Goal: Obtain resource: Download file/media

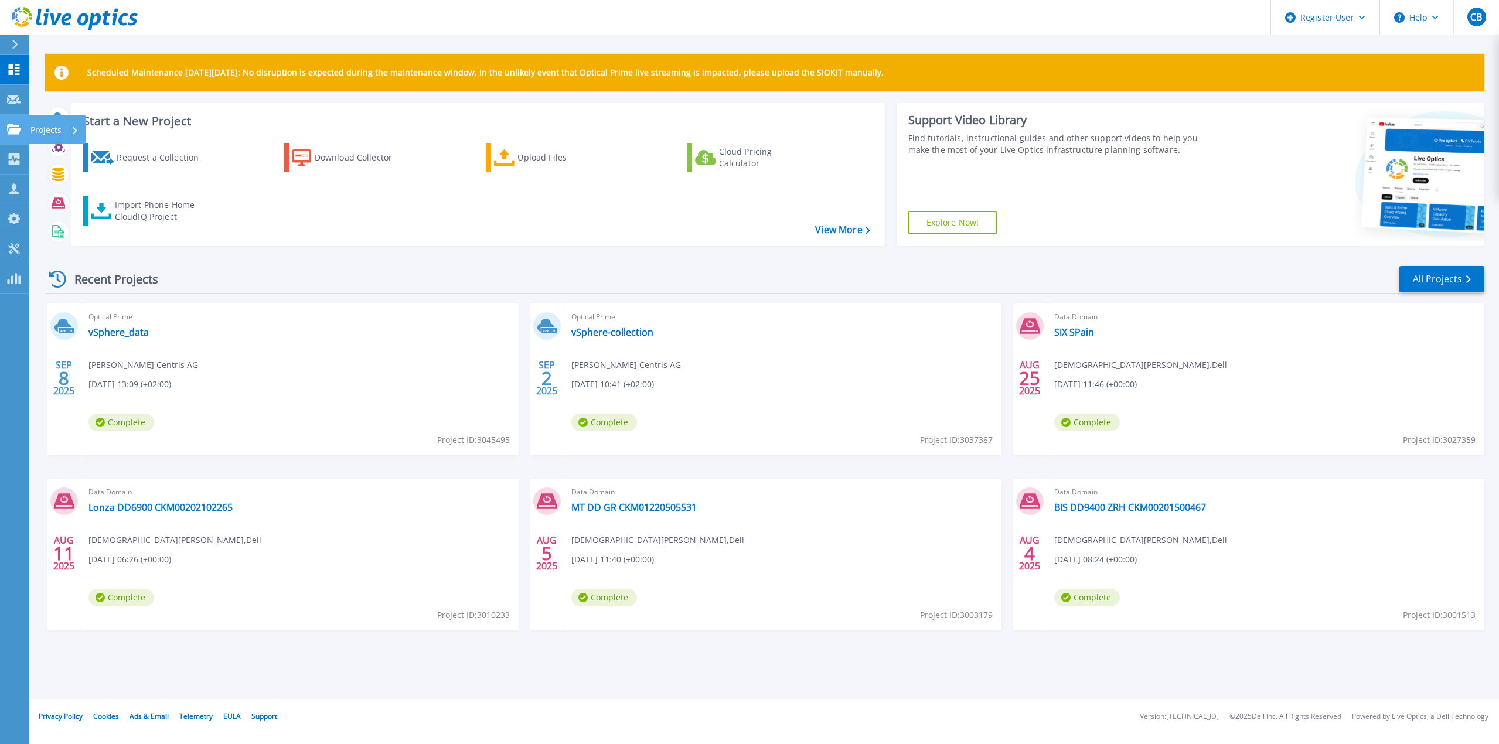
click at [63, 132] on div "Projects" at bounding box center [54, 130] width 48 height 30
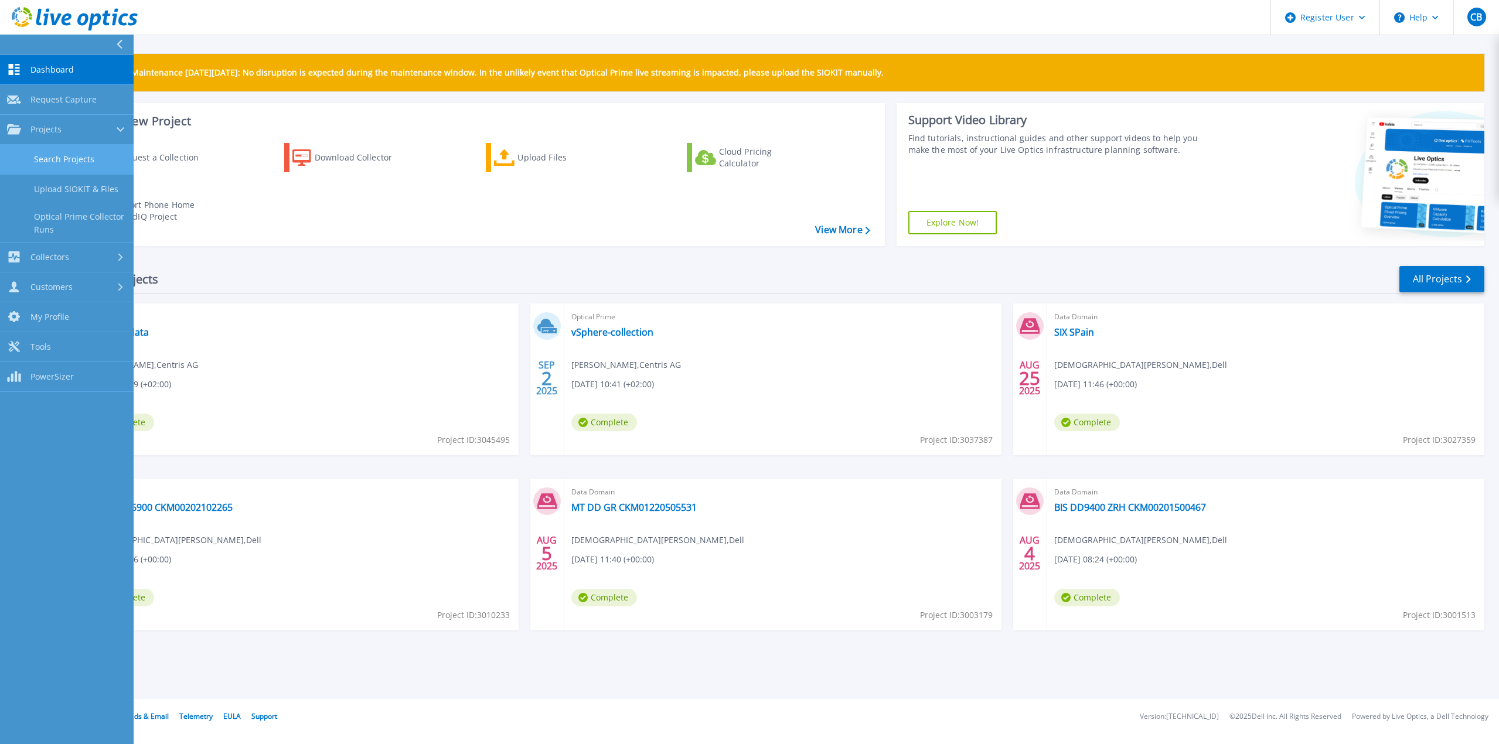
click at [41, 155] on link "Search Projects" at bounding box center [67, 160] width 134 height 30
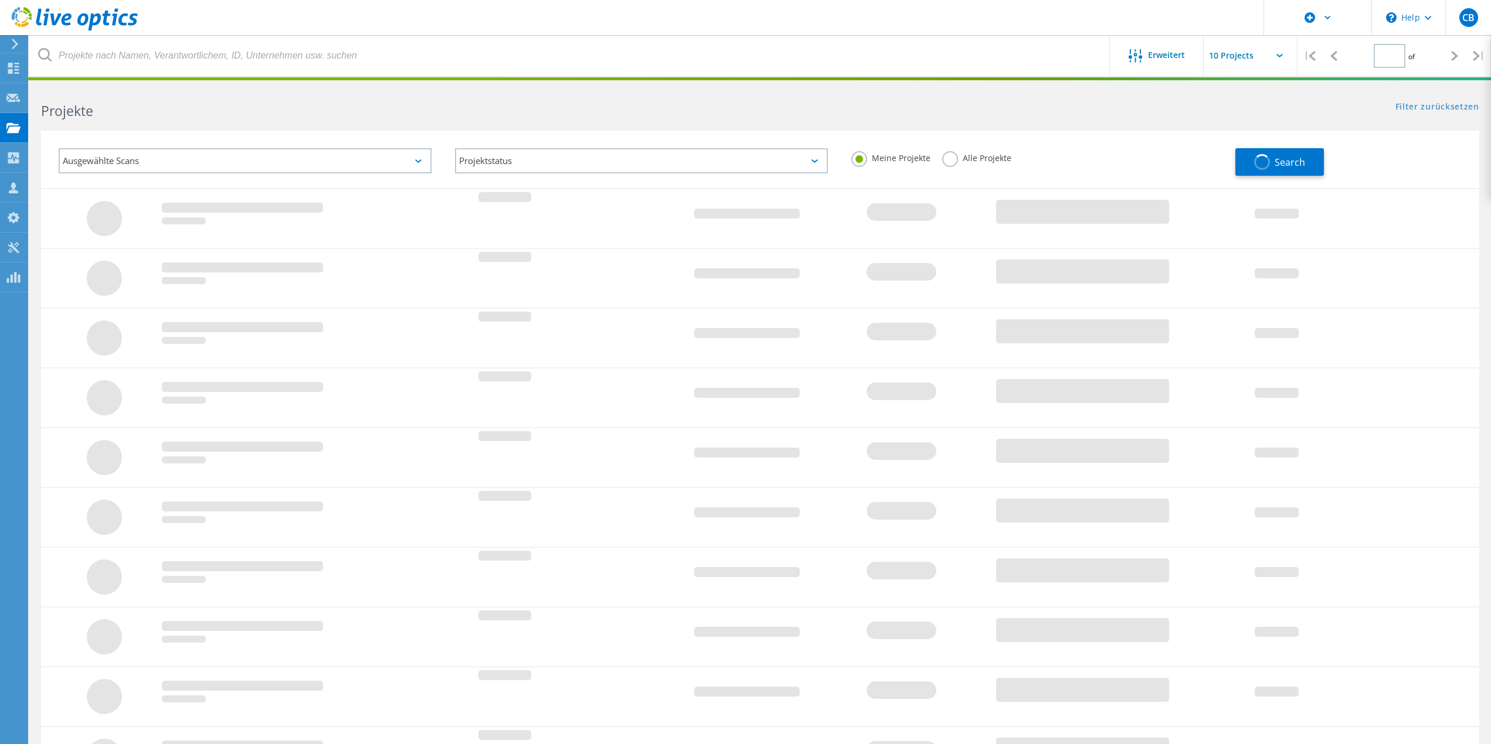
type input "1"
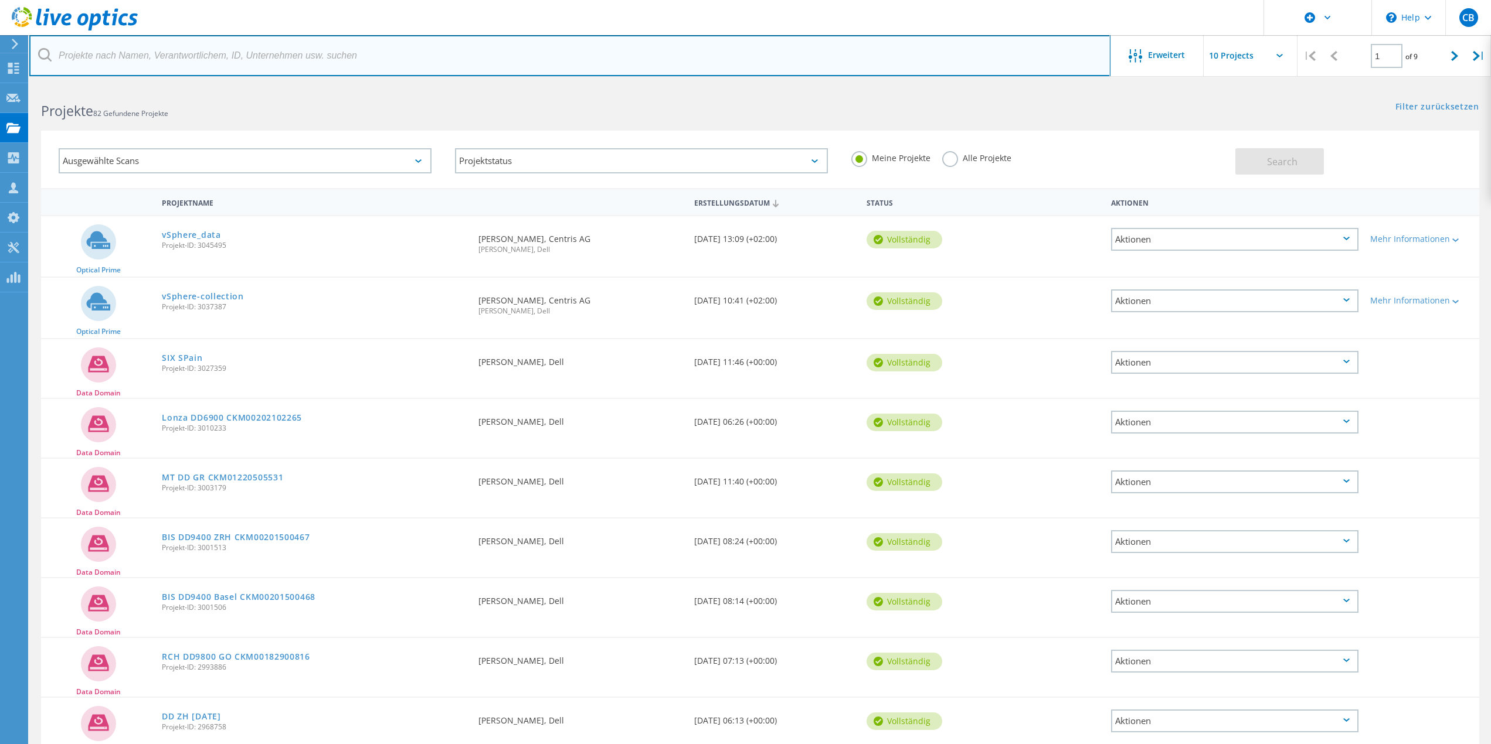
click at [309, 58] on input "text" at bounding box center [569, 55] width 1081 height 41
type input "Centris"
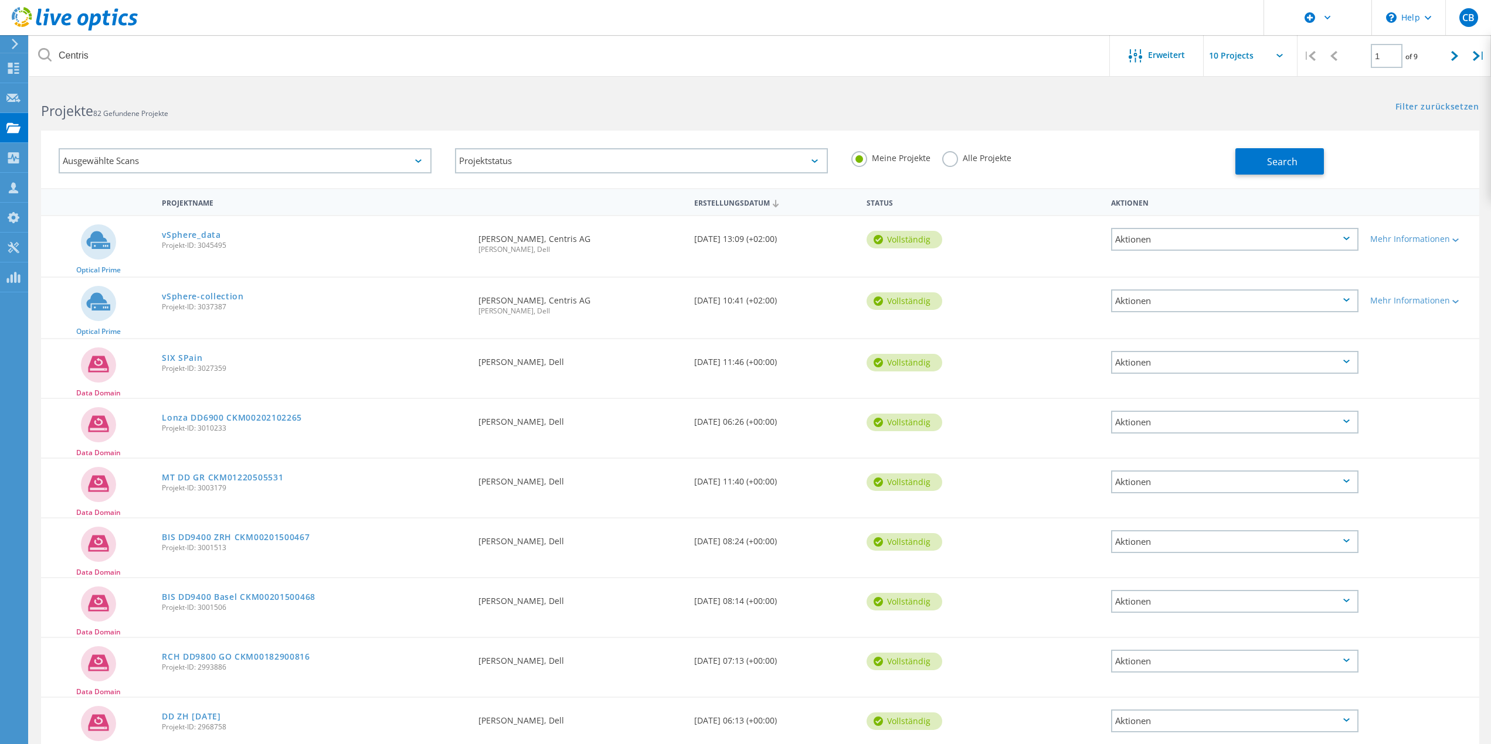
click at [949, 157] on label "Alle Projekte" at bounding box center [976, 156] width 69 height 11
click at [0, 0] on input "Alle Projekte" at bounding box center [0, 0] width 0 height 0
click at [1310, 167] on button "Search" at bounding box center [1279, 161] width 89 height 26
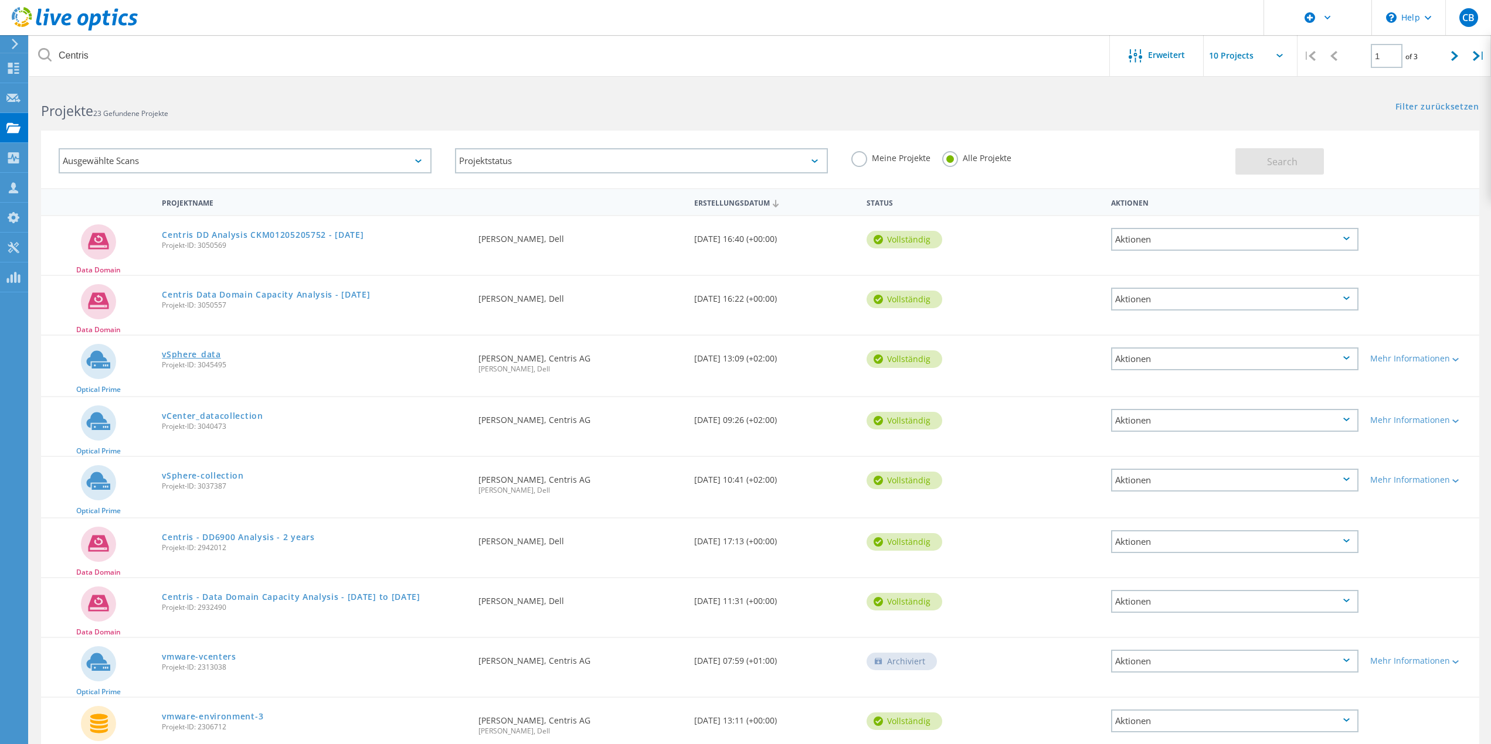
click at [175, 352] on link "vSphere_data" at bounding box center [191, 355] width 59 height 8
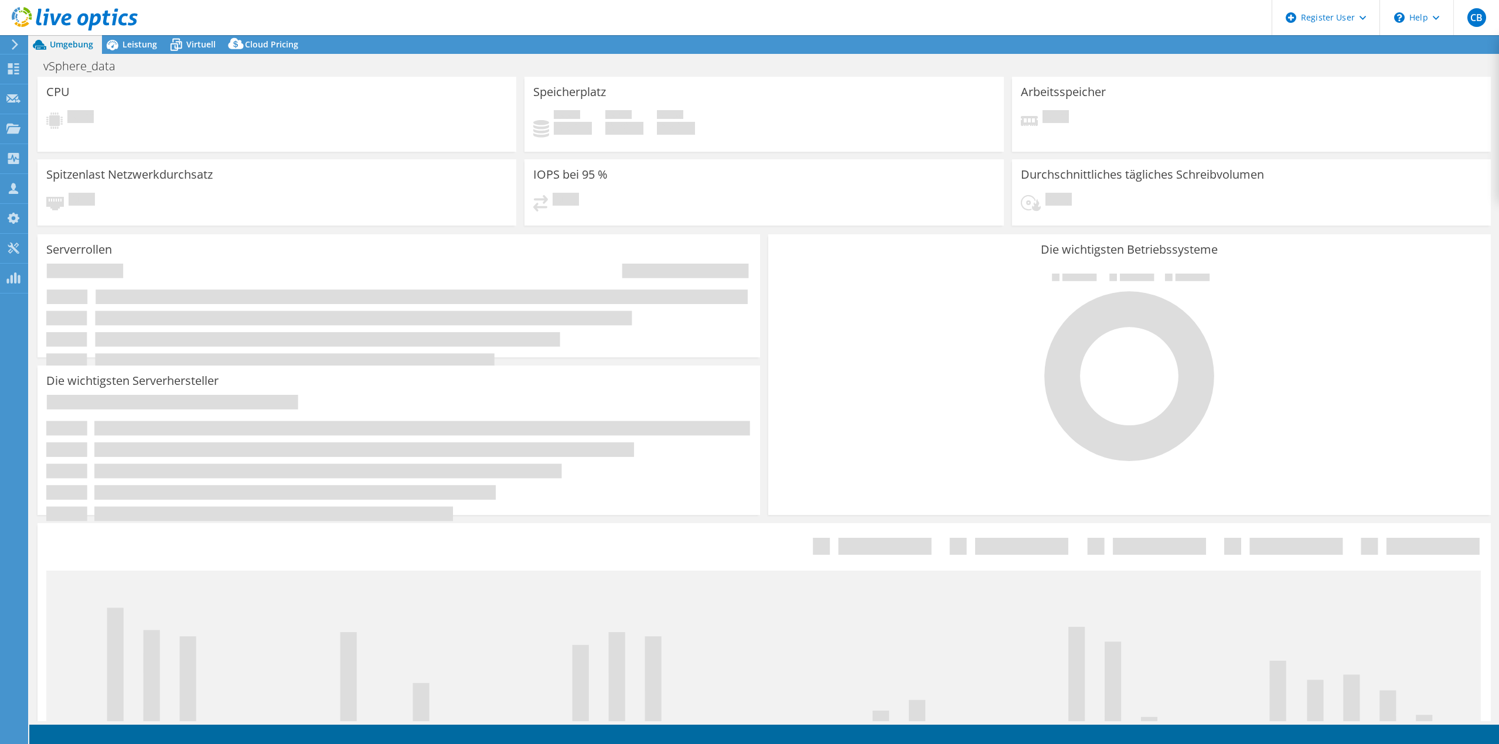
select select "USD"
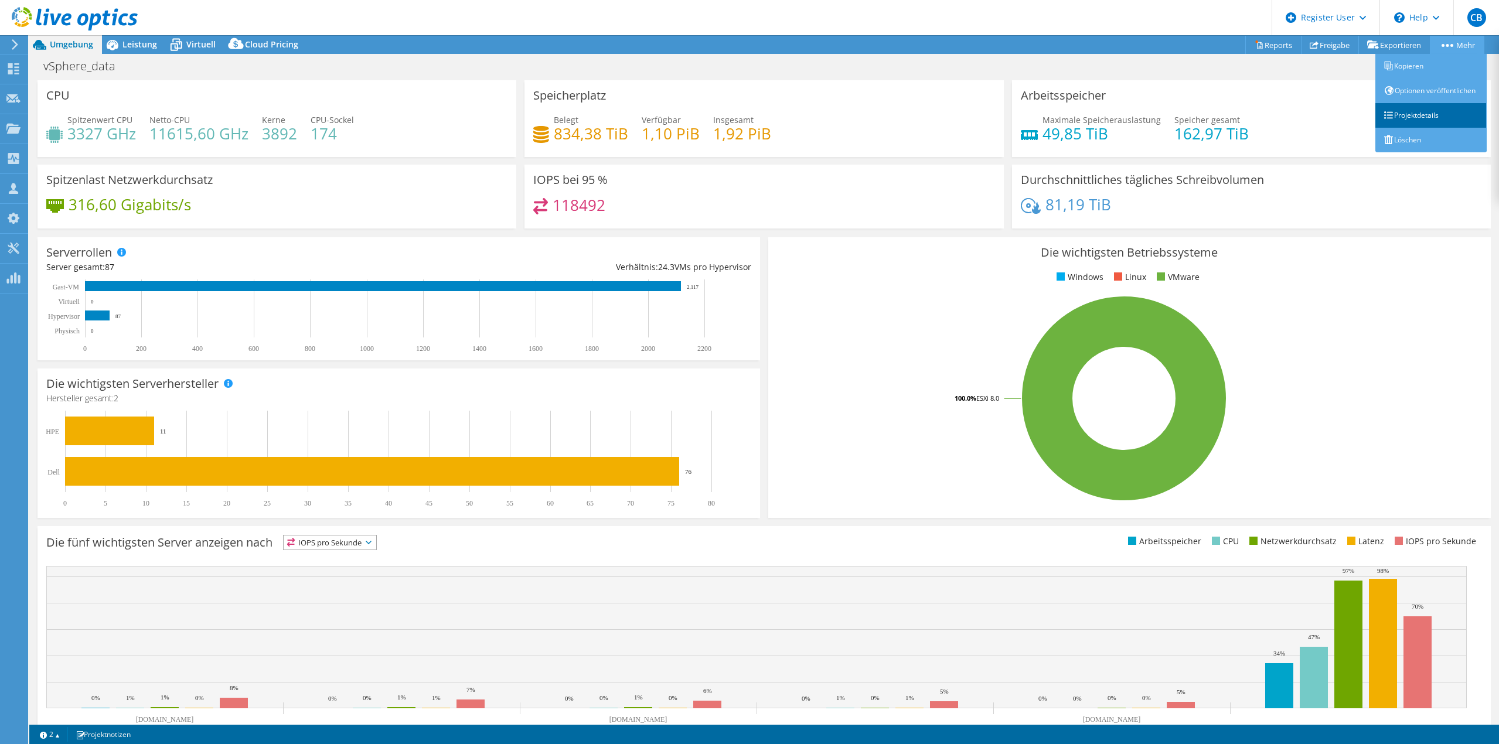
click at [1421, 128] on link "Projektdetails" at bounding box center [1431, 115] width 111 height 25
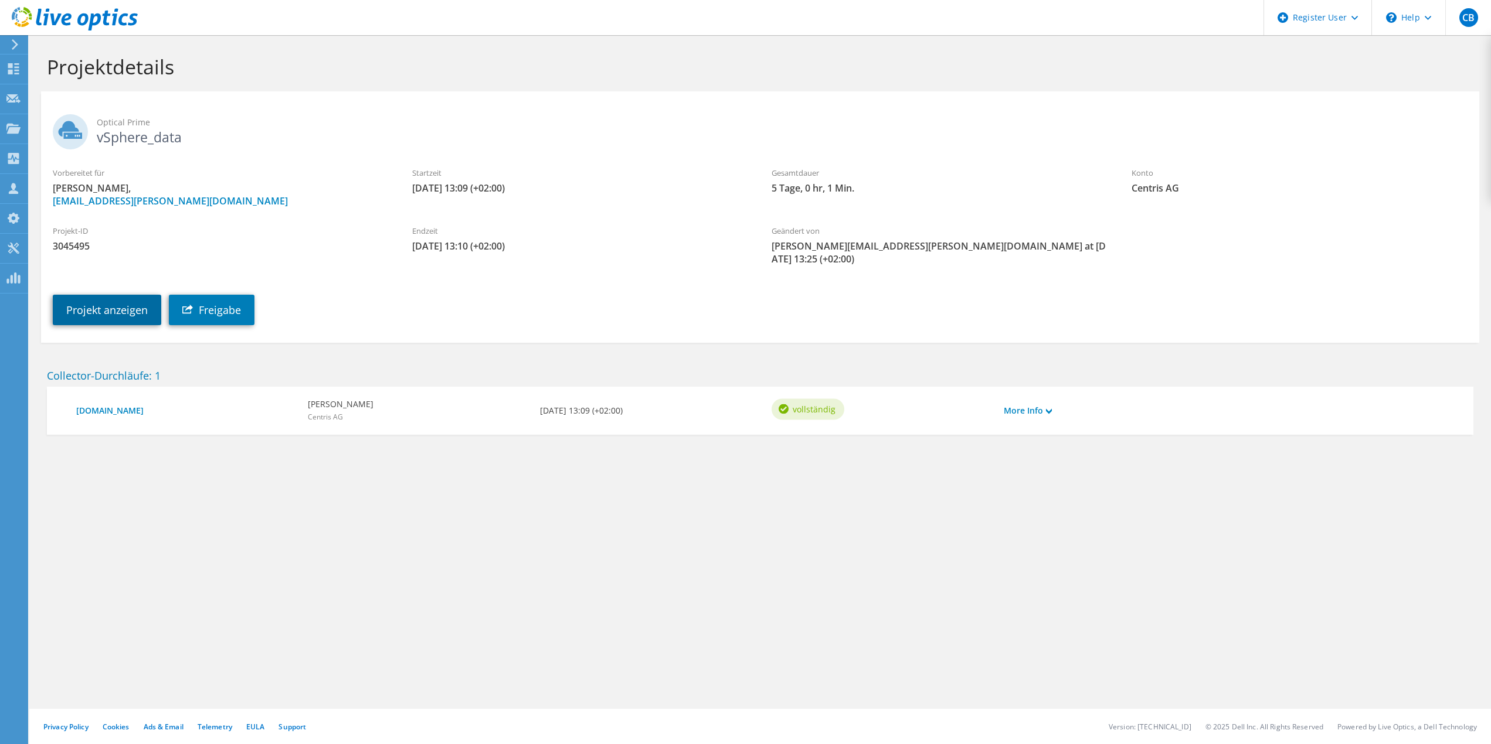
click at [121, 299] on link "Projekt anzeigen" at bounding box center [107, 310] width 108 height 30
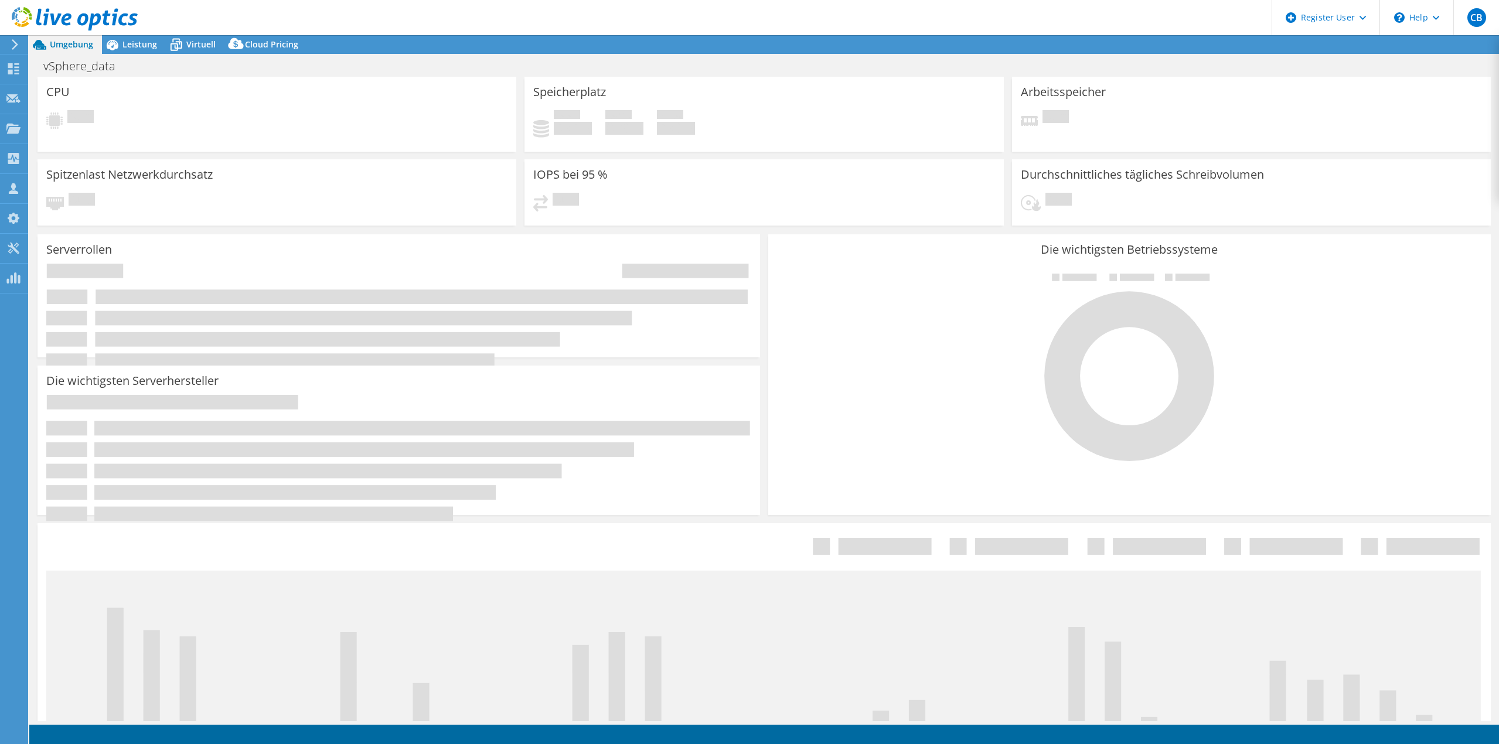
select select "USD"
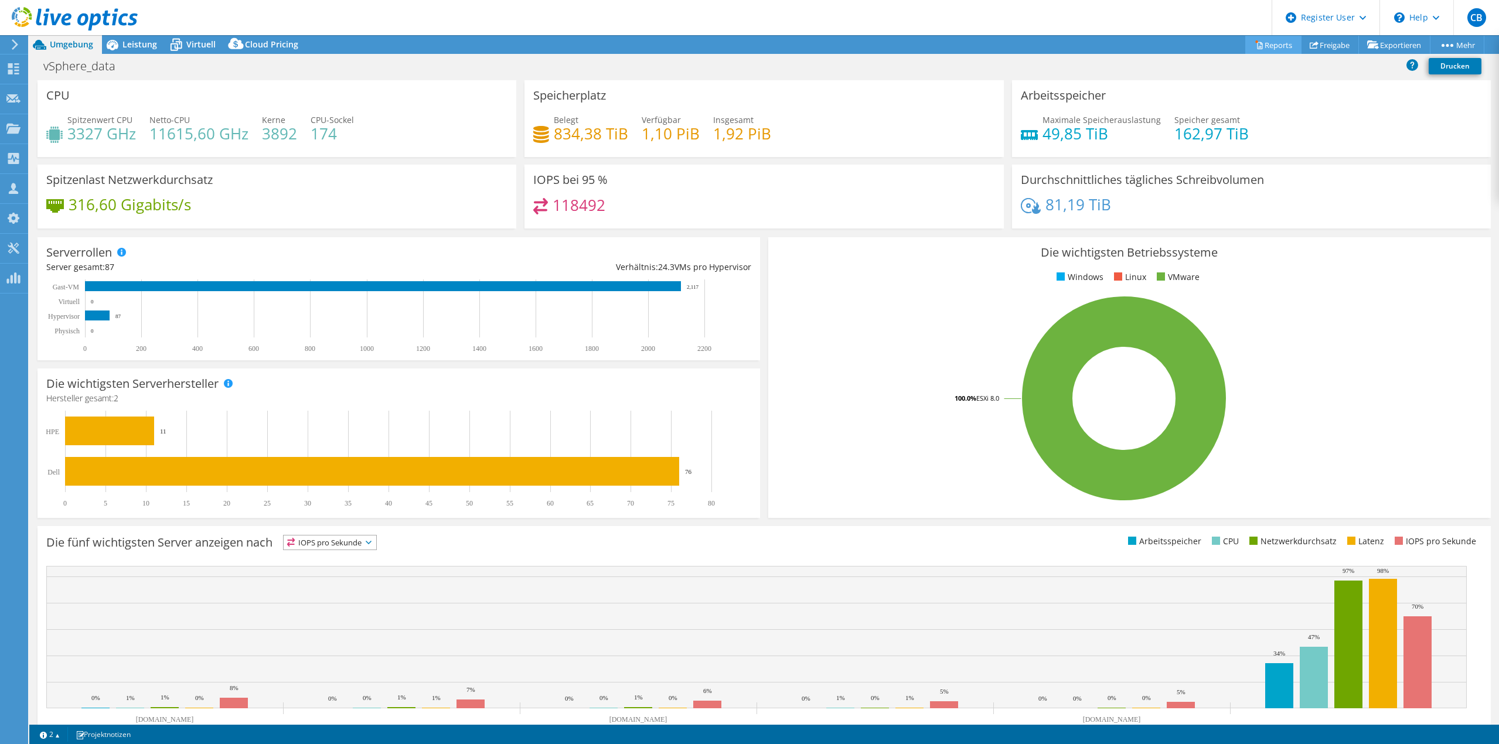
click at [1272, 50] on link "Reports" at bounding box center [1274, 45] width 56 height 18
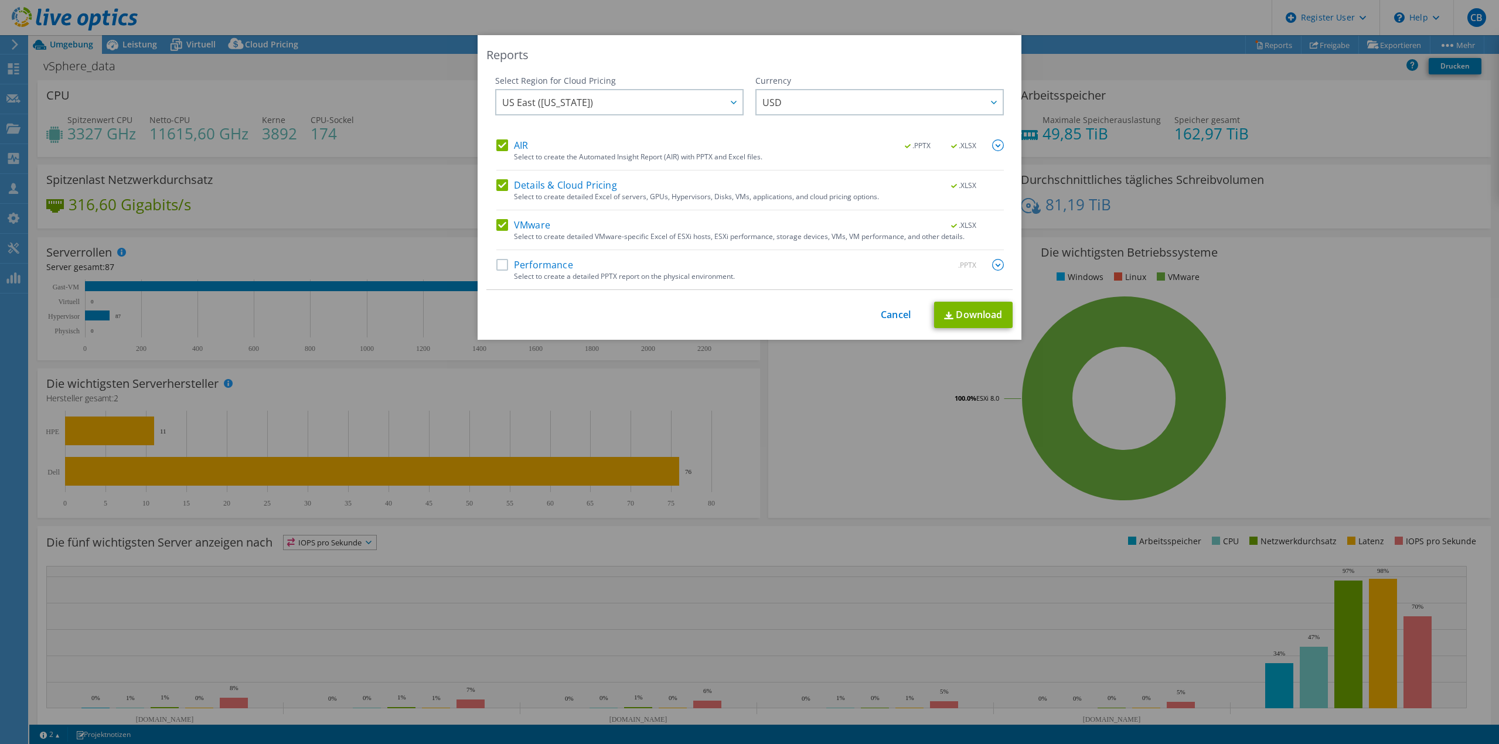
click at [500, 266] on label "Performance" at bounding box center [534, 265] width 77 height 12
click at [0, 0] on input "Performance" at bounding box center [0, 0] width 0 height 0
click at [736, 108] on div at bounding box center [733, 102] width 19 height 24
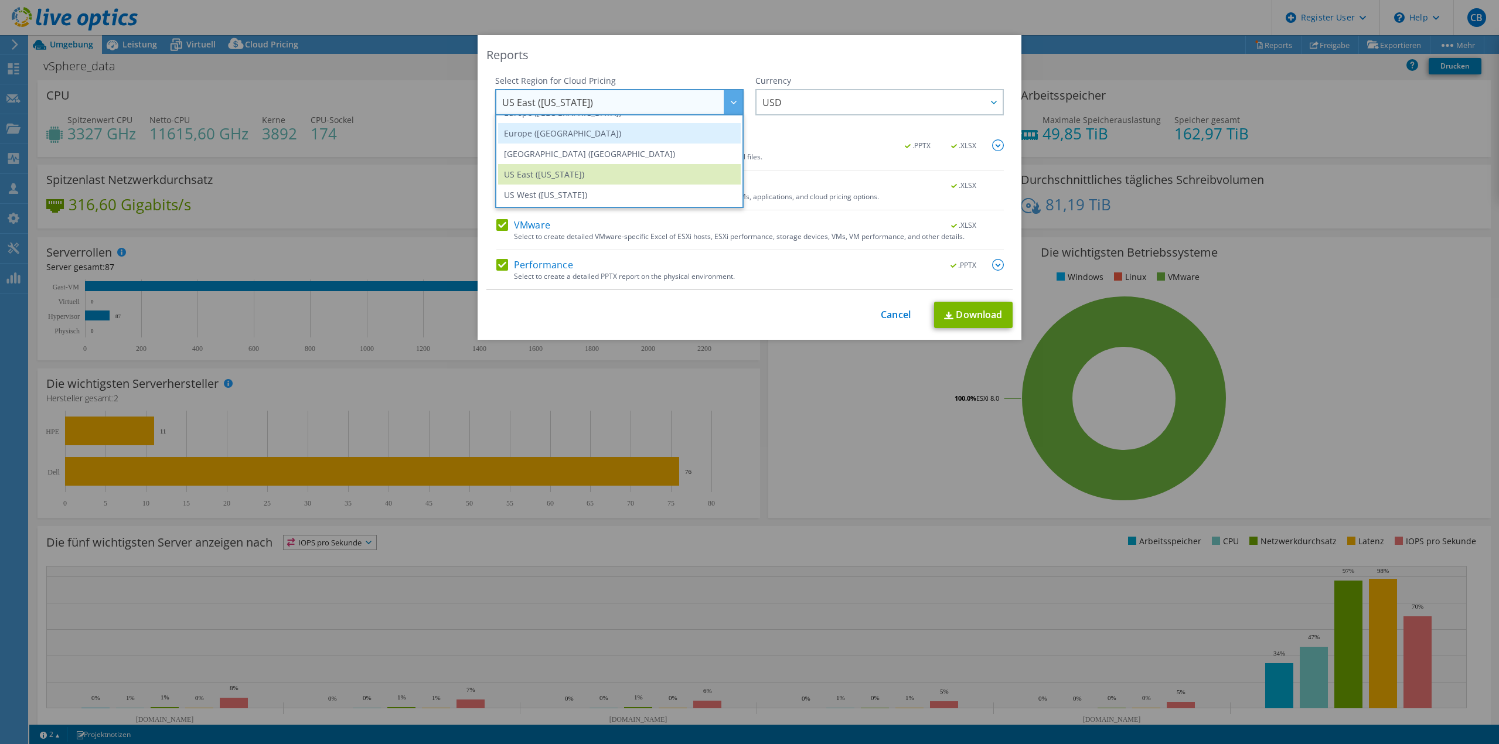
scroll to position [100, 0]
click at [553, 173] on li "Europe ([GEOGRAPHIC_DATA])" at bounding box center [619, 171] width 243 height 21
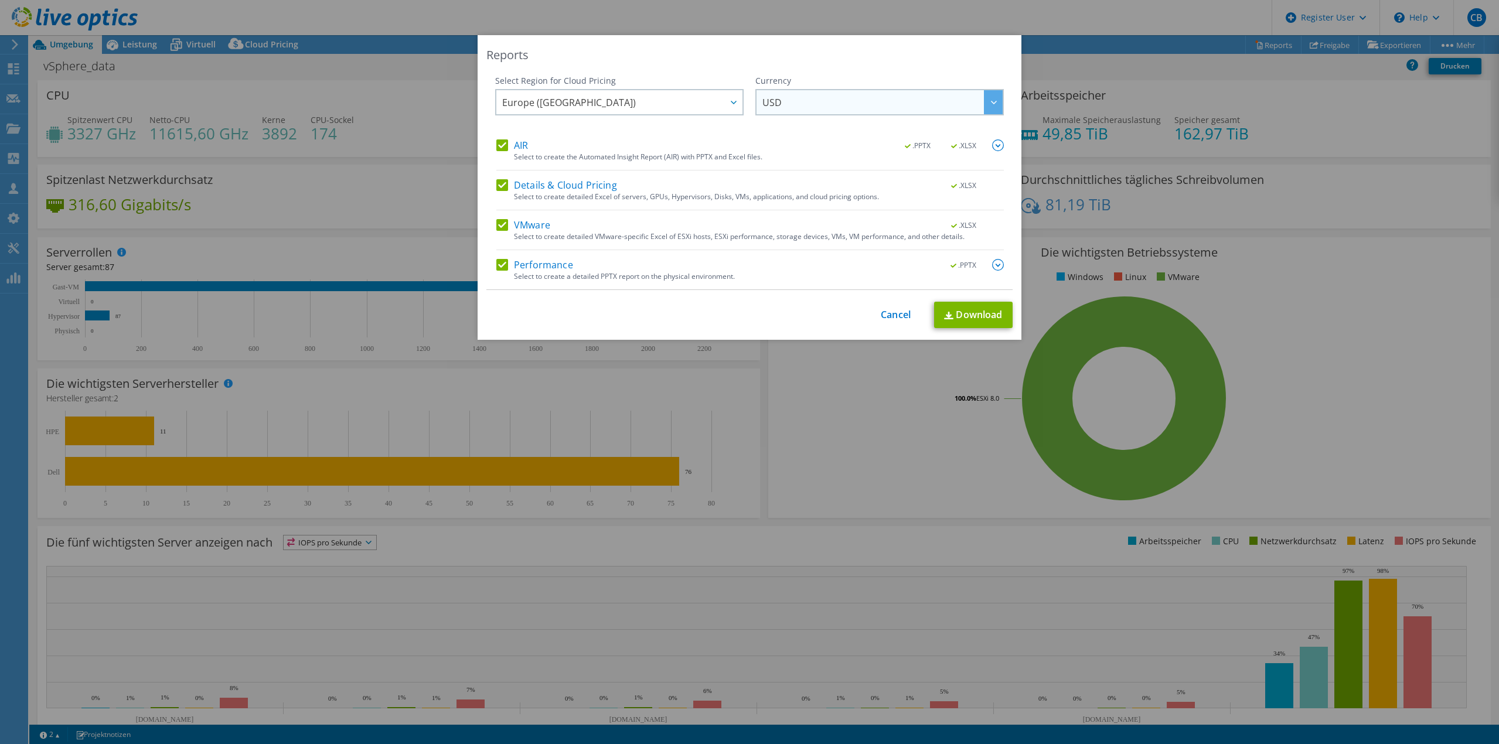
drag, startPoint x: 784, startPoint y: 87, endPoint x: 786, endPoint y: 93, distance: 6.1
click at [785, 91] on div "Currency ARS AUD BRL CAD CHF CLP CNY DKK EUR GBP HKD HUF INR JPY MXN MYR NOK NZ…" at bounding box center [880, 107] width 249 height 64
click at [787, 98] on span "USD" at bounding box center [883, 102] width 240 height 24
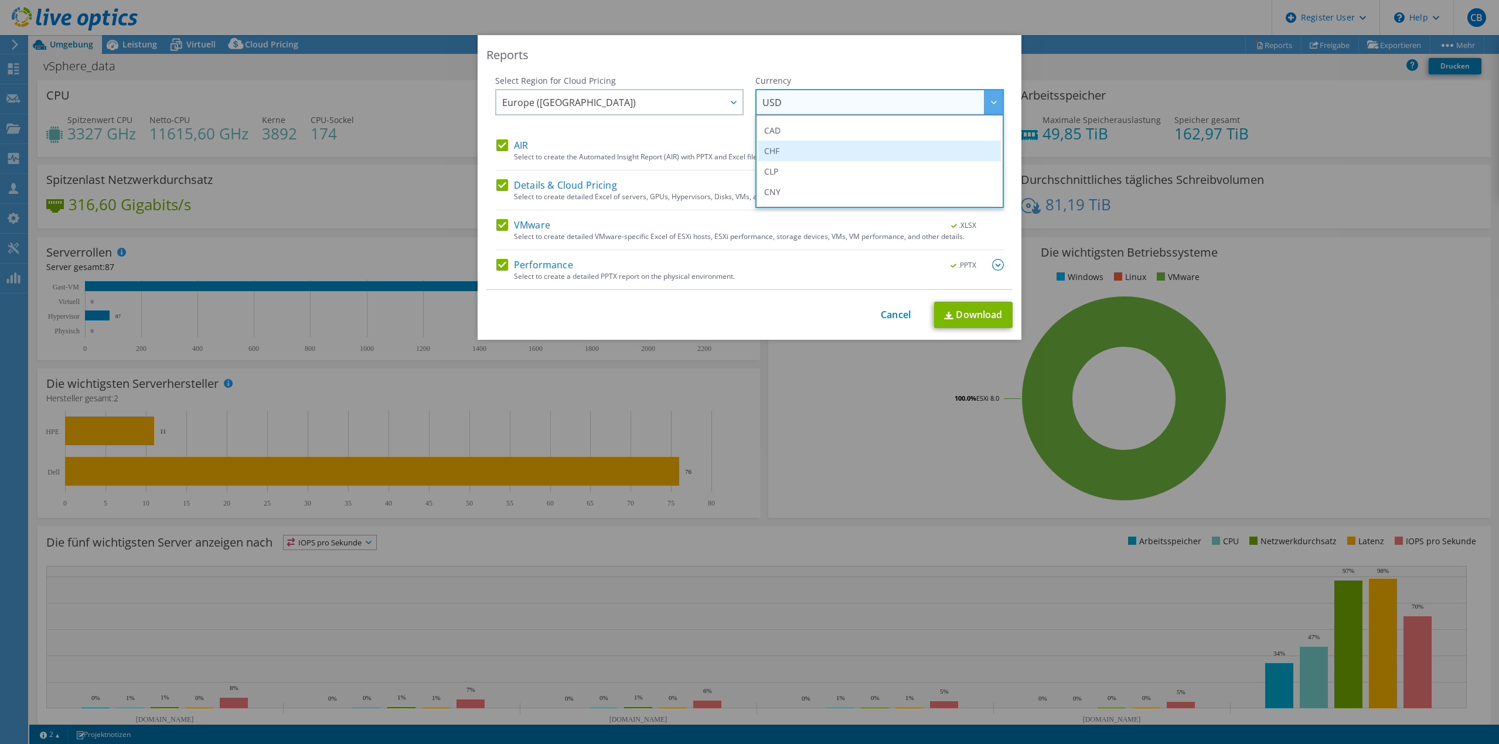
click at [786, 149] on li "CHF" at bounding box center [879, 151] width 243 height 21
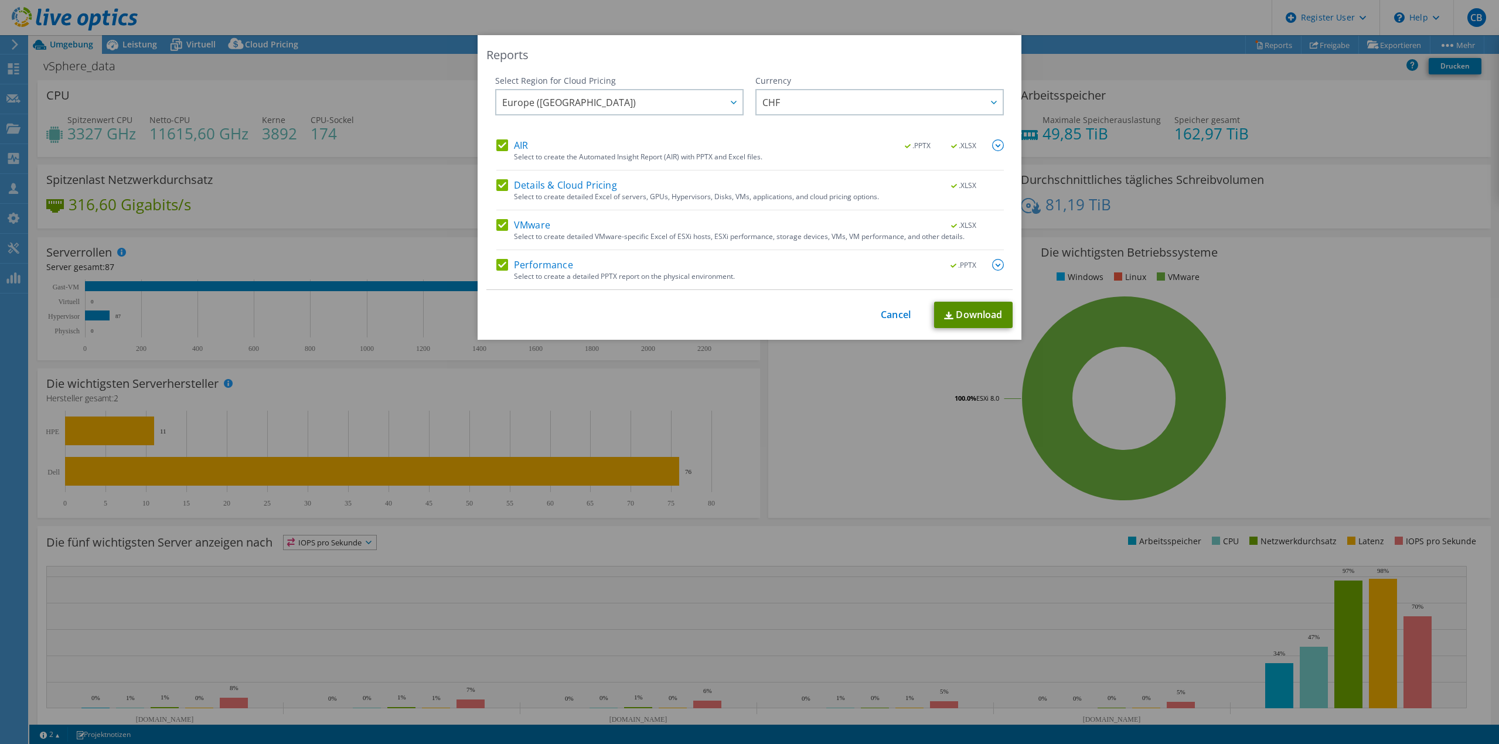
click at [948, 319] on img at bounding box center [948, 316] width 9 height 8
click at [518, 63] on div "Reports" at bounding box center [750, 55] width 526 height 16
drag, startPoint x: 897, startPoint y: 314, endPoint x: 891, endPoint y: 311, distance: 7.1
click at [897, 314] on link "Cancel" at bounding box center [896, 314] width 30 height 11
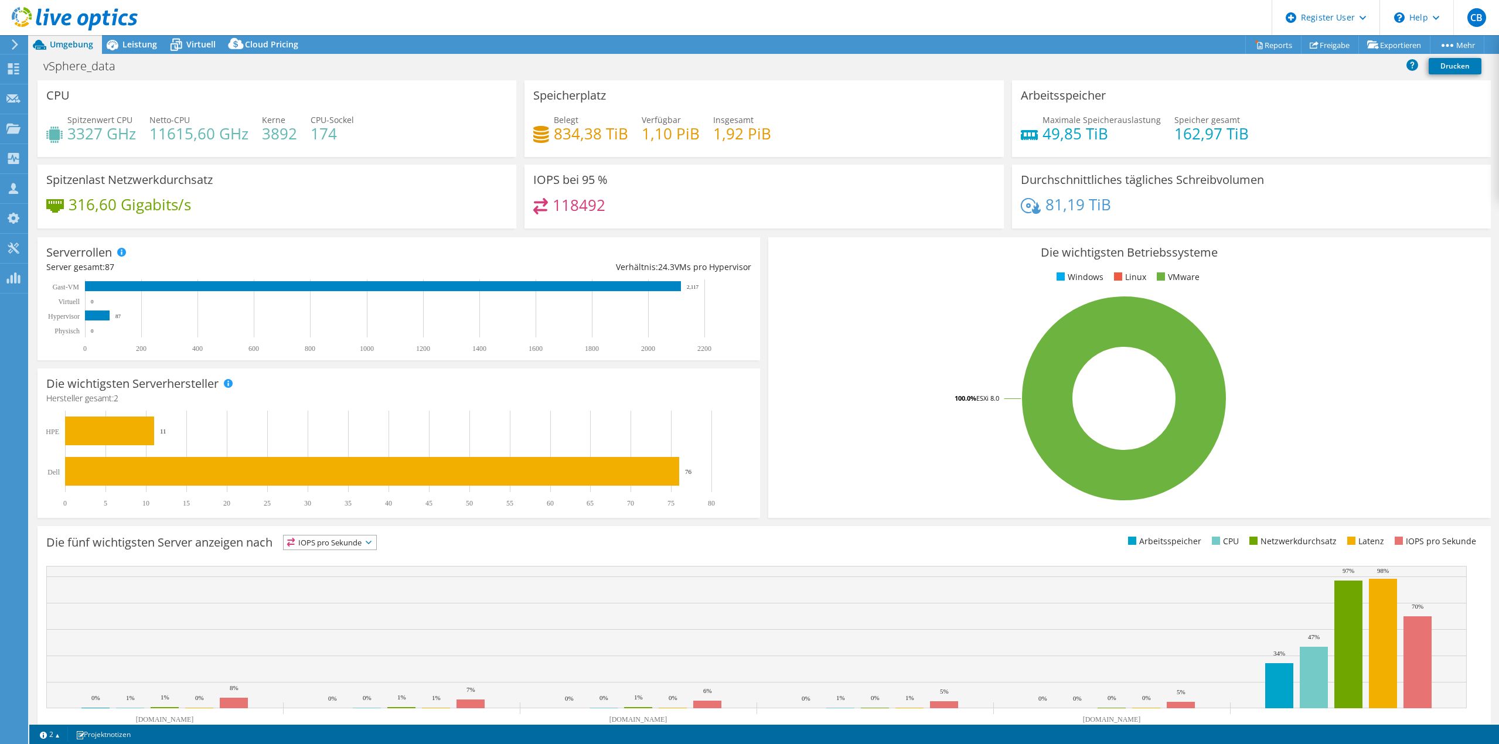
click at [138, 32] on header "CB [PERSON_NAME] [EMAIL_ADDRESS][DOMAIN_NAME] Dell My Profile Log Out \n Help E…" at bounding box center [749, 17] width 1499 height 35
click at [133, 42] on span "Leistung" at bounding box center [140, 44] width 35 height 11
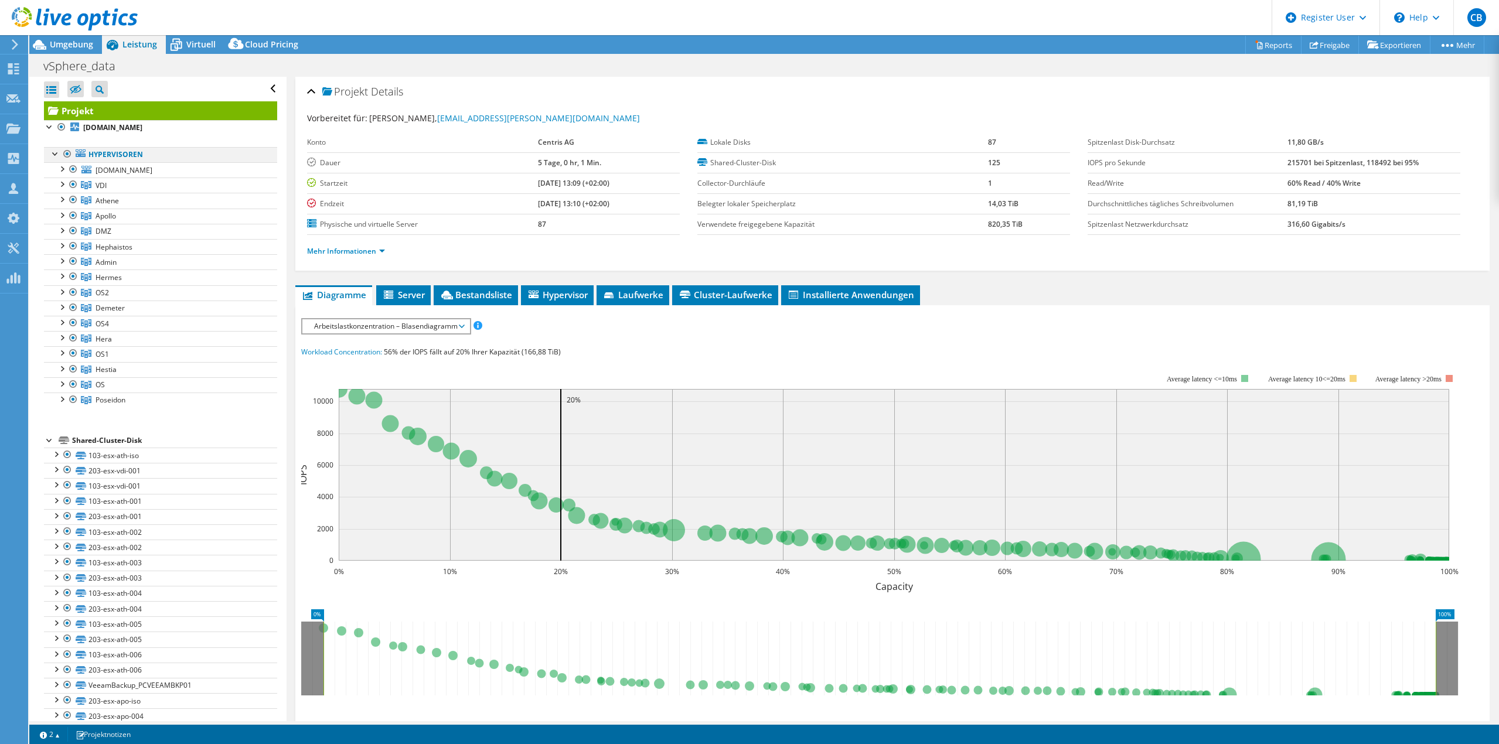
click at [66, 152] on div at bounding box center [68, 154] width 12 height 14
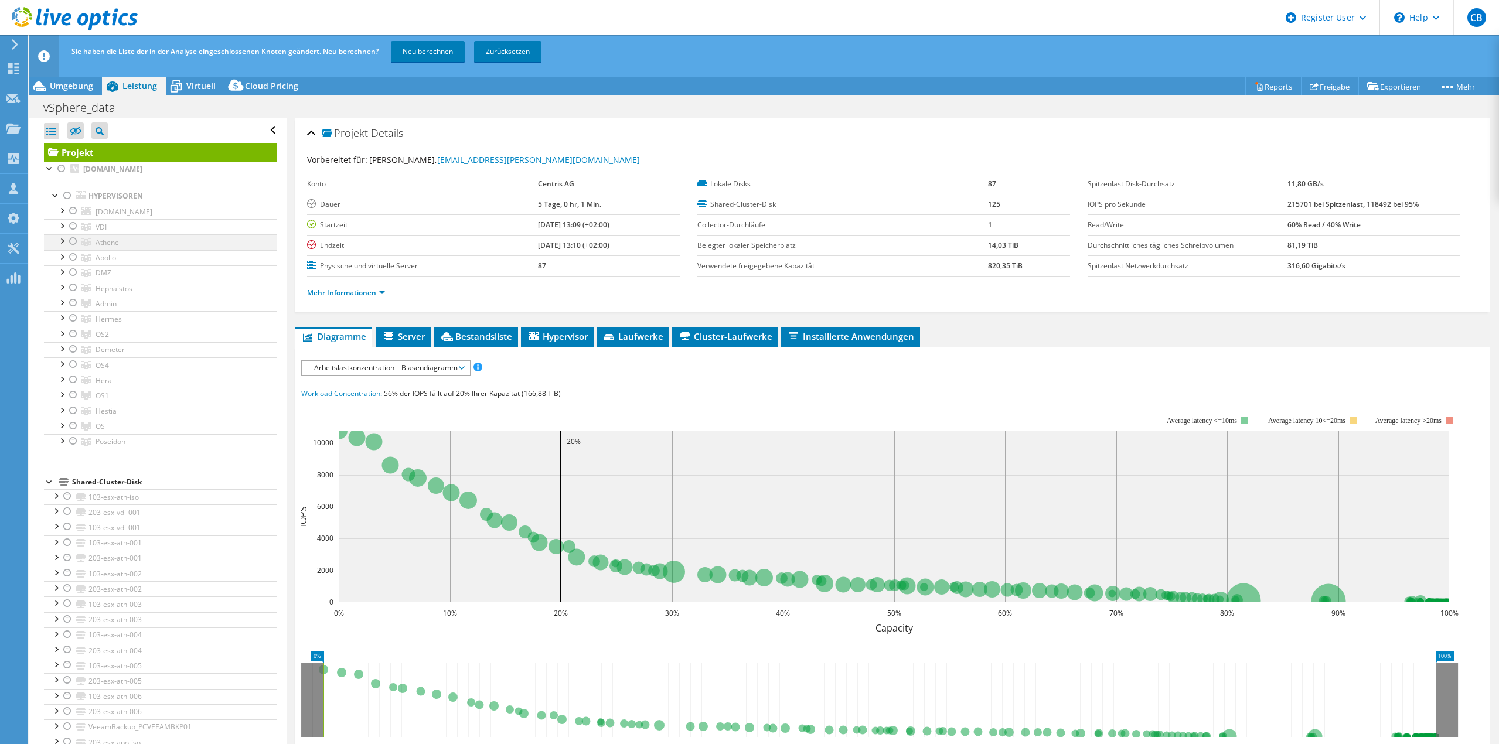
click at [73, 242] on div at bounding box center [73, 241] width 12 height 14
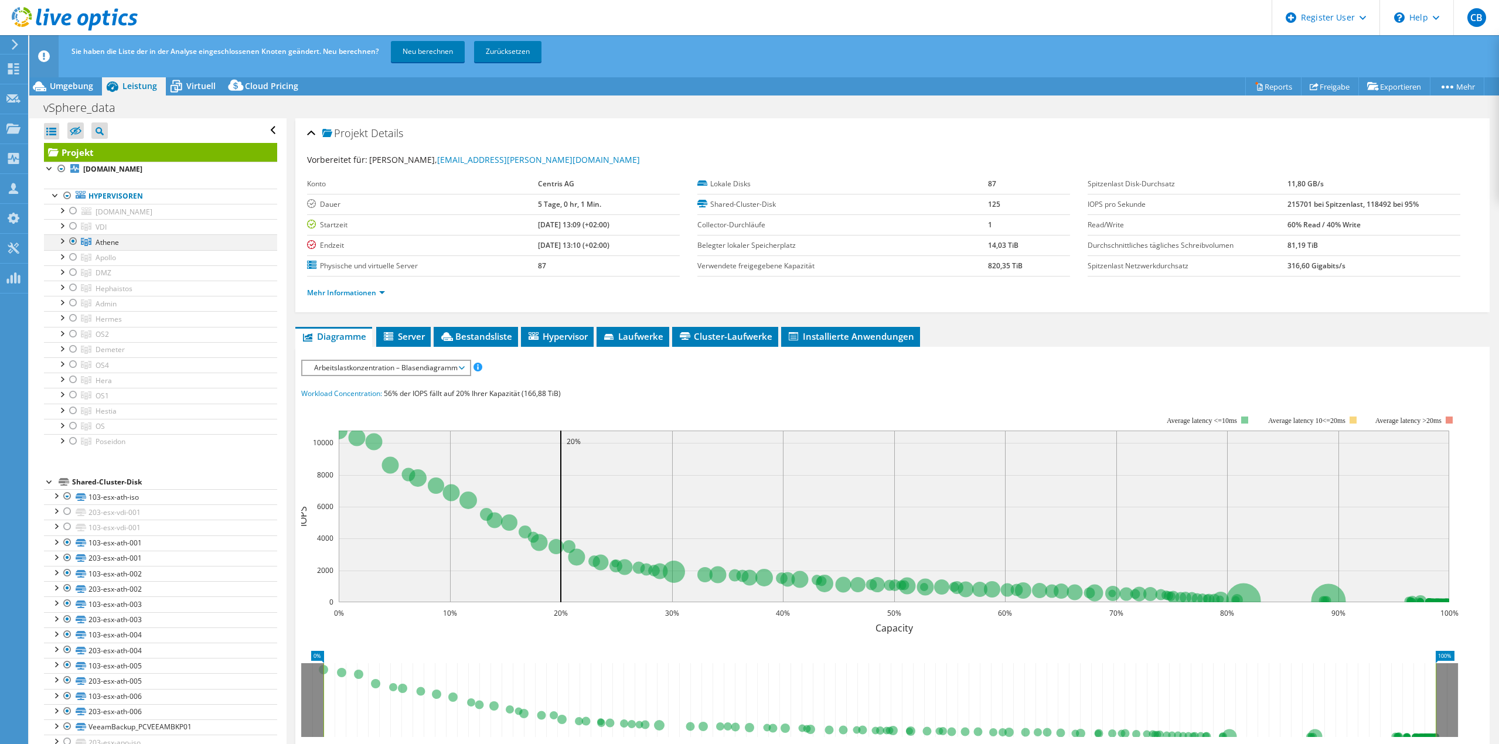
click at [62, 240] on div at bounding box center [62, 240] width 12 height 12
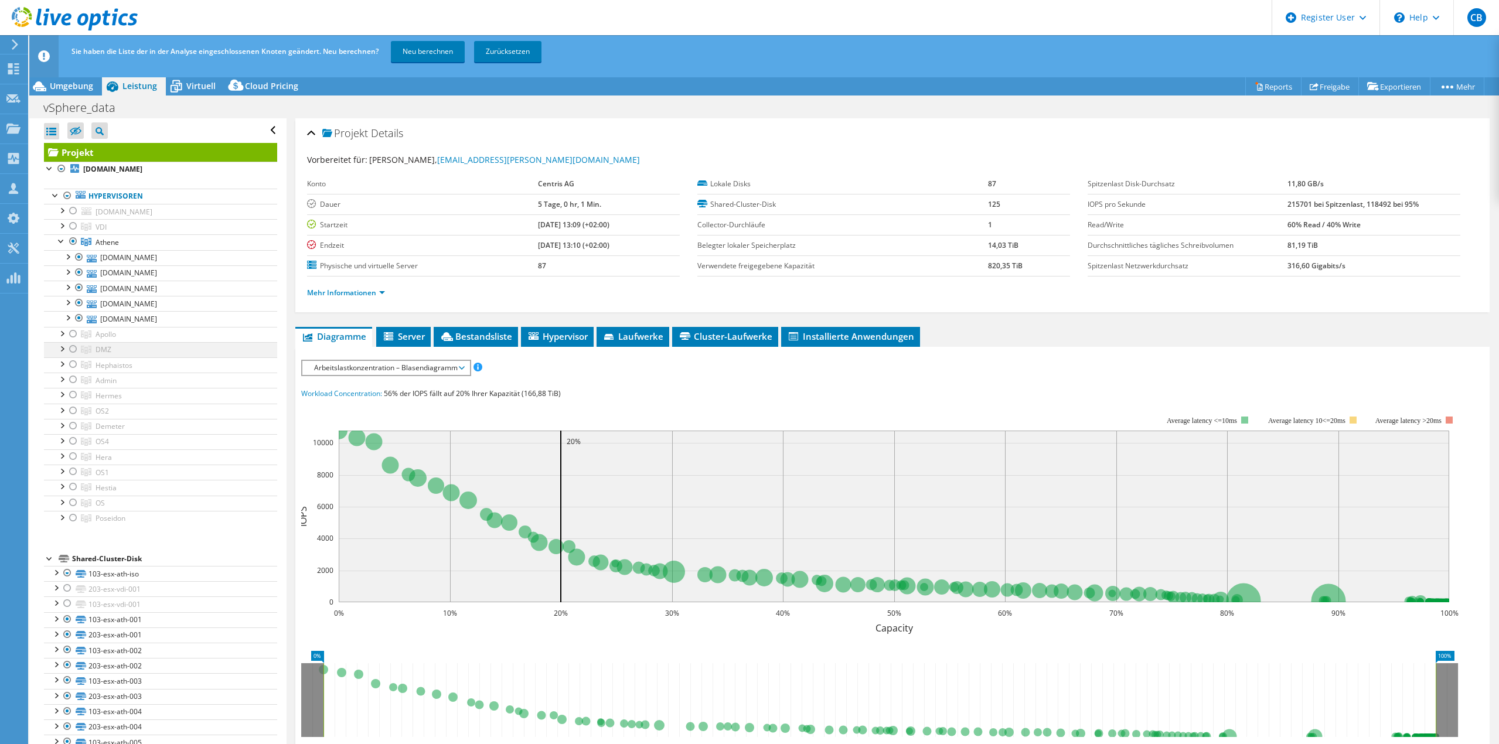
click at [61, 349] on div at bounding box center [62, 348] width 12 height 12
click at [83, 364] on div at bounding box center [79, 365] width 12 height 14
click at [78, 382] on div at bounding box center [79, 380] width 12 height 14
click at [403, 342] on span "Server" at bounding box center [403, 337] width 43 height 12
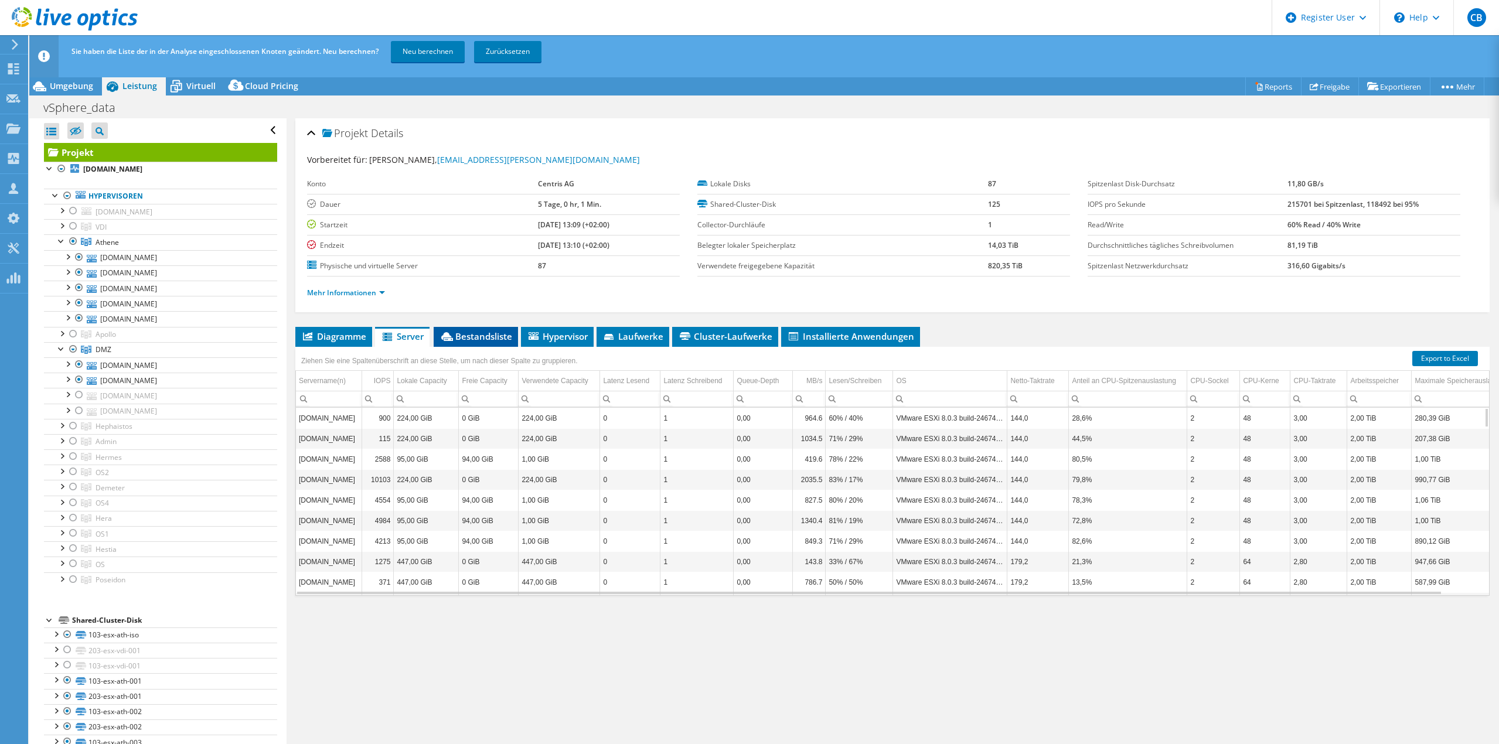
click at [488, 331] on span "Bestandsliste" at bounding box center [476, 337] width 73 height 12
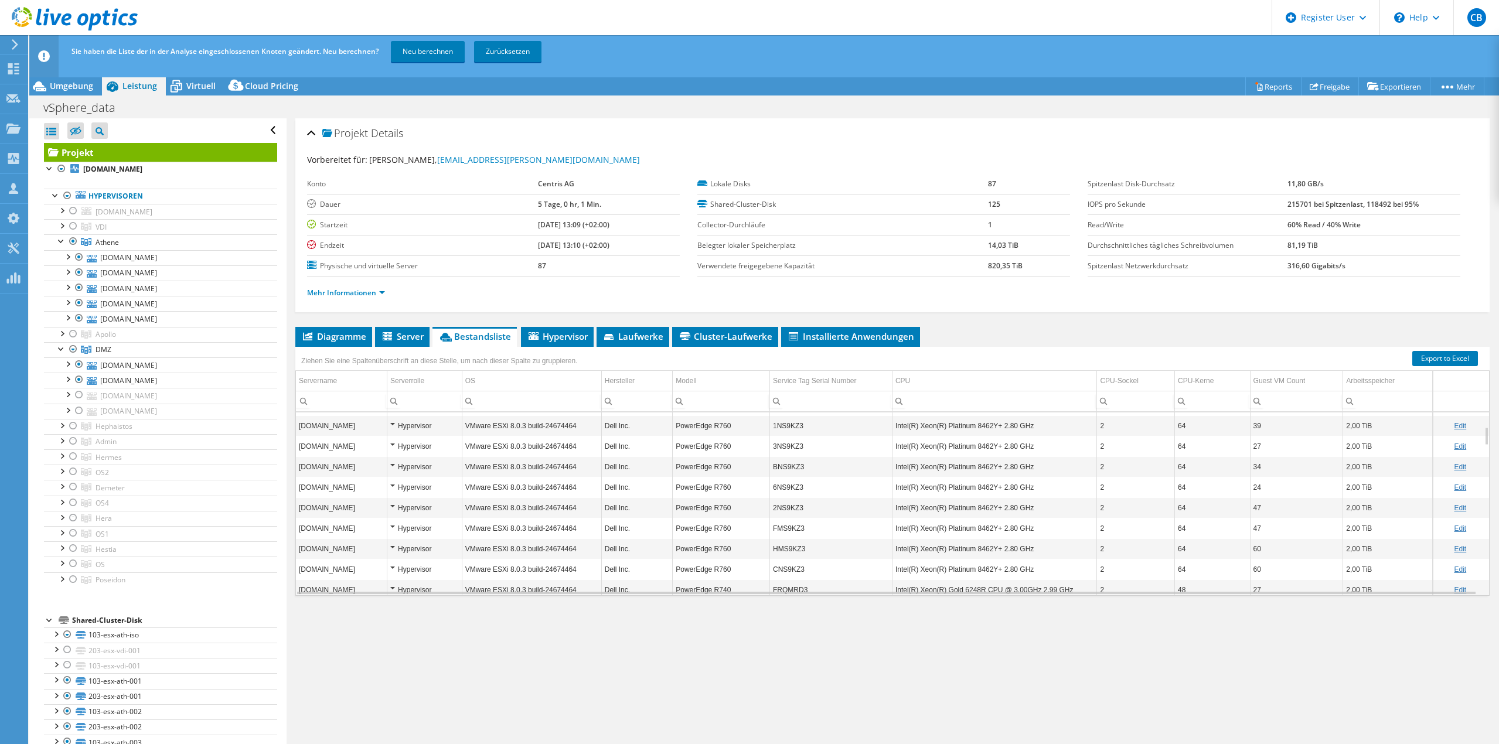
scroll to position [0, 0]
click at [341, 333] on span "Diagramme" at bounding box center [333, 337] width 65 height 12
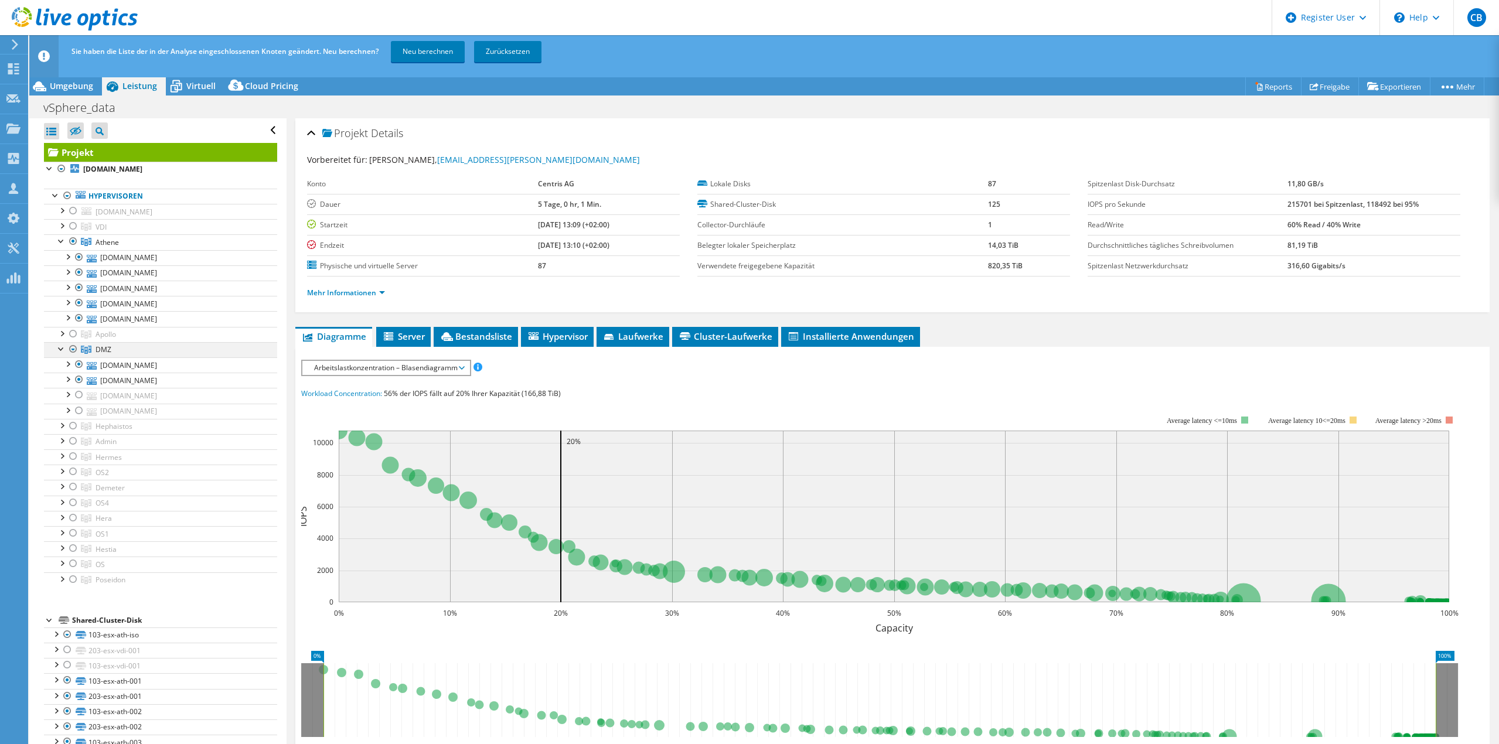
click at [57, 351] on div at bounding box center [62, 348] width 12 height 12
click at [61, 364] on div at bounding box center [62, 364] width 12 height 12
click at [73, 364] on div at bounding box center [73, 365] width 12 height 14
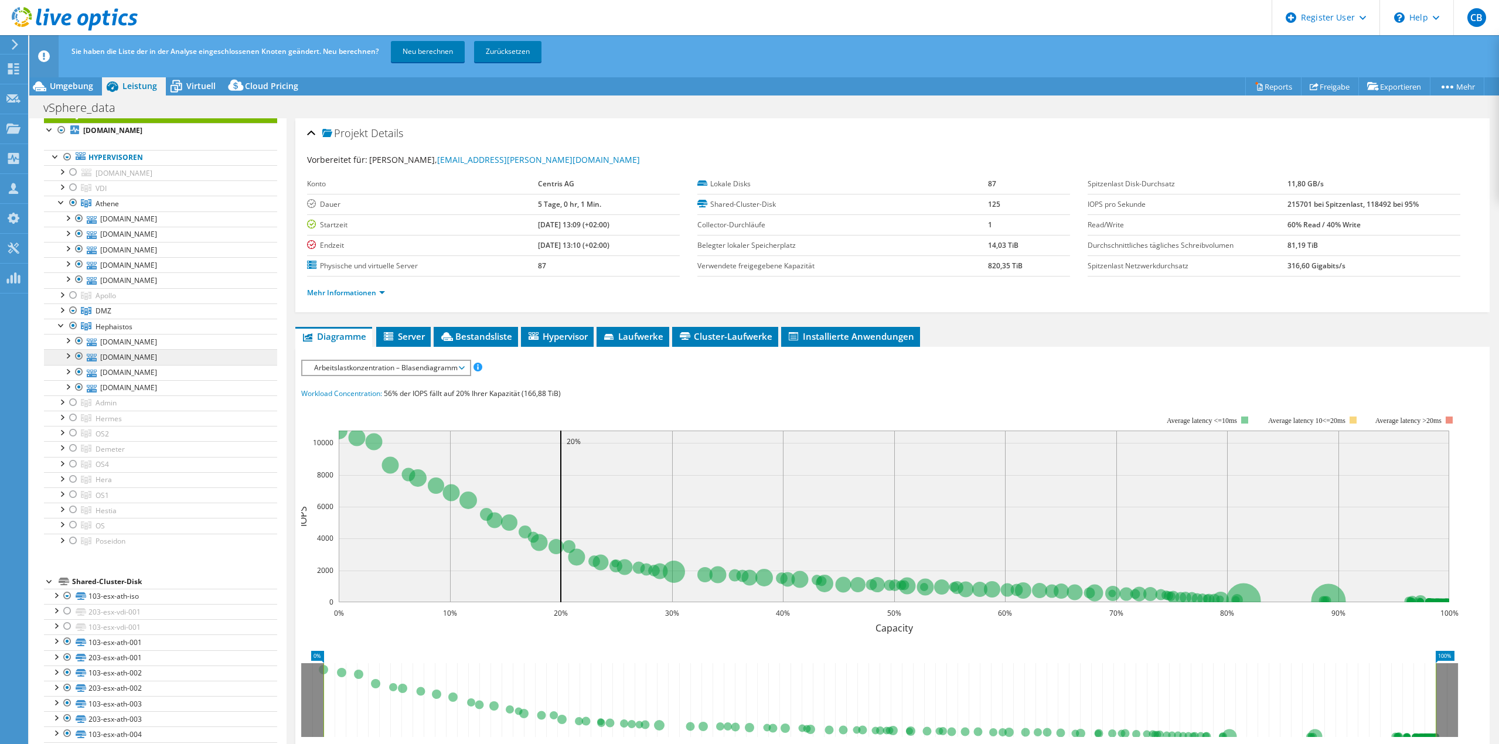
scroll to position [59, 0]
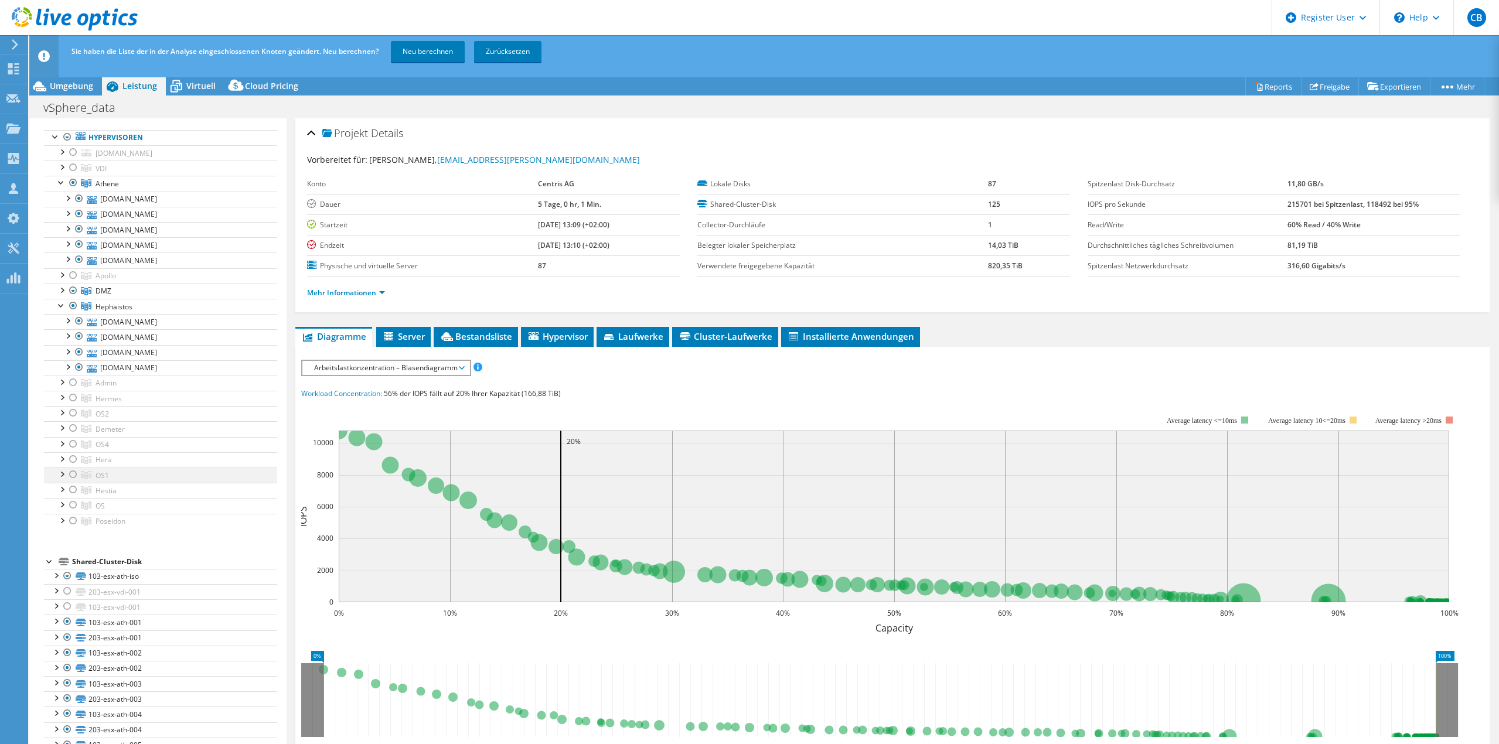
click at [60, 474] on div at bounding box center [62, 474] width 12 height 12
click at [76, 477] on div at bounding box center [73, 475] width 12 height 14
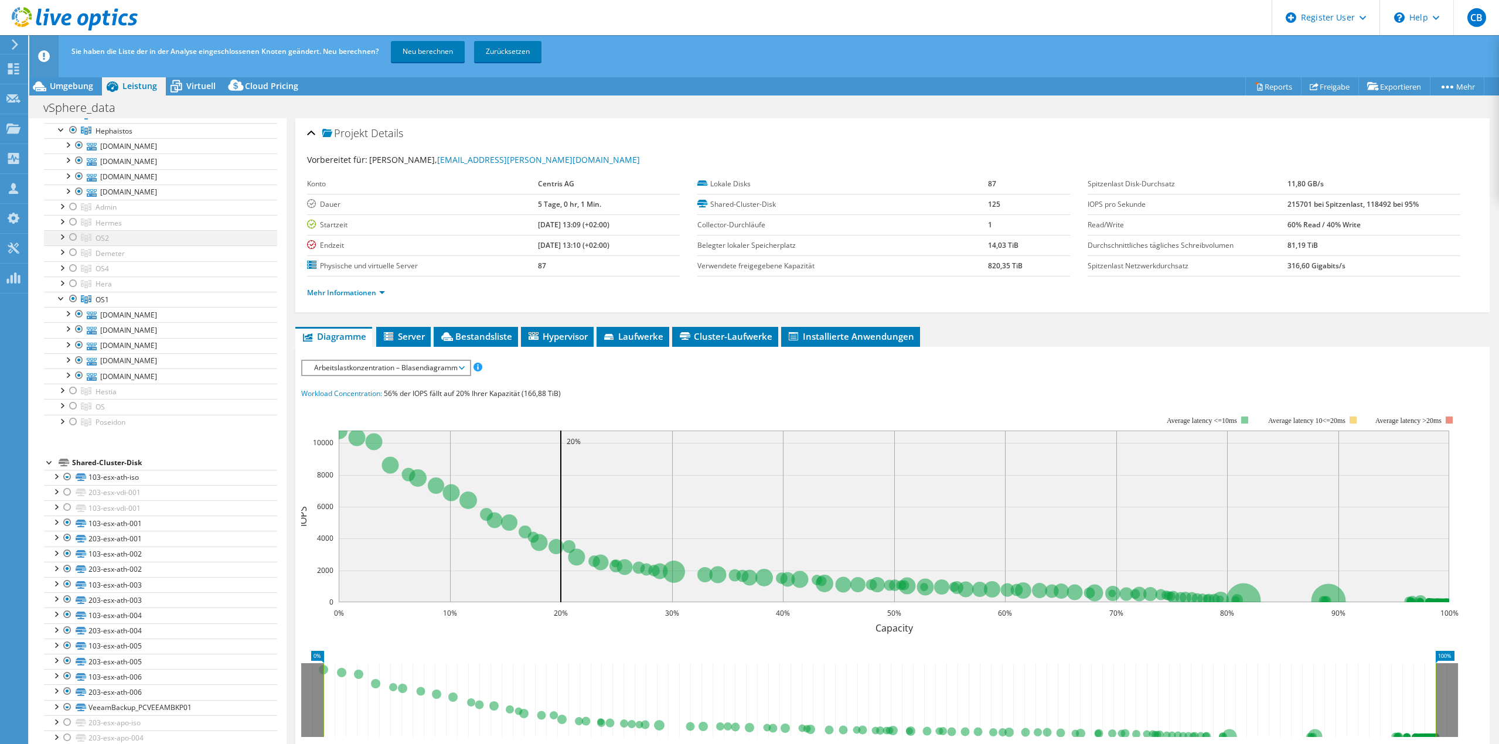
click at [57, 237] on div at bounding box center [62, 236] width 12 height 12
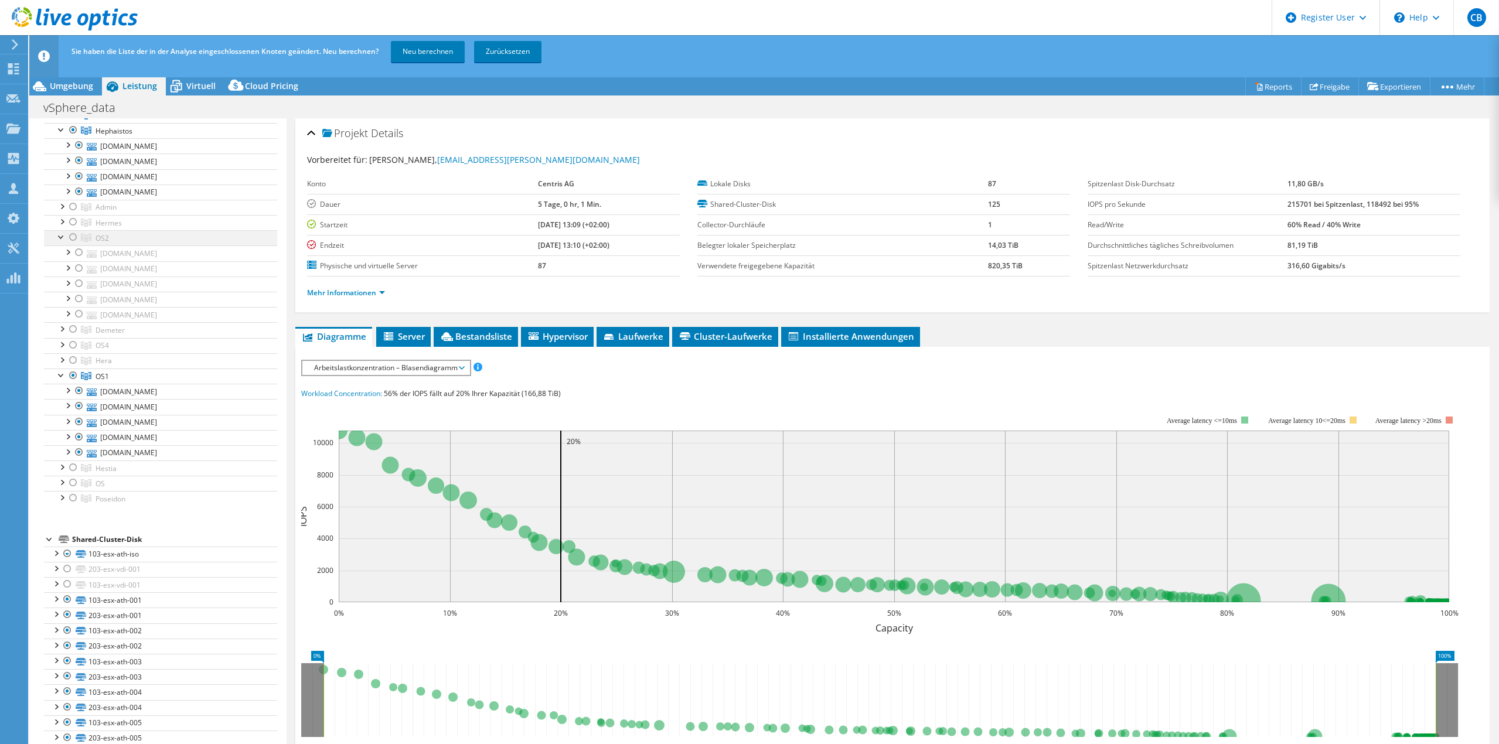
click at [73, 235] on div at bounding box center [73, 237] width 12 height 14
click at [62, 346] on div at bounding box center [62, 344] width 12 height 12
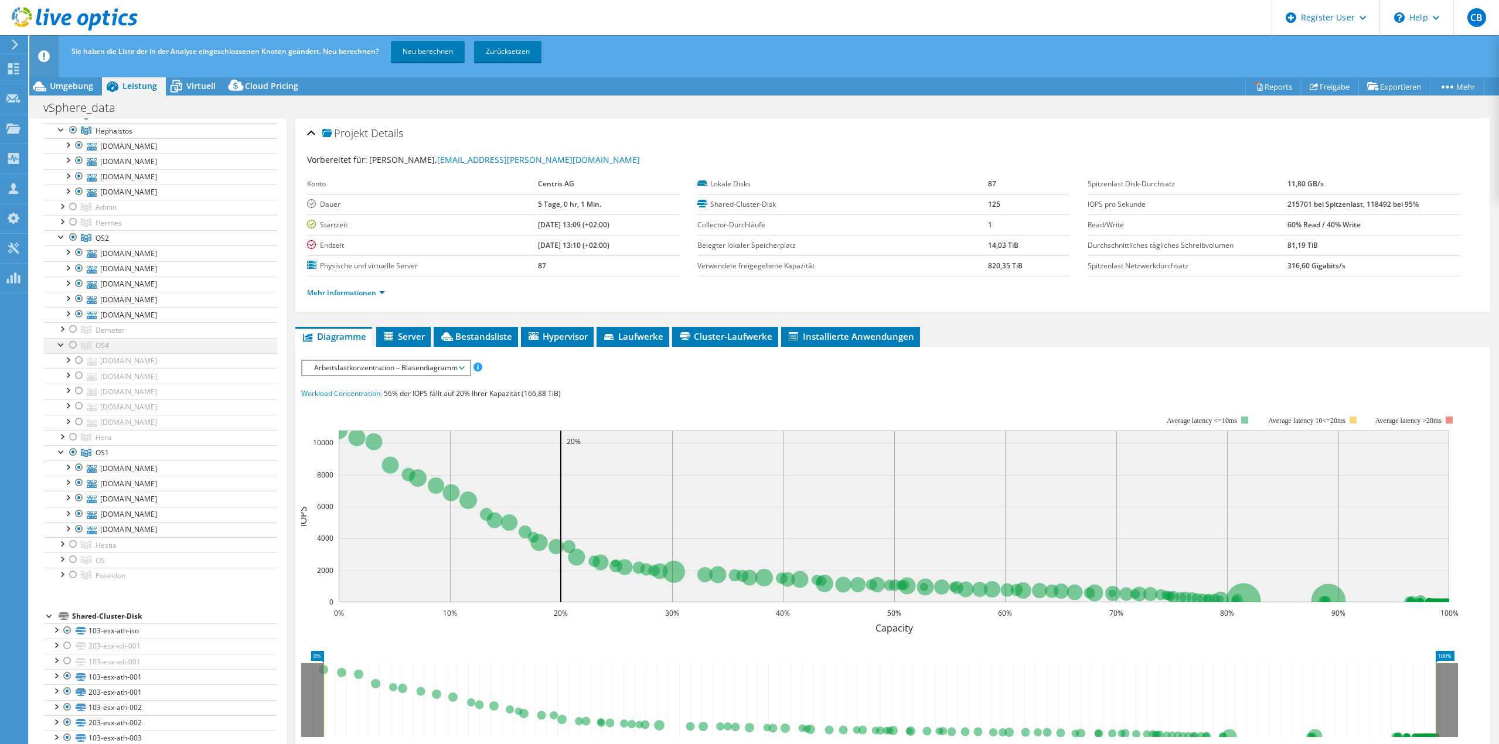
click at [75, 345] on div at bounding box center [73, 345] width 12 height 14
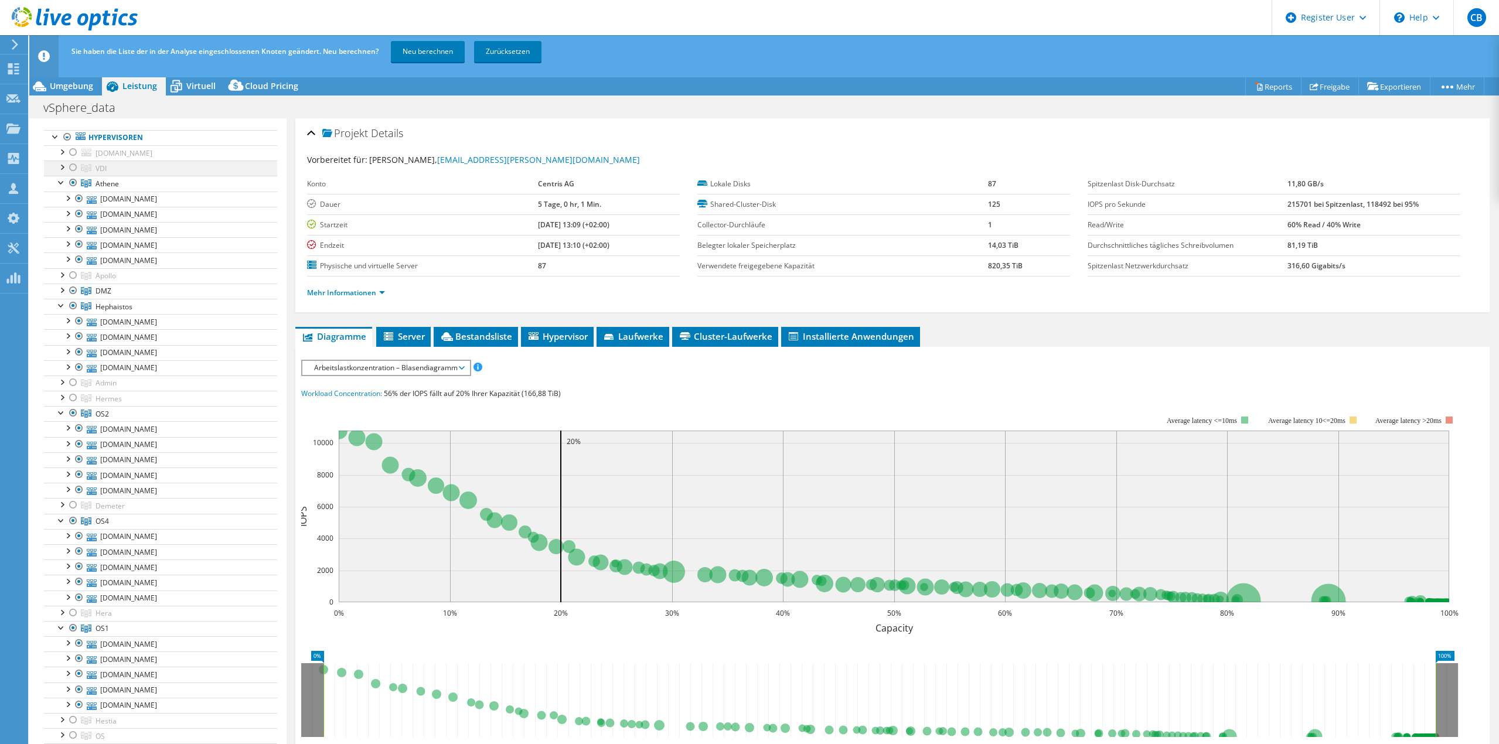
click at [63, 166] on div at bounding box center [62, 167] width 12 height 12
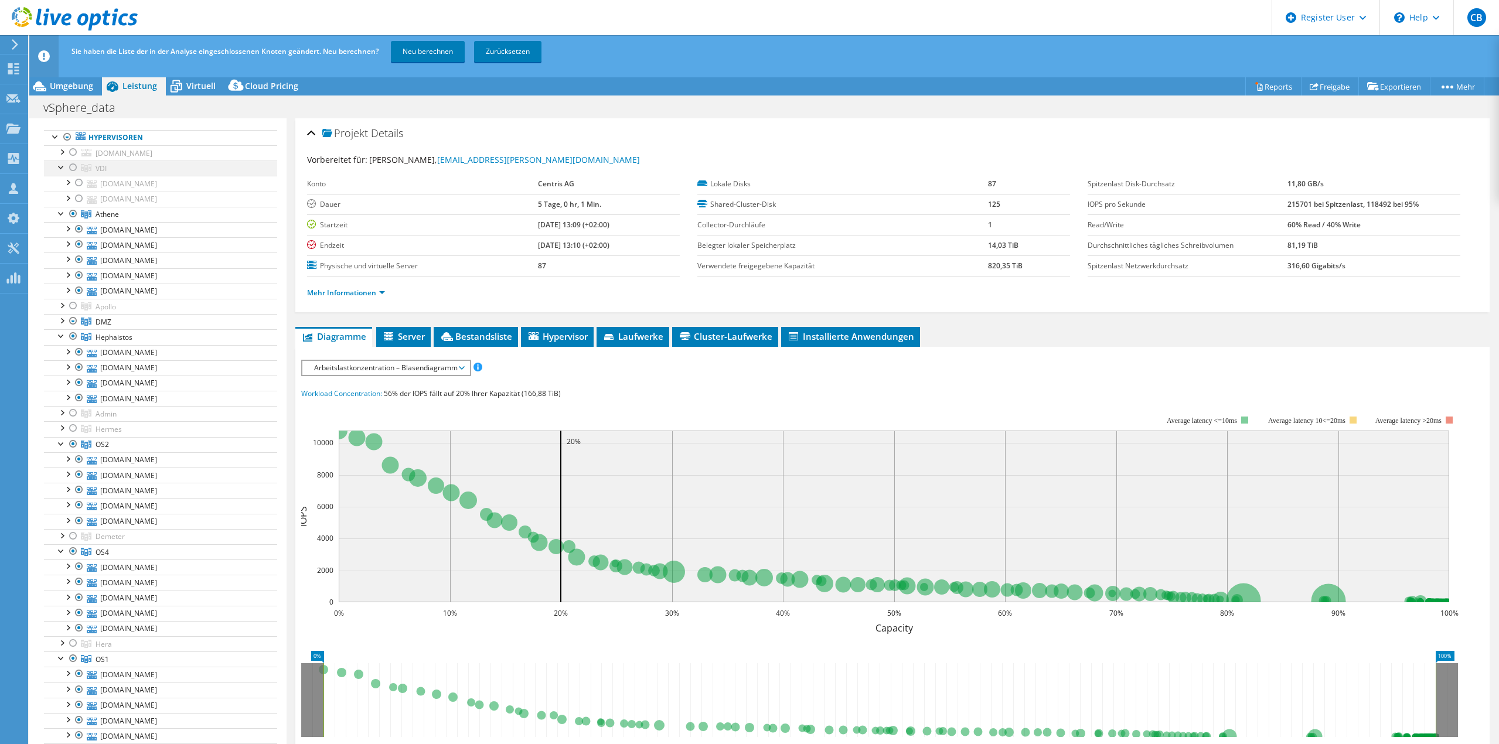
click at [71, 168] on div at bounding box center [73, 168] width 12 height 14
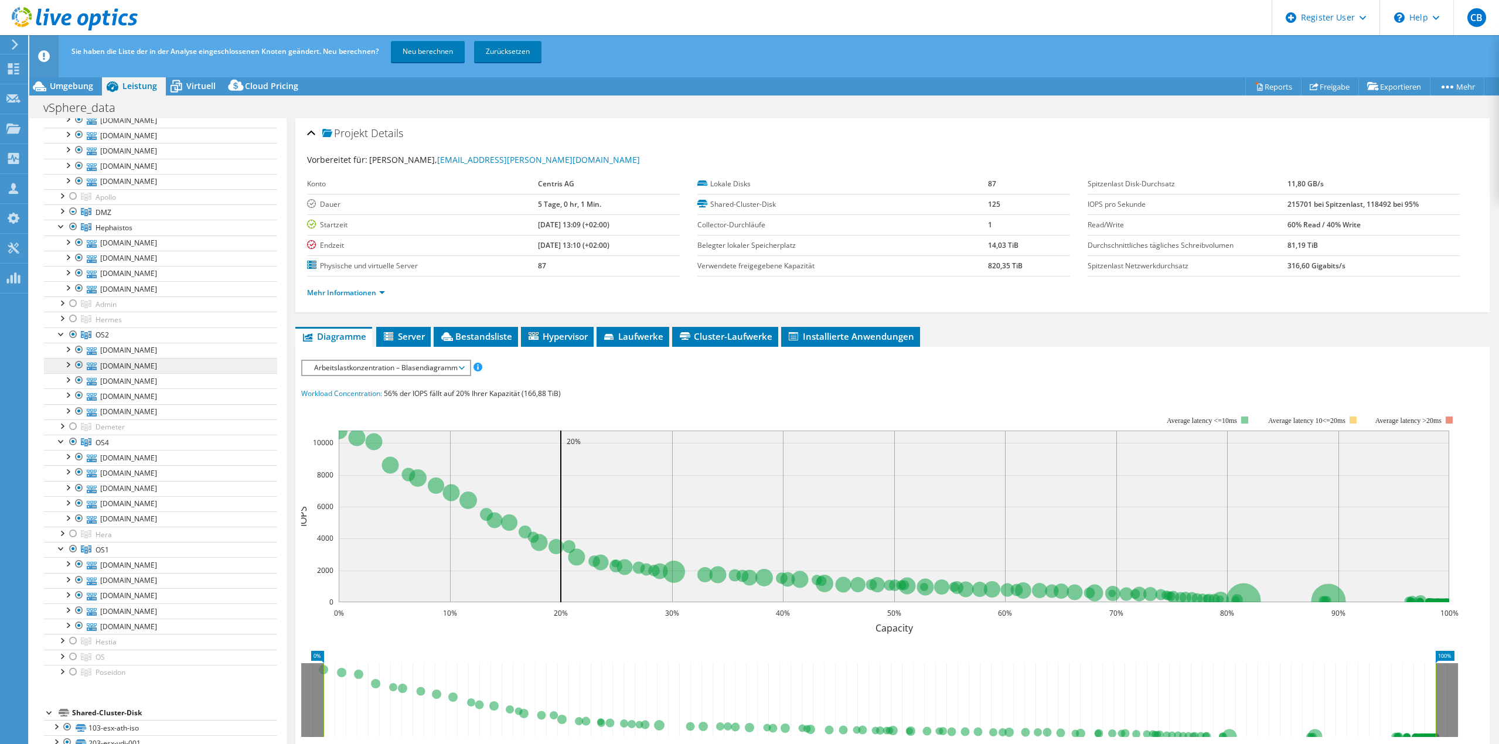
scroll to position [293, 0]
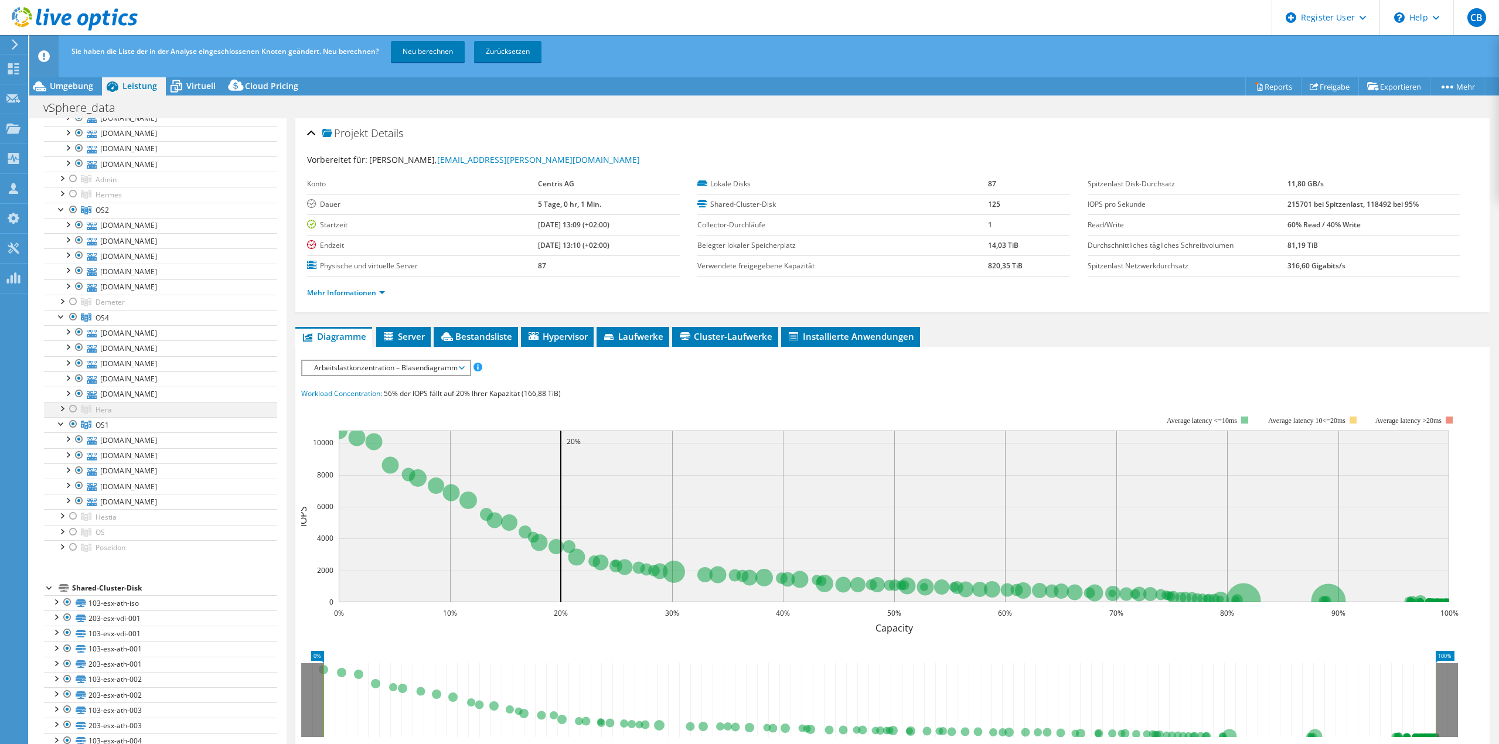
click at [61, 409] on div at bounding box center [62, 408] width 12 height 12
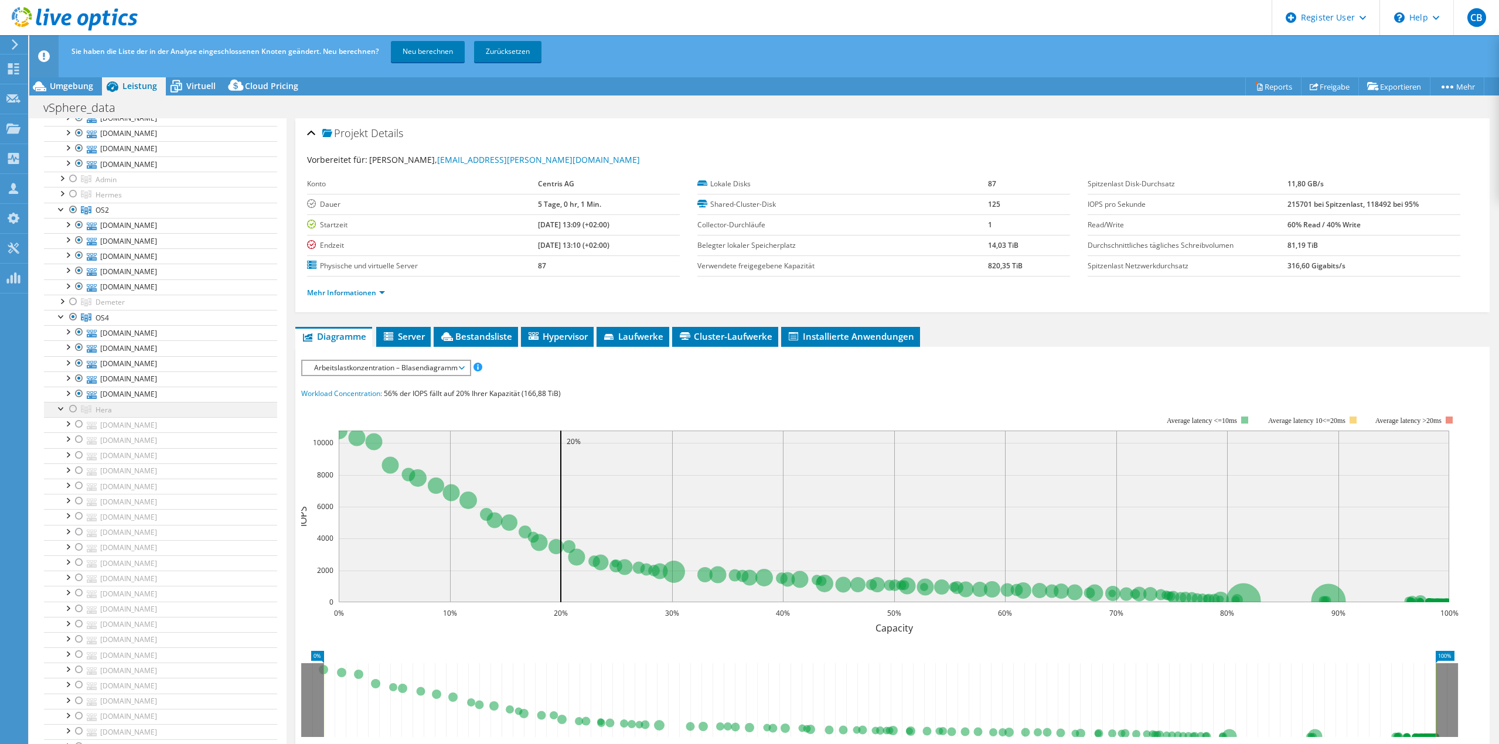
click at [73, 410] on div at bounding box center [73, 409] width 12 height 14
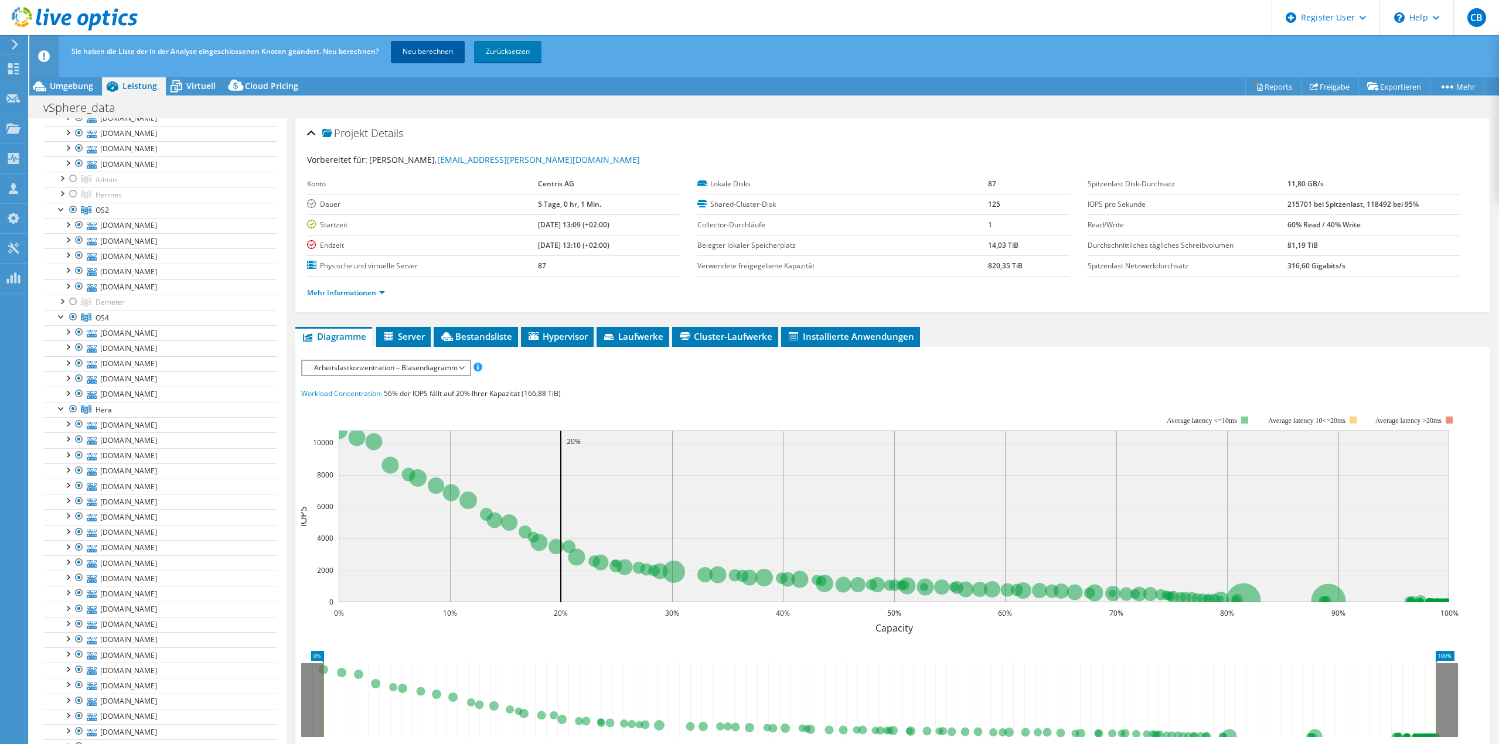
click at [424, 55] on link "Neu berechnen" at bounding box center [428, 51] width 74 height 21
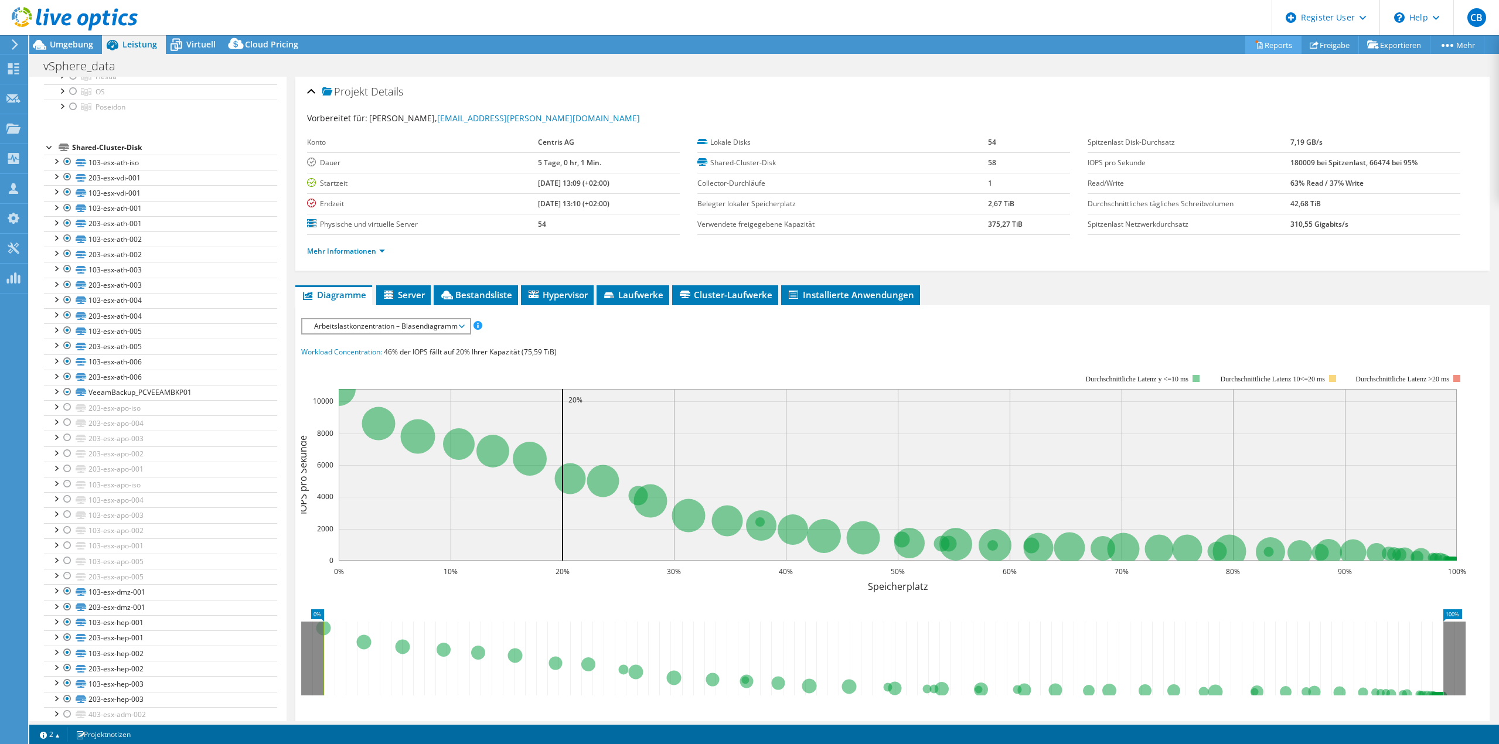
click at [1268, 42] on link "Reports" at bounding box center [1274, 45] width 56 height 18
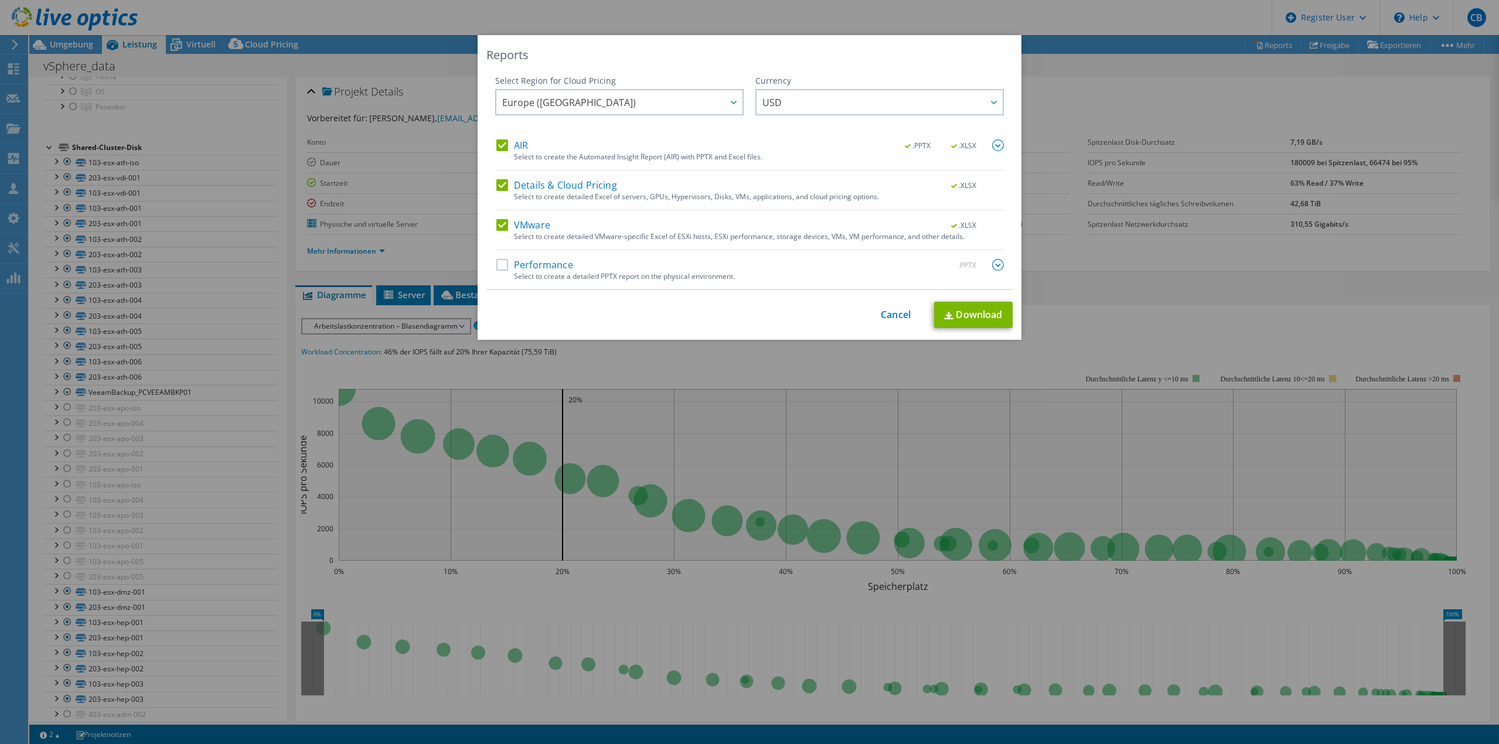
click at [501, 263] on label "Performance" at bounding box center [534, 265] width 77 height 12
click at [0, 0] on input "Performance" at bounding box center [0, 0] width 0 height 0
click at [805, 93] on span "USD" at bounding box center [883, 102] width 240 height 24
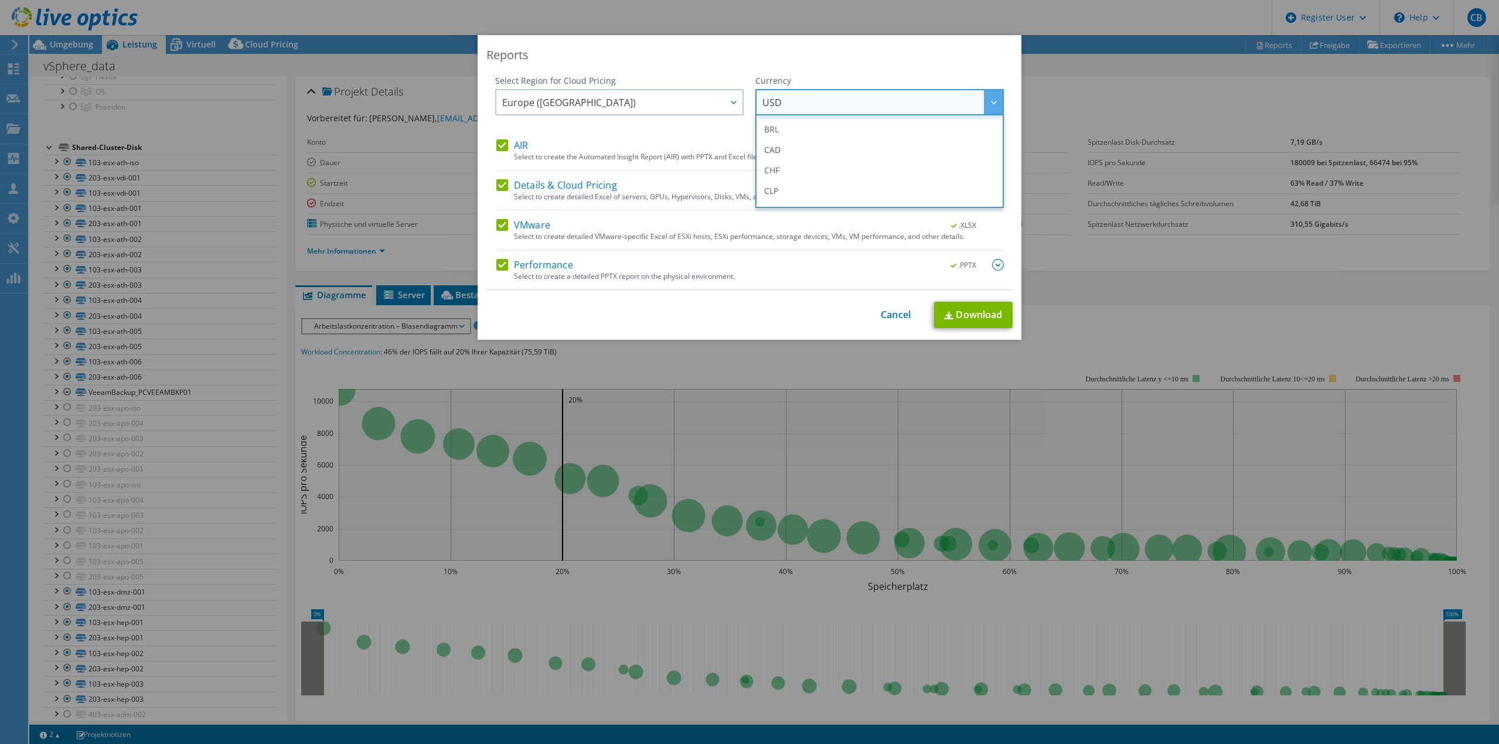
scroll to position [59, 0]
click at [788, 151] on li "CHF" at bounding box center [879, 151] width 243 height 21
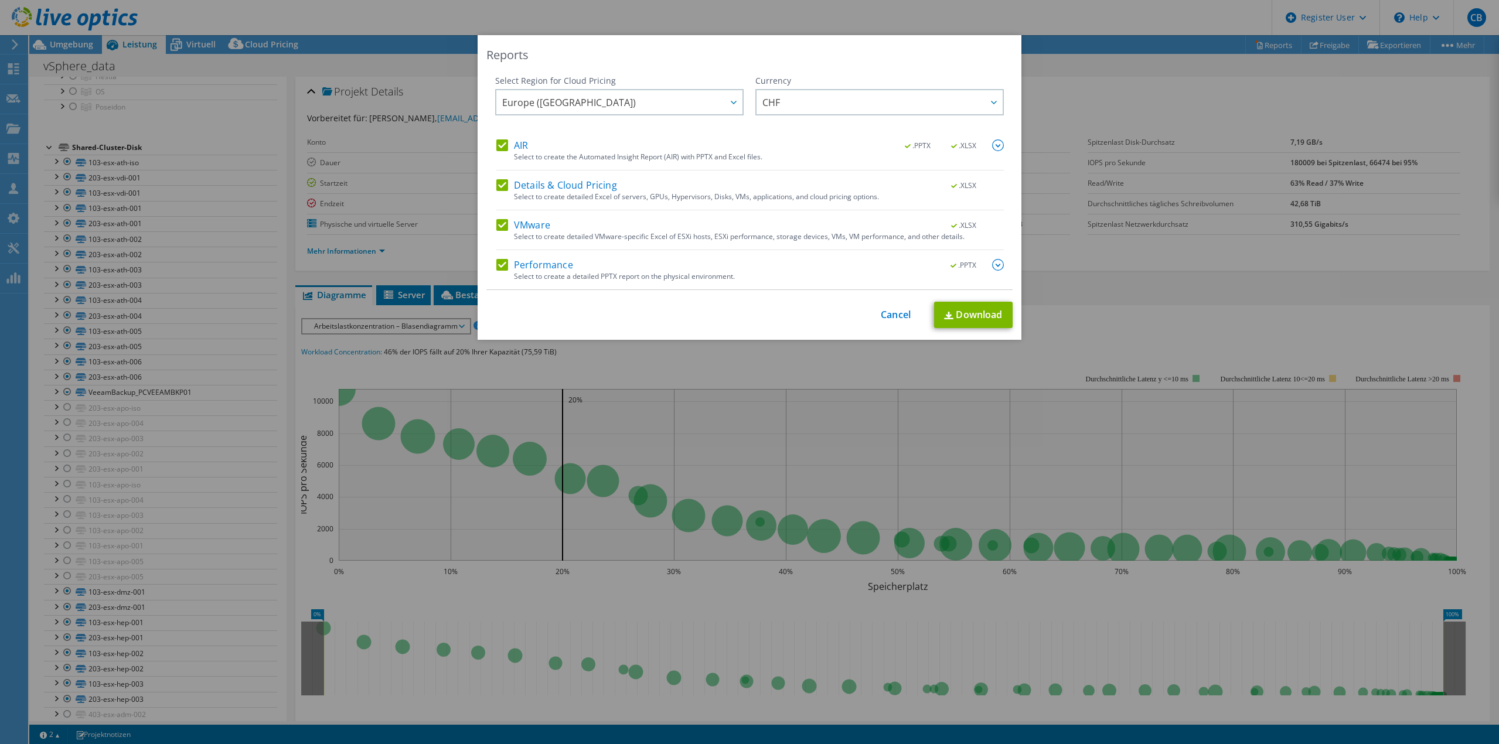
click at [992, 144] on img at bounding box center [998, 146] width 12 height 12
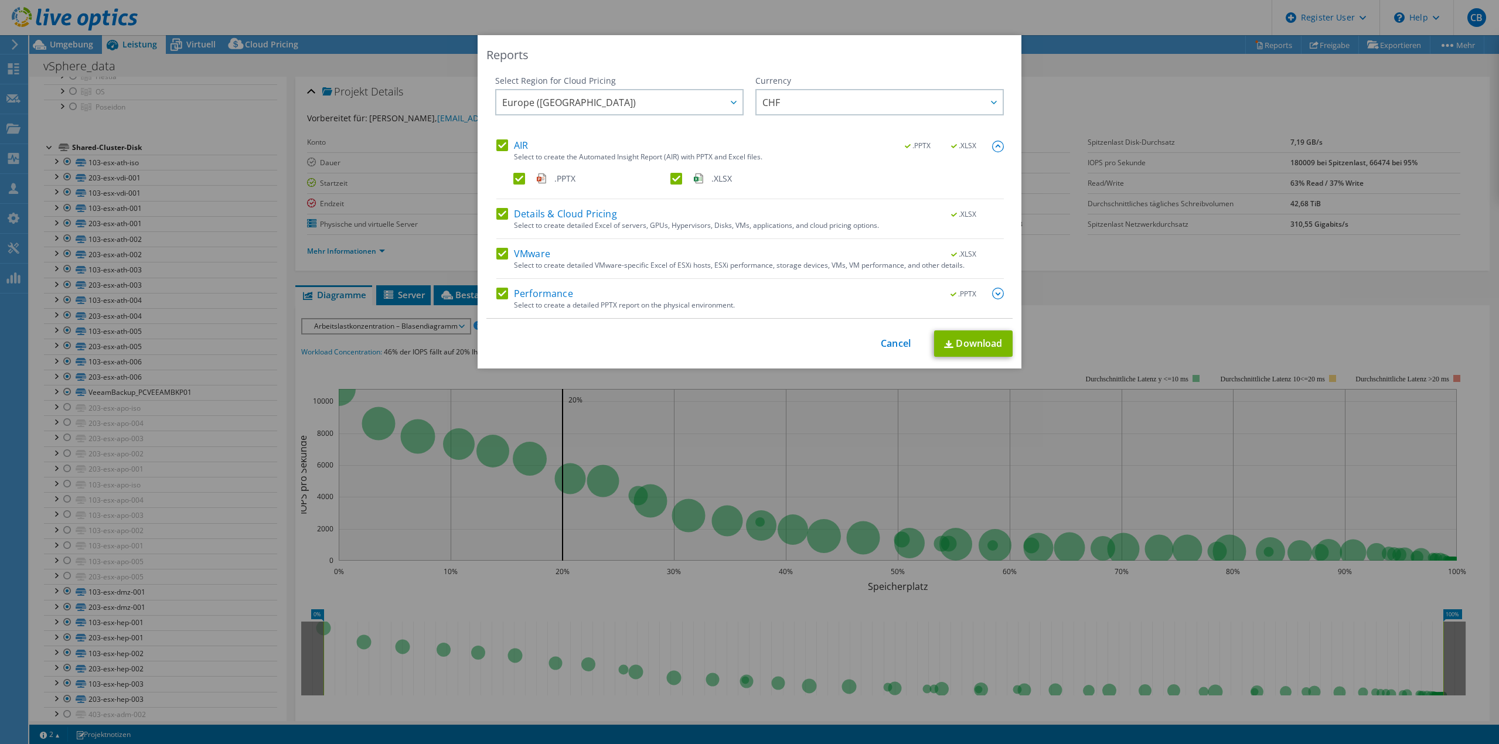
click at [994, 294] on img at bounding box center [998, 294] width 12 height 12
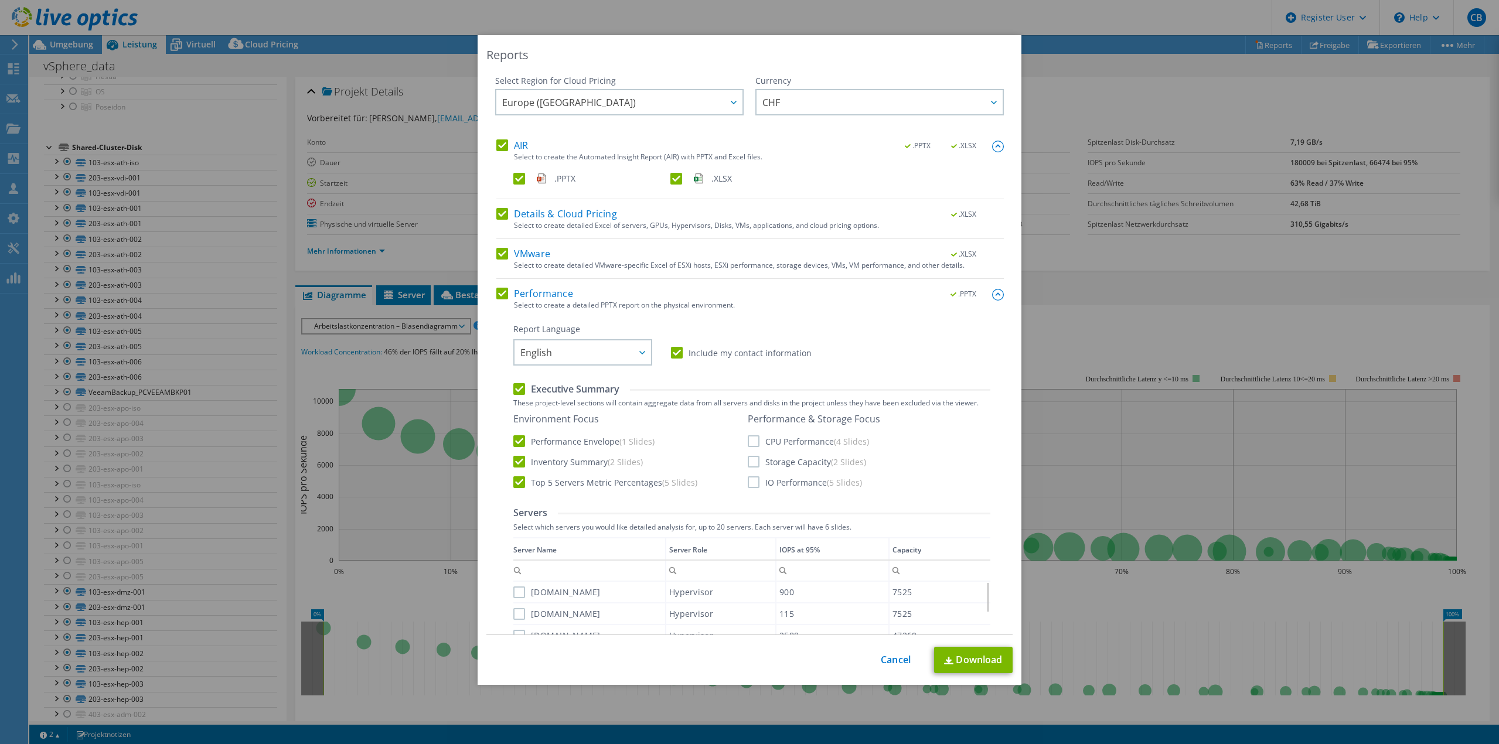
click at [750, 443] on label "CPU Performance (4 Slides)" at bounding box center [808, 442] width 121 height 12
click at [0, 0] on input "CPU Performance (4 Slides)" at bounding box center [0, 0] width 0 height 0
click at [750, 464] on label "Storage Capacity (2 Slides)" at bounding box center [807, 462] width 118 height 12
click at [0, 0] on input "Storage Capacity (2 Slides)" at bounding box center [0, 0] width 0 height 0
click at [749, 484] on label "IO Performance (5 Slides)" at bounding box center [805, 483] width 114 height 12
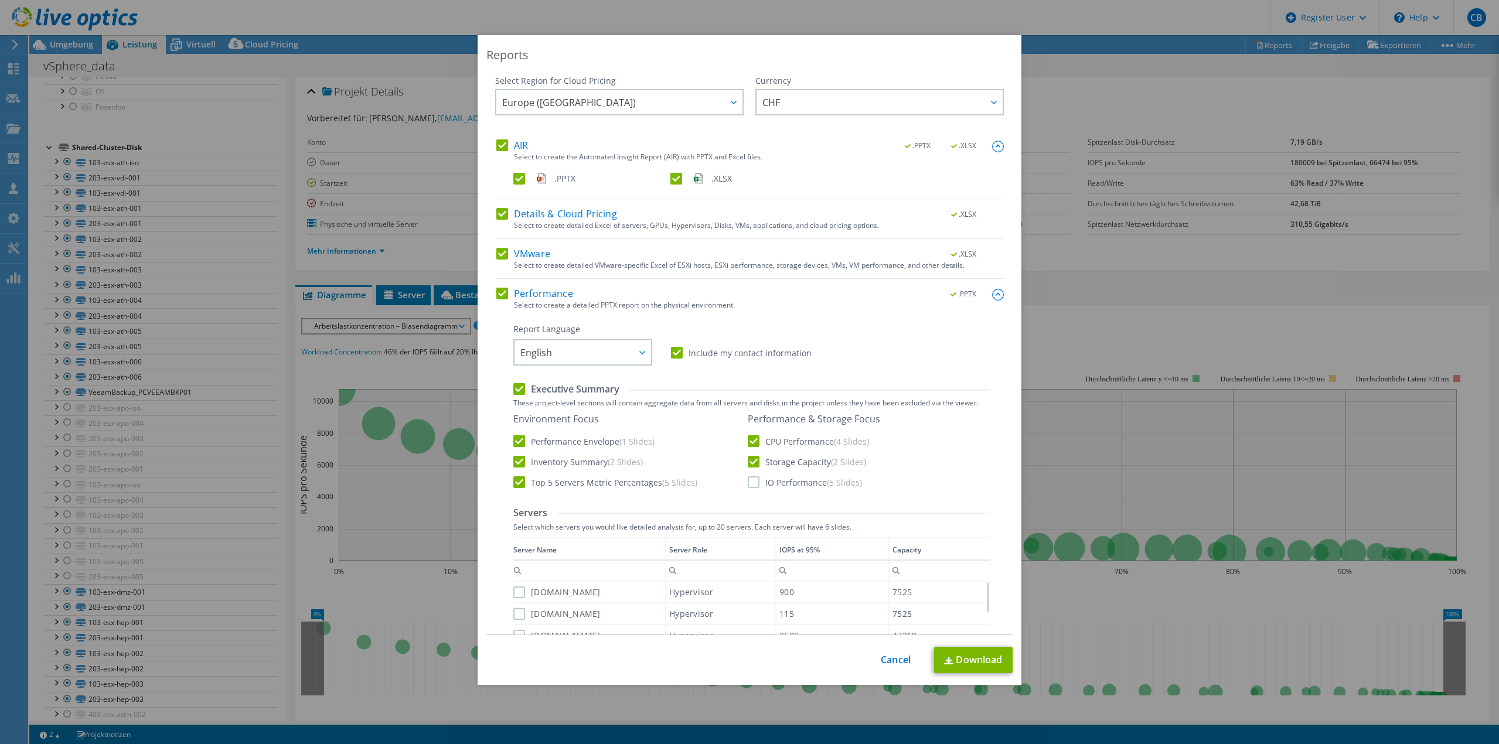
click at [0, 0] on input "IO Performance (5 Slides)" at bounding box center [0, 0] width 0 height 0
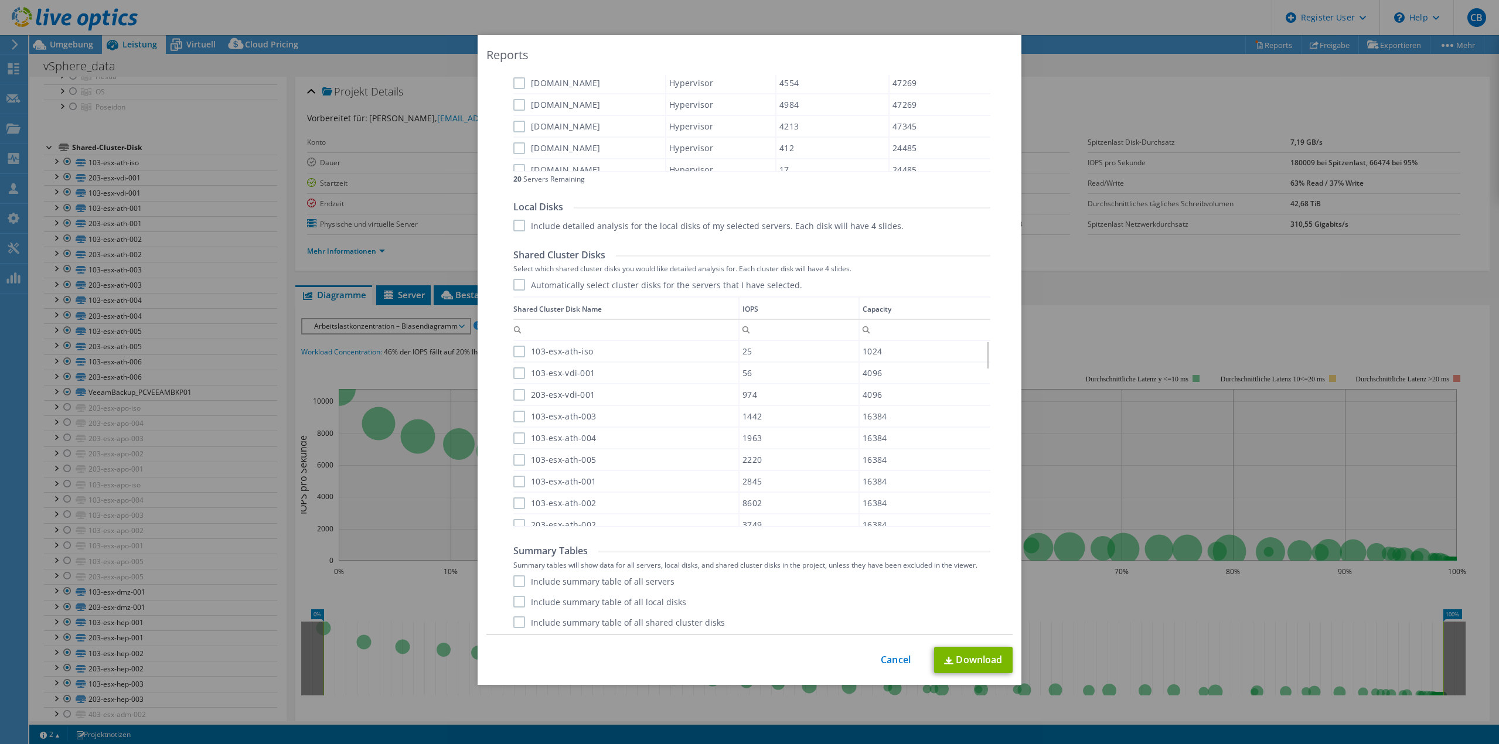
scroll to position [598, 0]
click at [514, 580] on label "Include summary table of all servers" at bounding box center [593, 579] width 161 height 12
click at [0, 0] on input "Include summary table of all servers" at bounding box center [0, 0] width 0 height 0
click at [513, 597] on label "Include summary table of all local disks" at bounding box center [599, 600] width 173 height 12
click at [0, 0] on input "Include summary table of all local disks" at bounding box center [0, 0] width 0 height 0
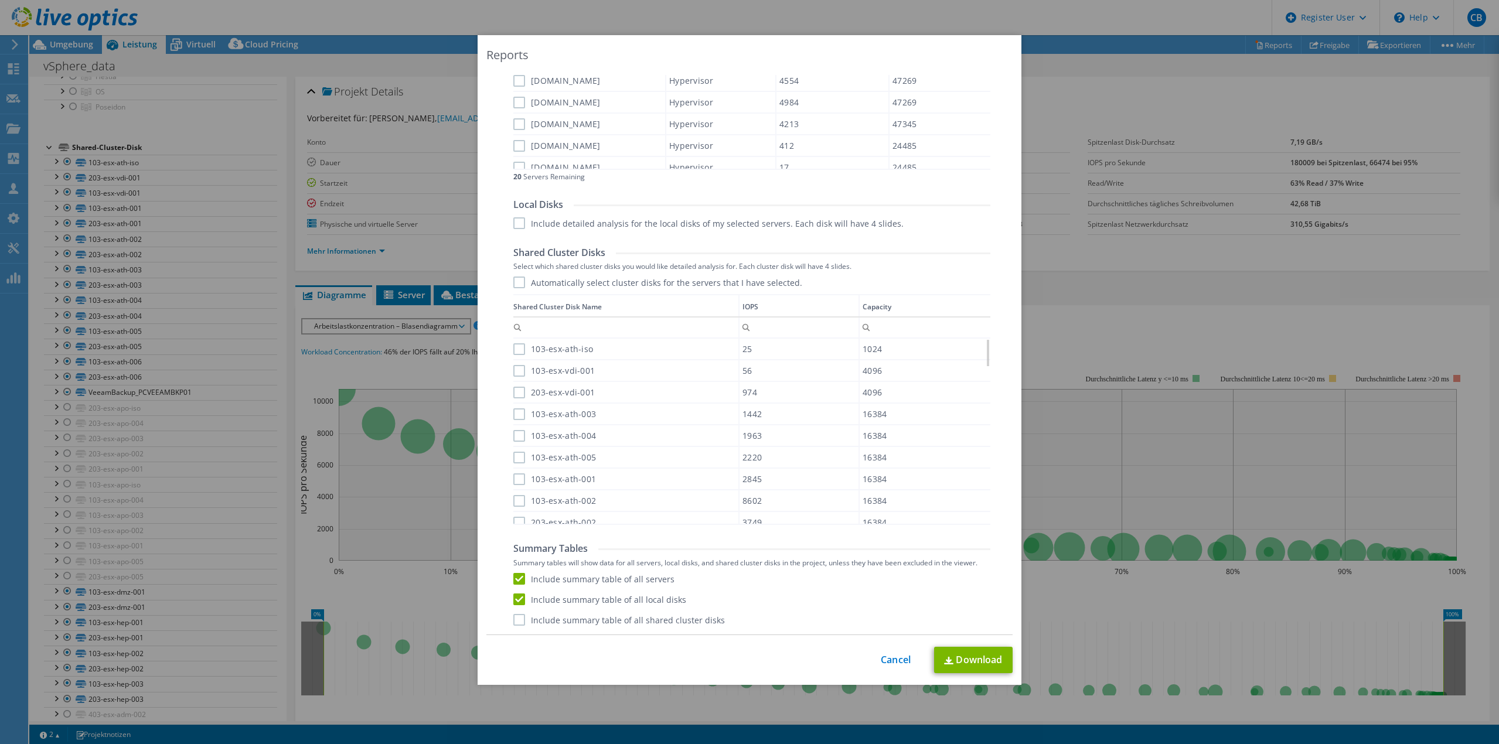
click at [514, 624] on label "Include summary table of all shared cluster disks" at bounding box center [619, 620] width 212 height 12
click at [0, 0] on input "Include summary table of all shared cluster disks" at bounding box center [0, 0] width 0 height 0
click at [982, 663] on link "Download" at bounding box center [973, 660] width 79 height 26
click at [896, 656] on link "Cancel" at bounding box center [896, 660] width 30 height 11
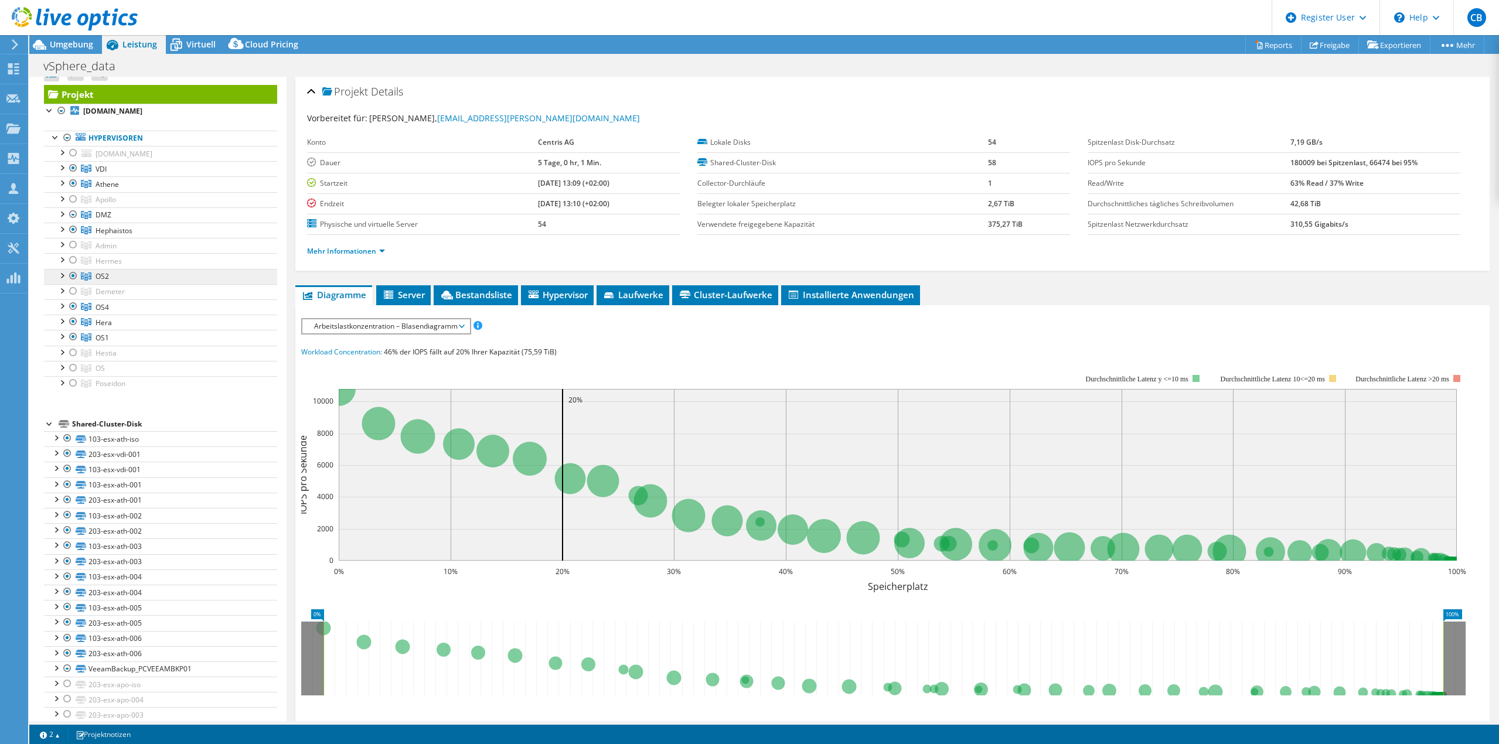
scroll to position [0, 0]
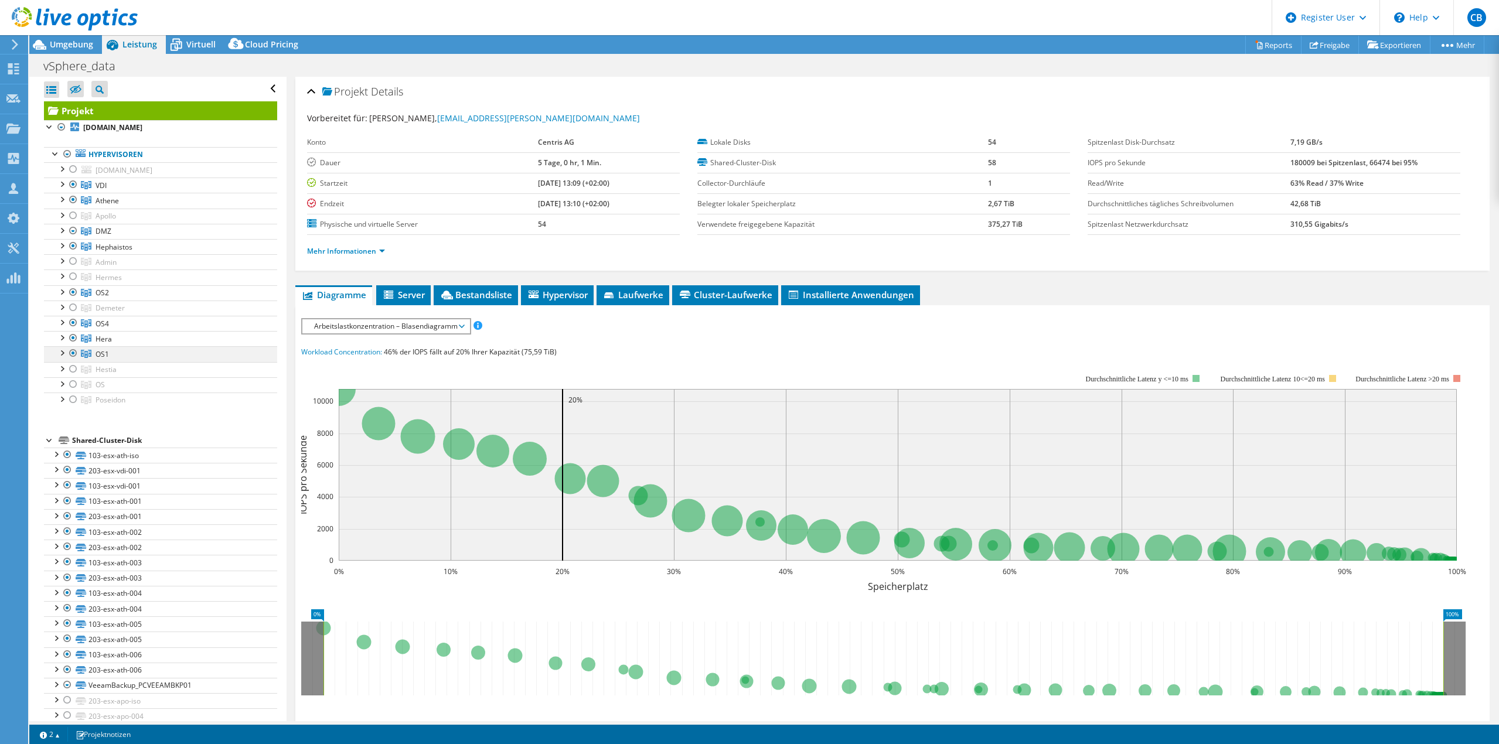
click at [59, 355] on div at bounding box center [62, 352] width 12 height 12
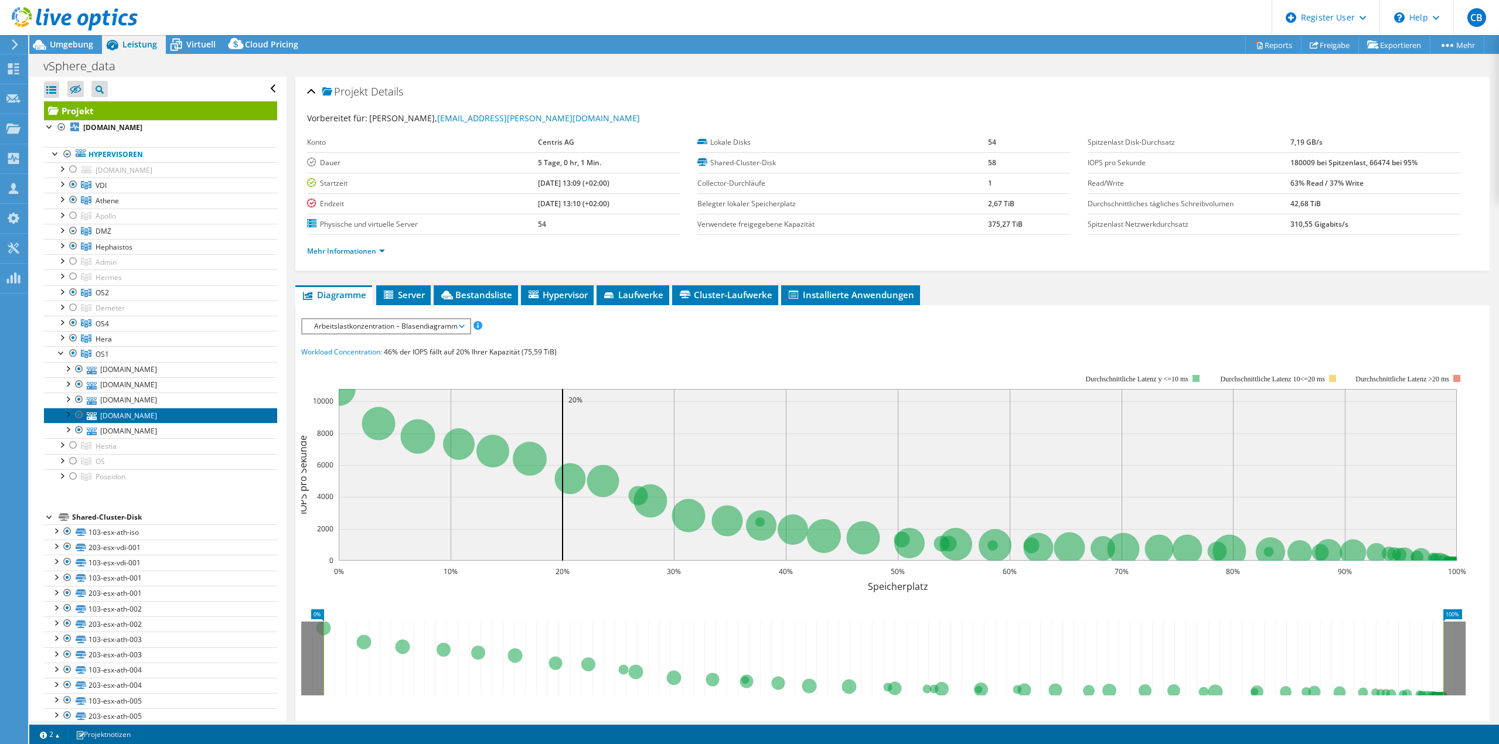
click at [145, 417] on link "[DOMAIN_NAME]" at bounding box center [160, 415] width 233 height 15
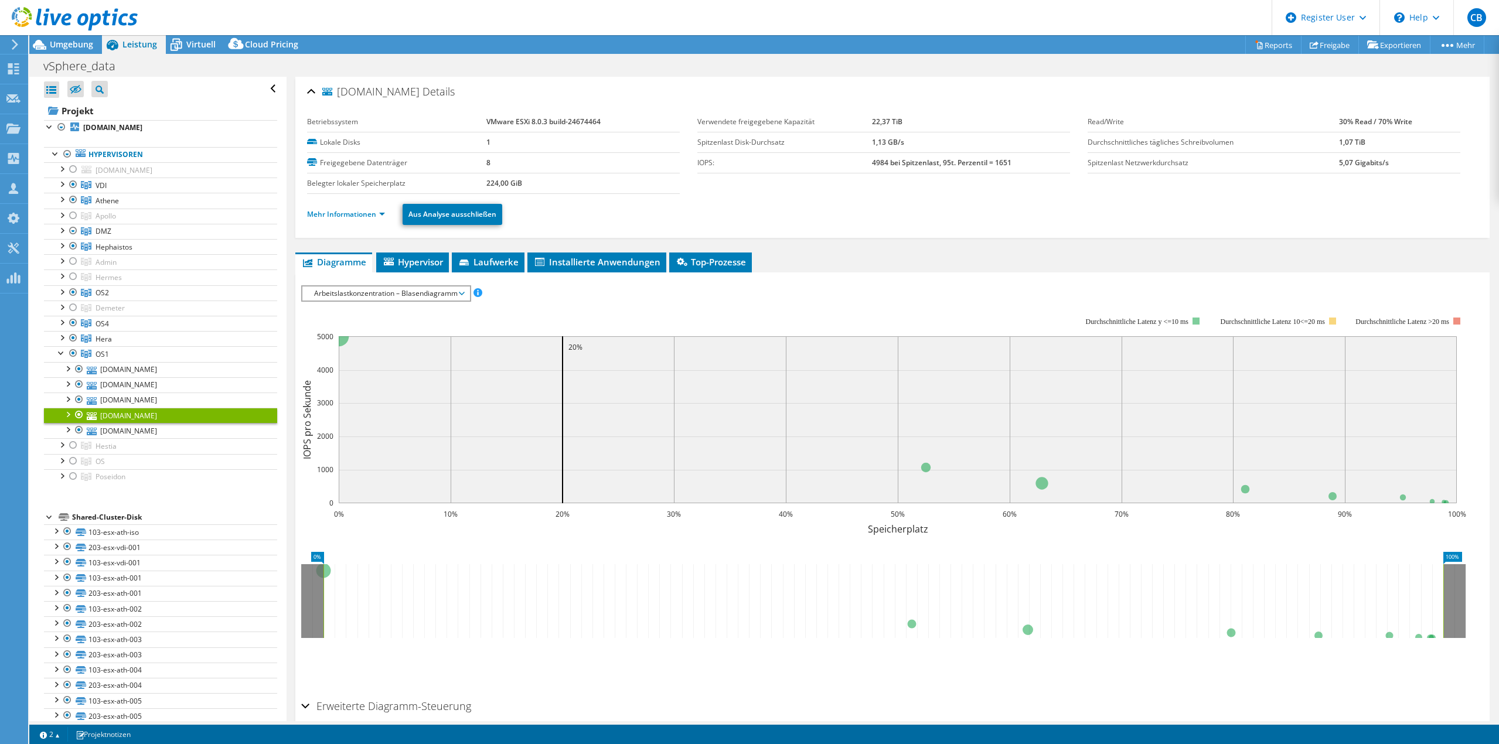
click at [368, 243] on div "[DOMAIN_NAME] Details Betriebssystem VMware ESXi 8.0.3 build-24674464 Lokale Di…" at bounding box center [893, 426] width 1212 height 699
click at [372, 216] on link "Mehr Informationen" at bounding box center [346, 214] width 78 height 10
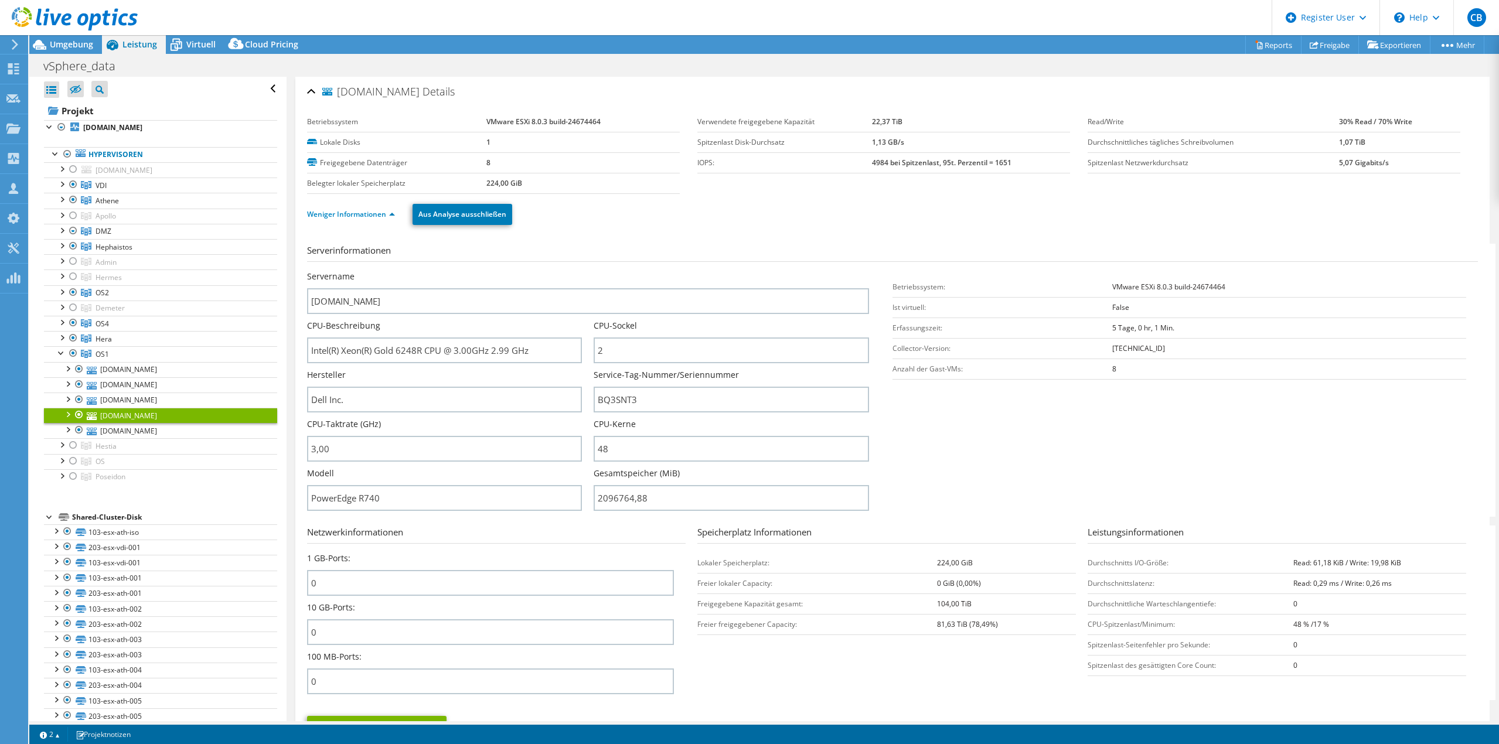
click at [78, 414] on div at bounding box center [79, 415] width 12 height 14
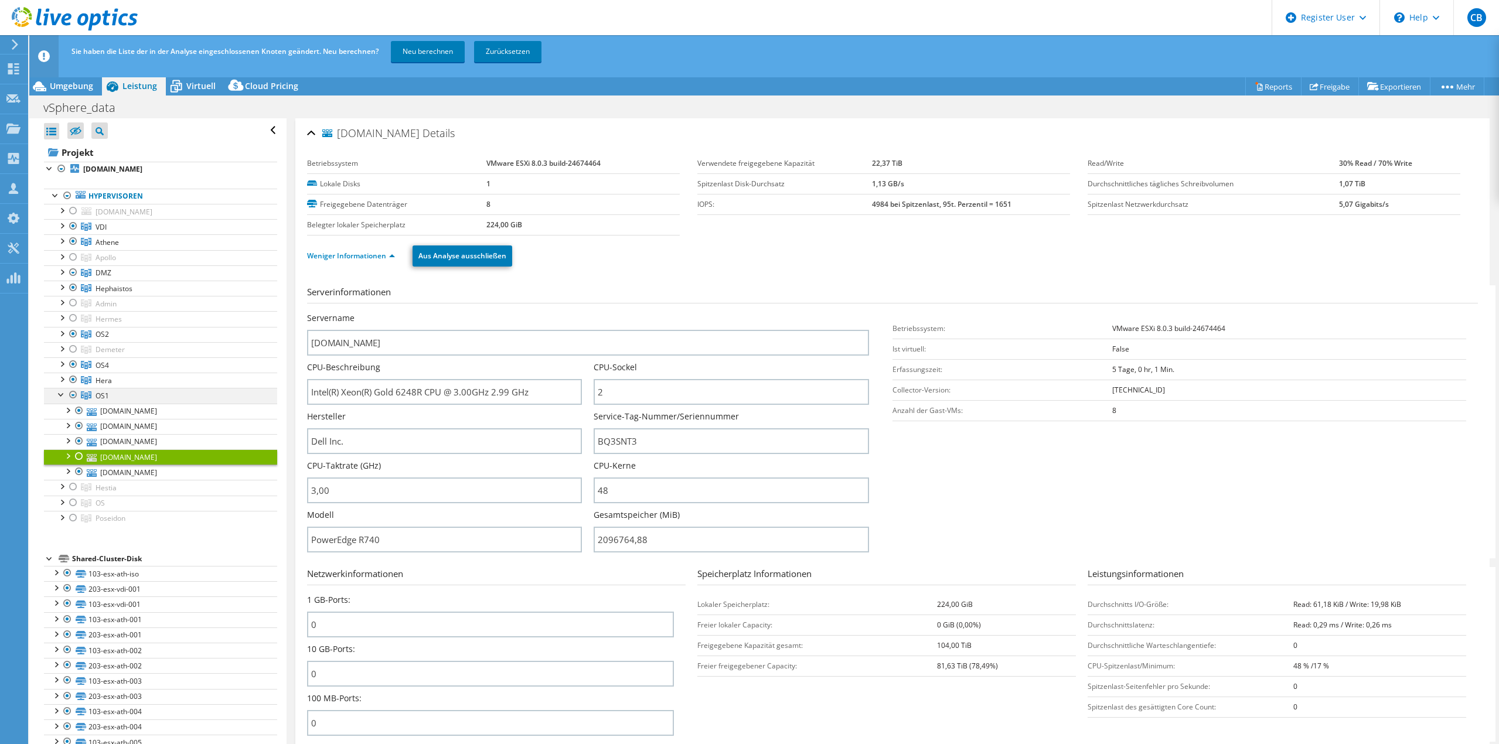
click at [57, 397] on div at bounding box center [62, 394] width 12 height 12
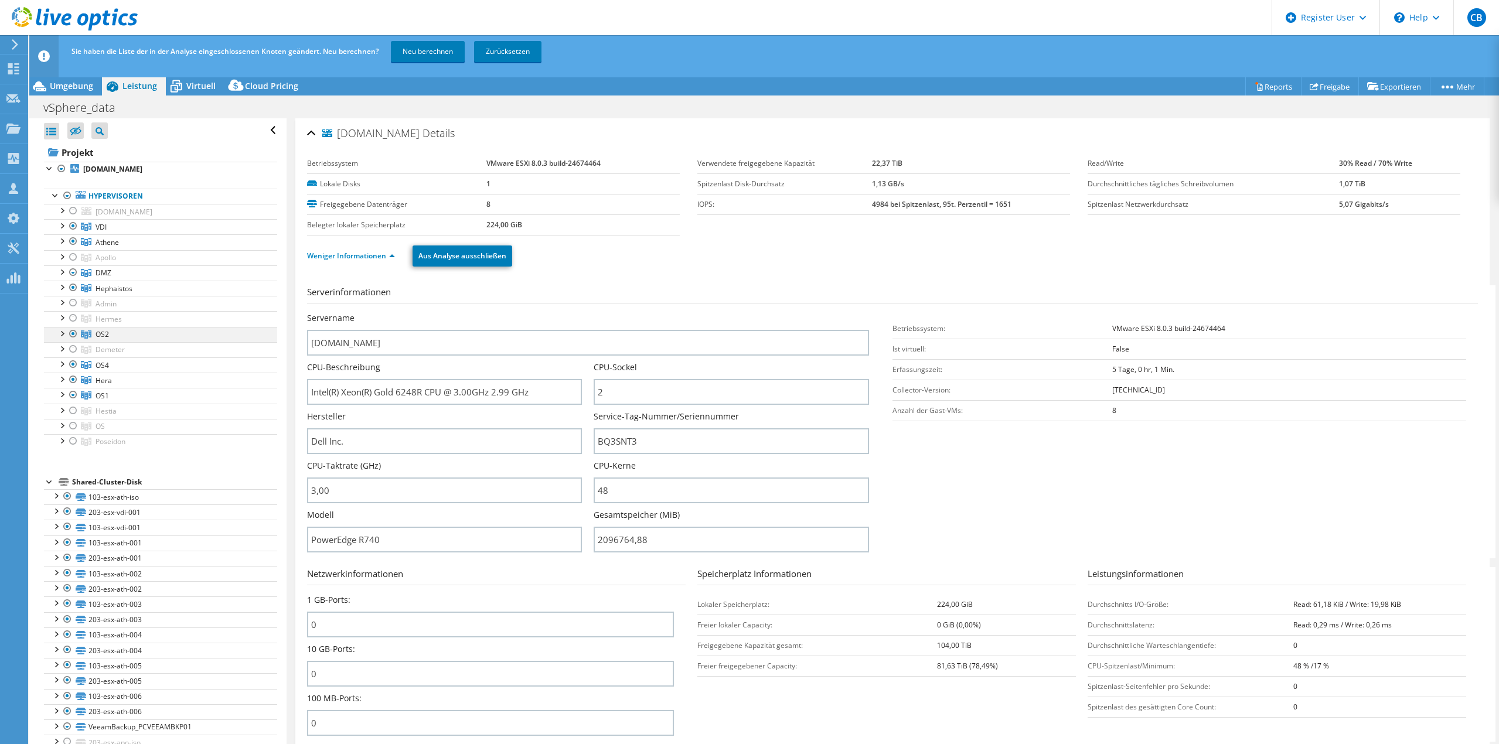
click at [64, 334] on div at bounding box center [62, 333] width 12 height 12
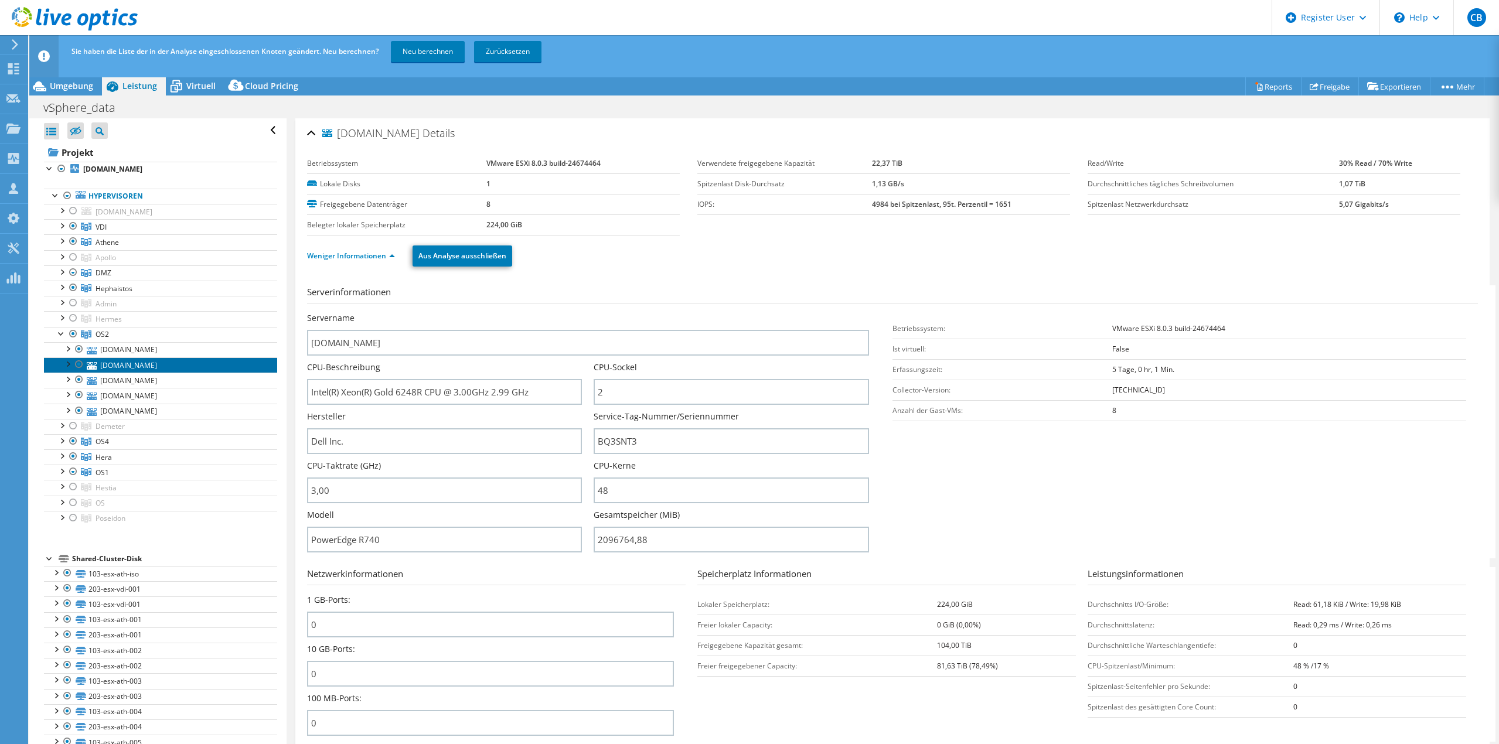
click at [113, 369] on link "[DOMAIN_NAME]" at bounding box center [160, 365] width 233 height 15
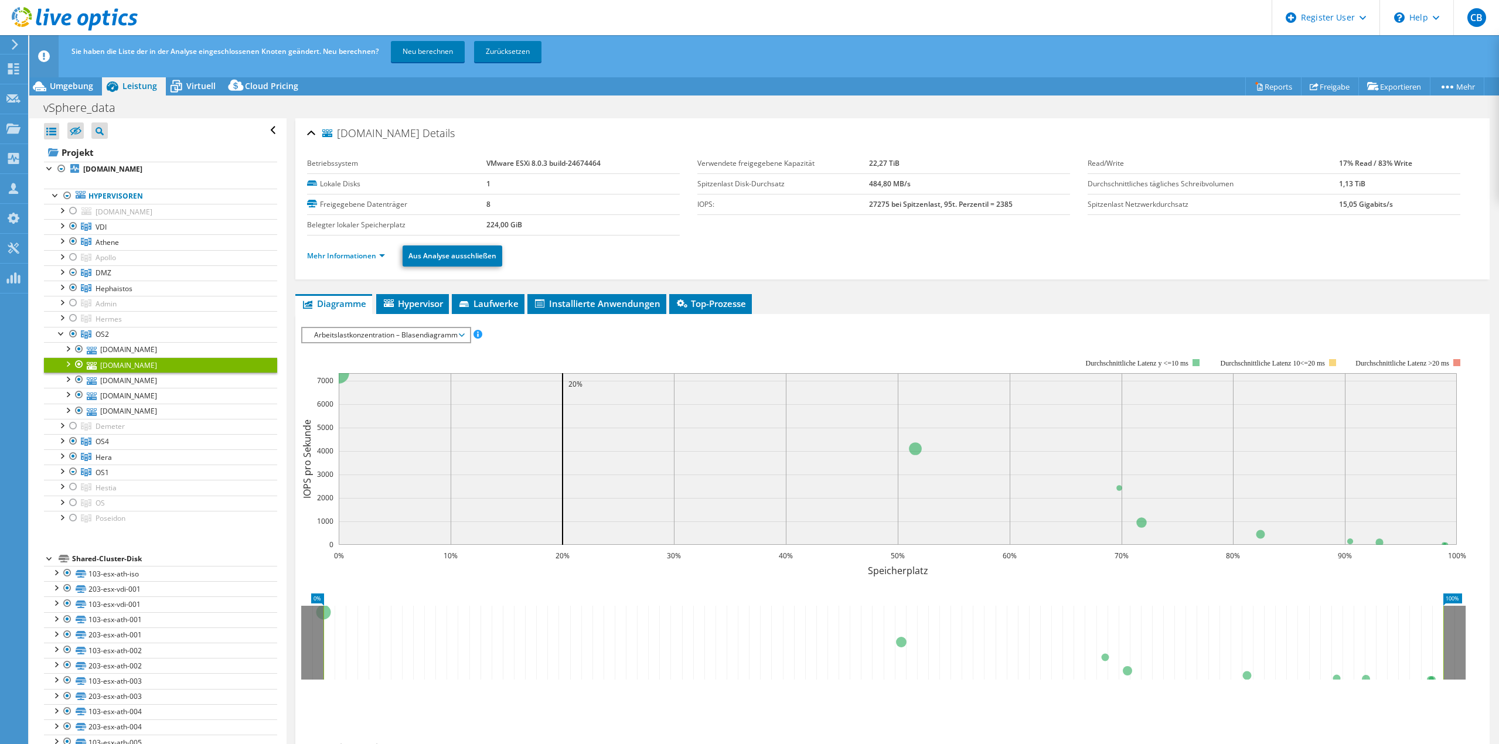
click at [337, 261] on li "Mehr Informationen" at bounding box center [349, 256] width 85 height 13
click at [337, 255] on link "Mehr Informationen" at bounding box center [346, 256] width 78 height 10
click at [336, 256] on link "Mehr Informationen" at bounding box center [346, 256] width 78 height 10
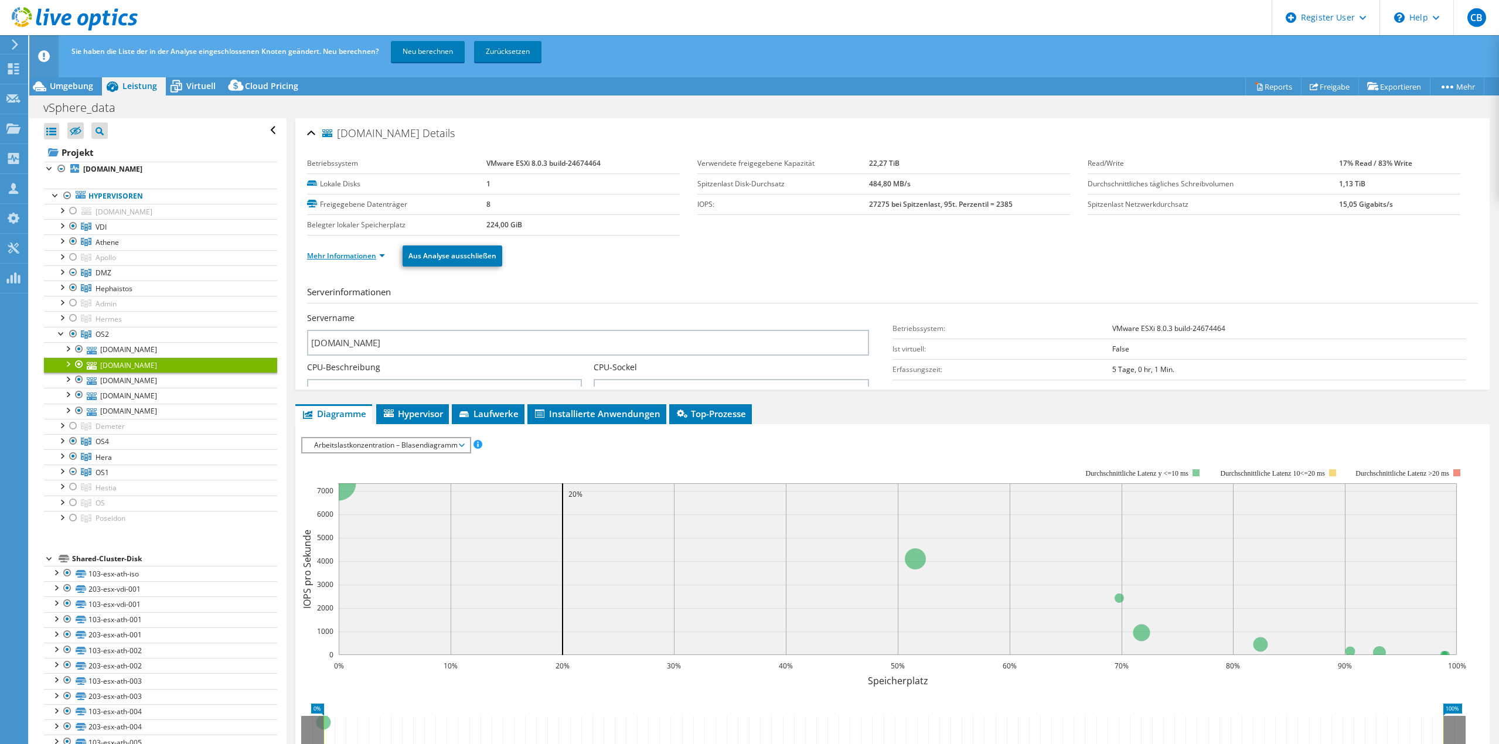
click at [336, 256] on link "Mehr Informationen" at bounding box center [346, 256] width 78 height 10
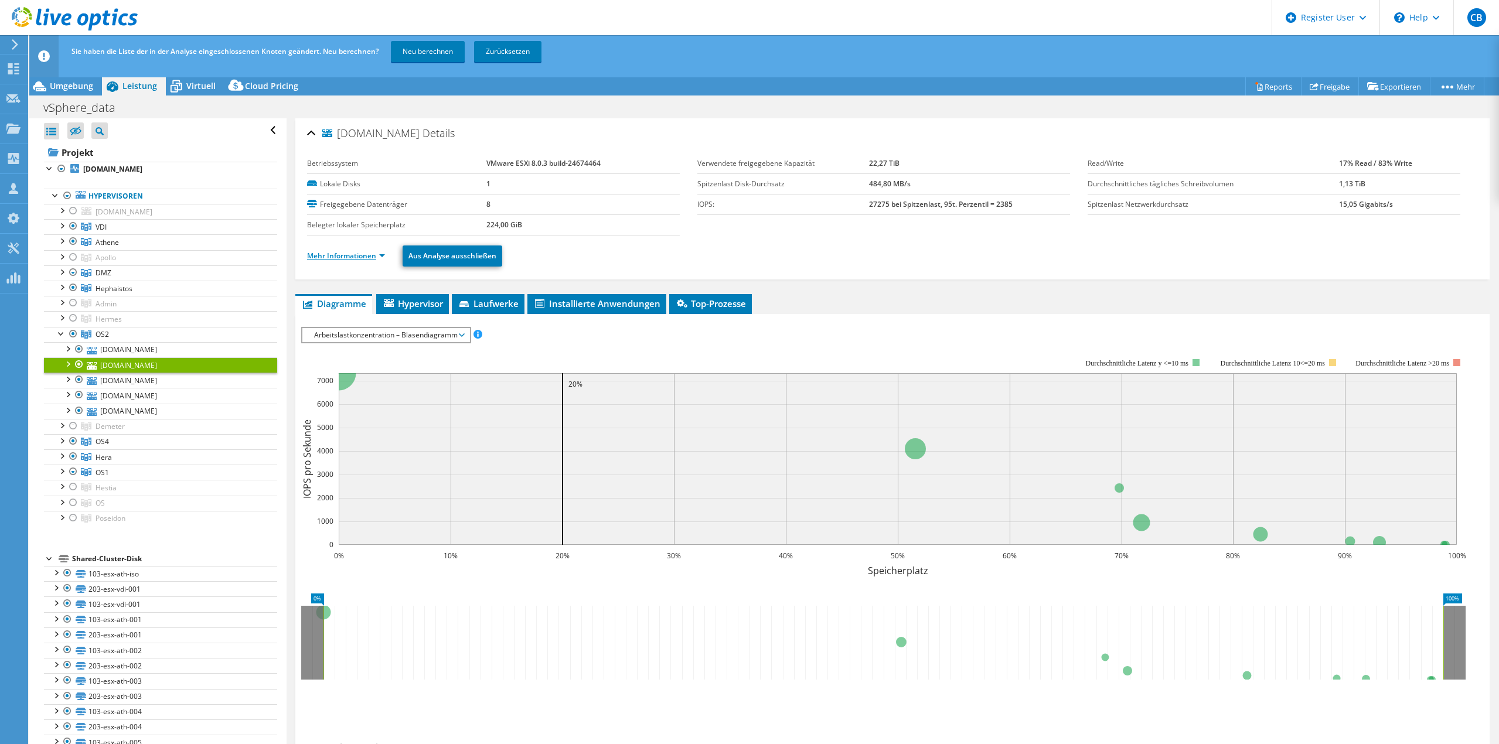
click at [336, 256] on link "Mehr Informationen" at bounding box center [346, 256] width 78 height 10
click at [79, 365] on div at bounding box center [79, 365] width 12 height 14
click at [58, 441] on div at bounding box center [62, 440] width 12 height 12
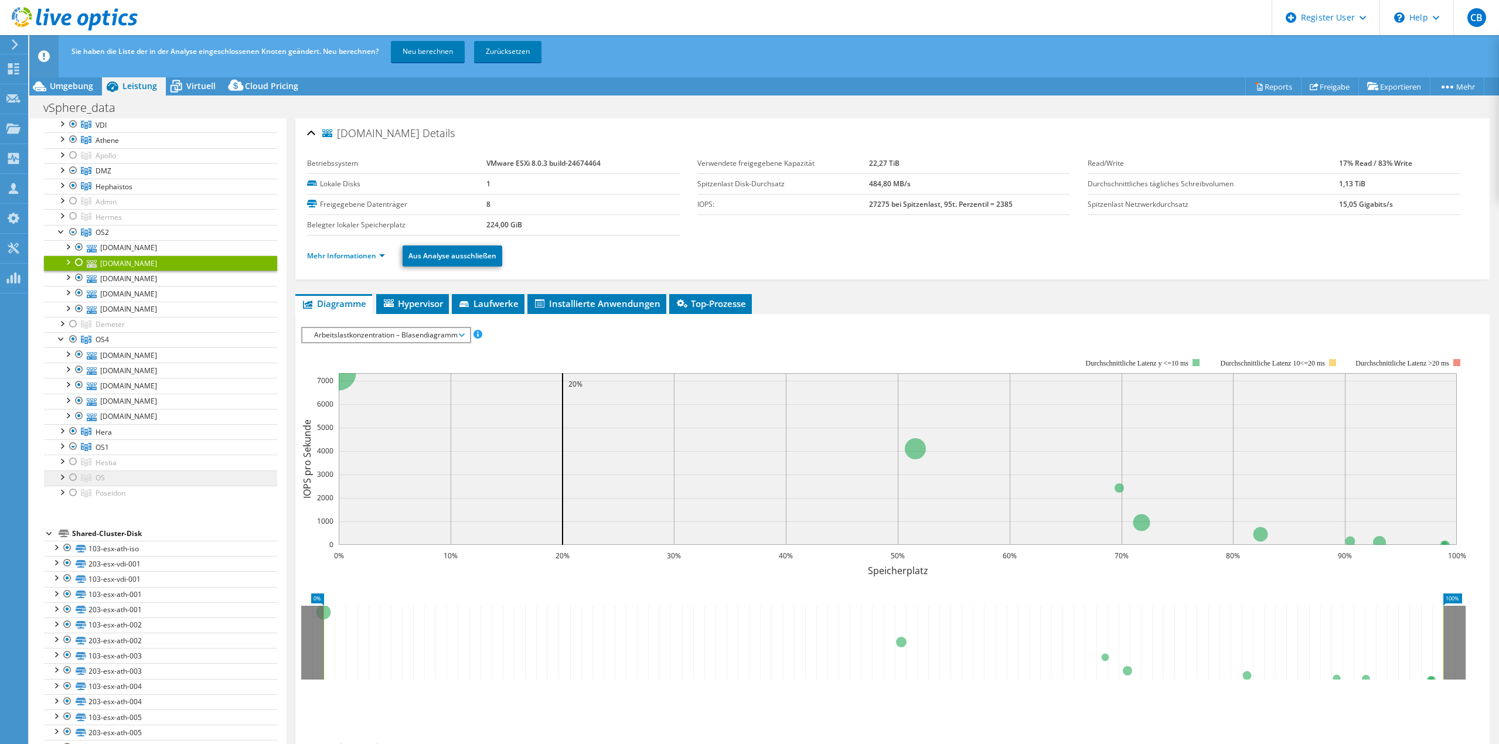
scroll to position [117, 0]
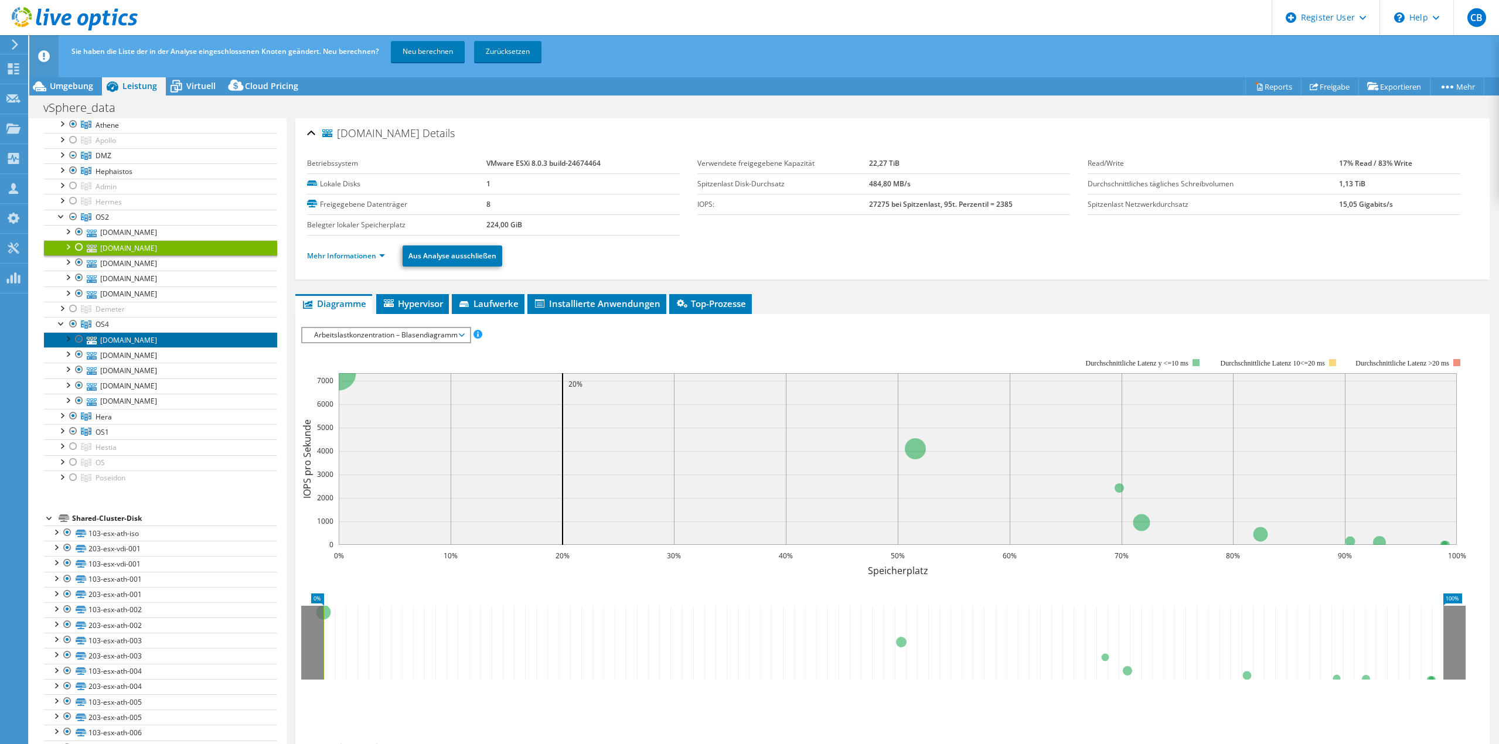
click at [170, 338] on link "[DOMAIN_NAME]" at bounding box center [160, 339] width 233 height 15
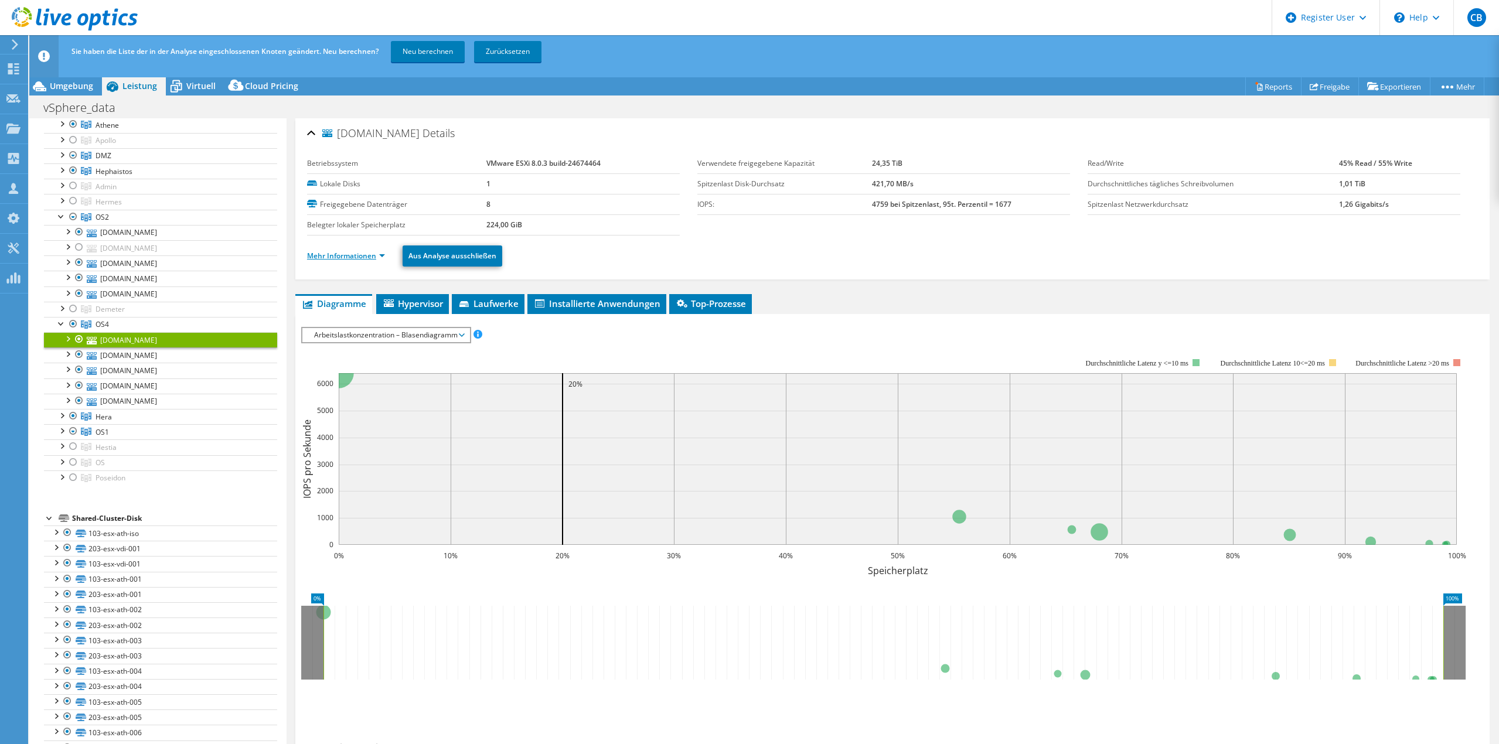
click at [348, 254] on link "Mehr Informationen" at bounding box center [346, 256] width 78 height 10
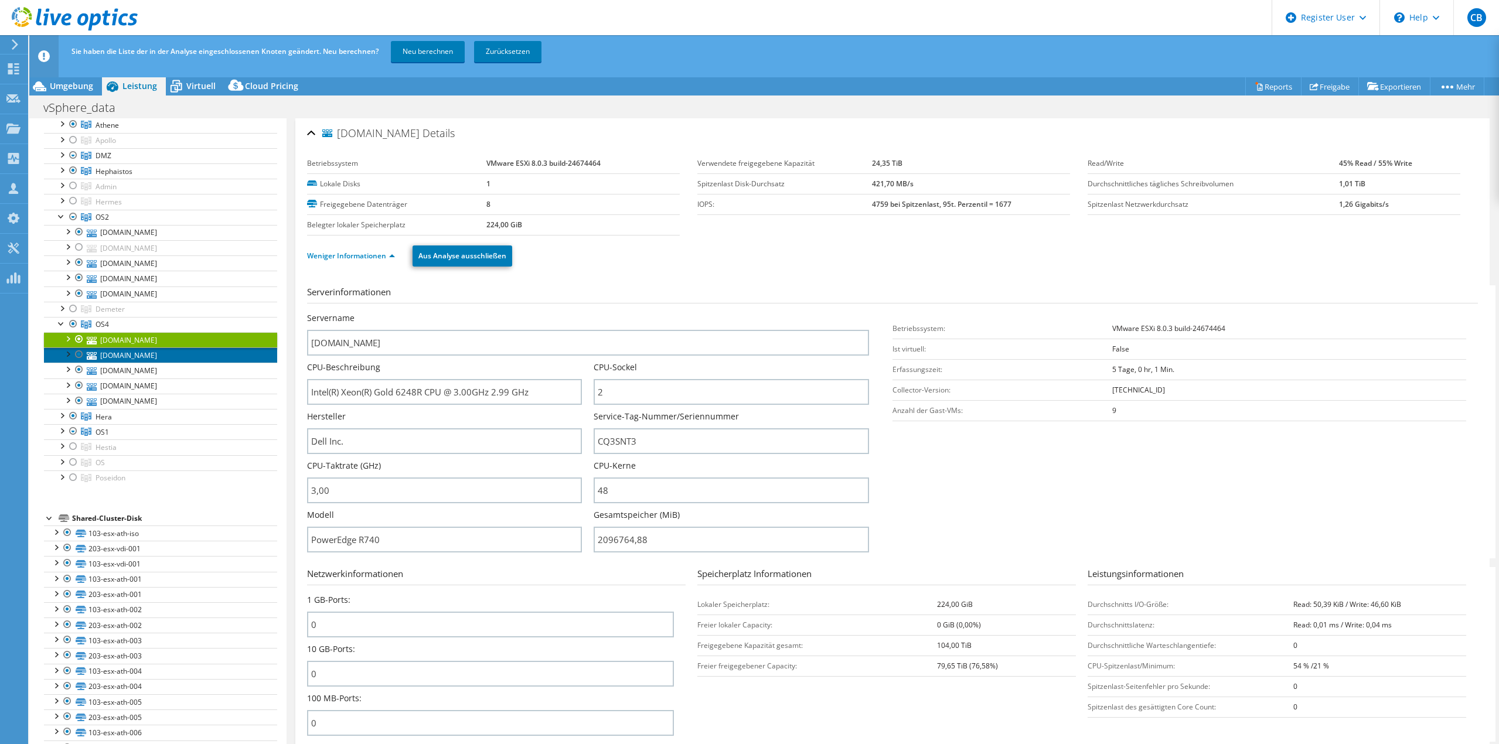
click at [157, 358] on link "[DOMAIN_NAME]" at bounding box center [160, 355] width 233 height 15
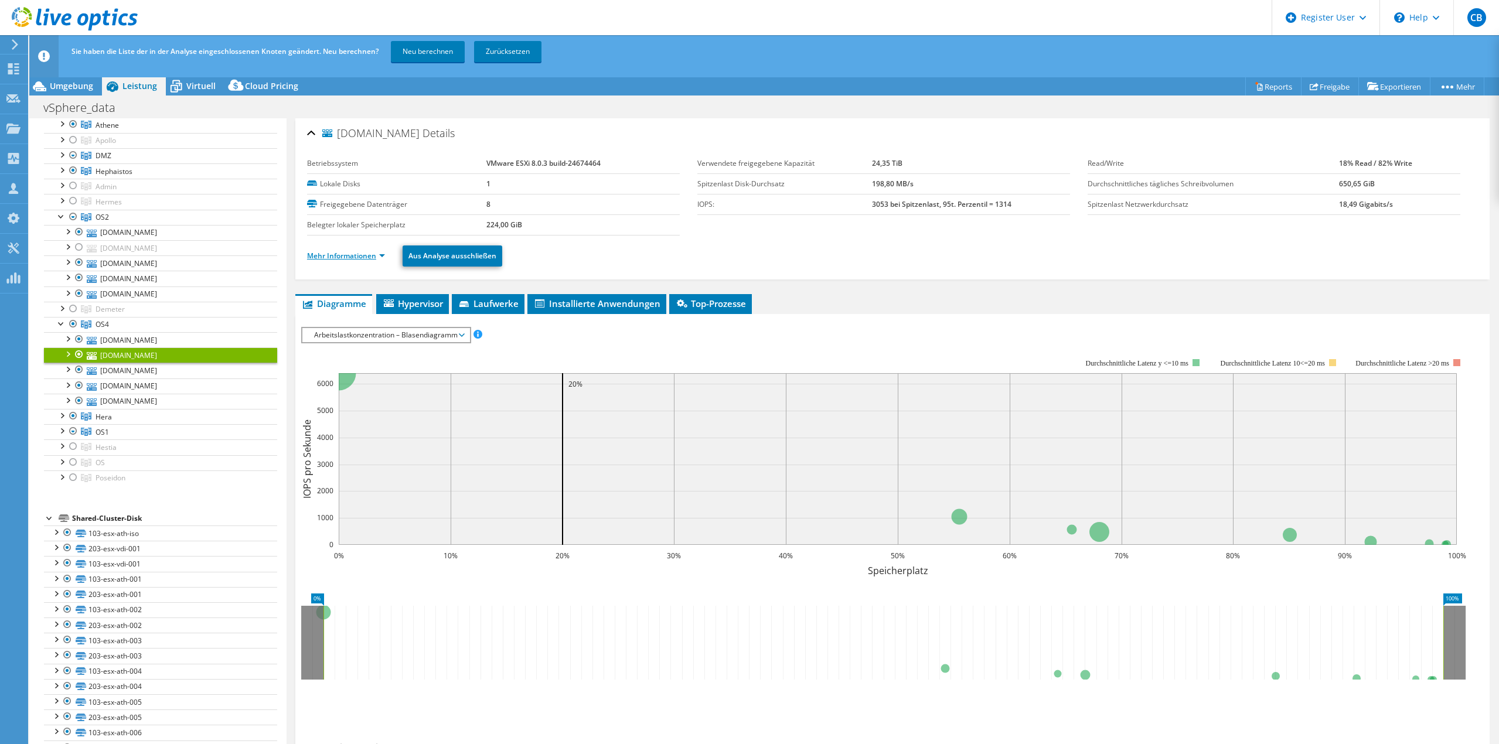
click at [361, 255] on link "Mehr Informationen" at bounding box center [346, 256] width 78 height 10
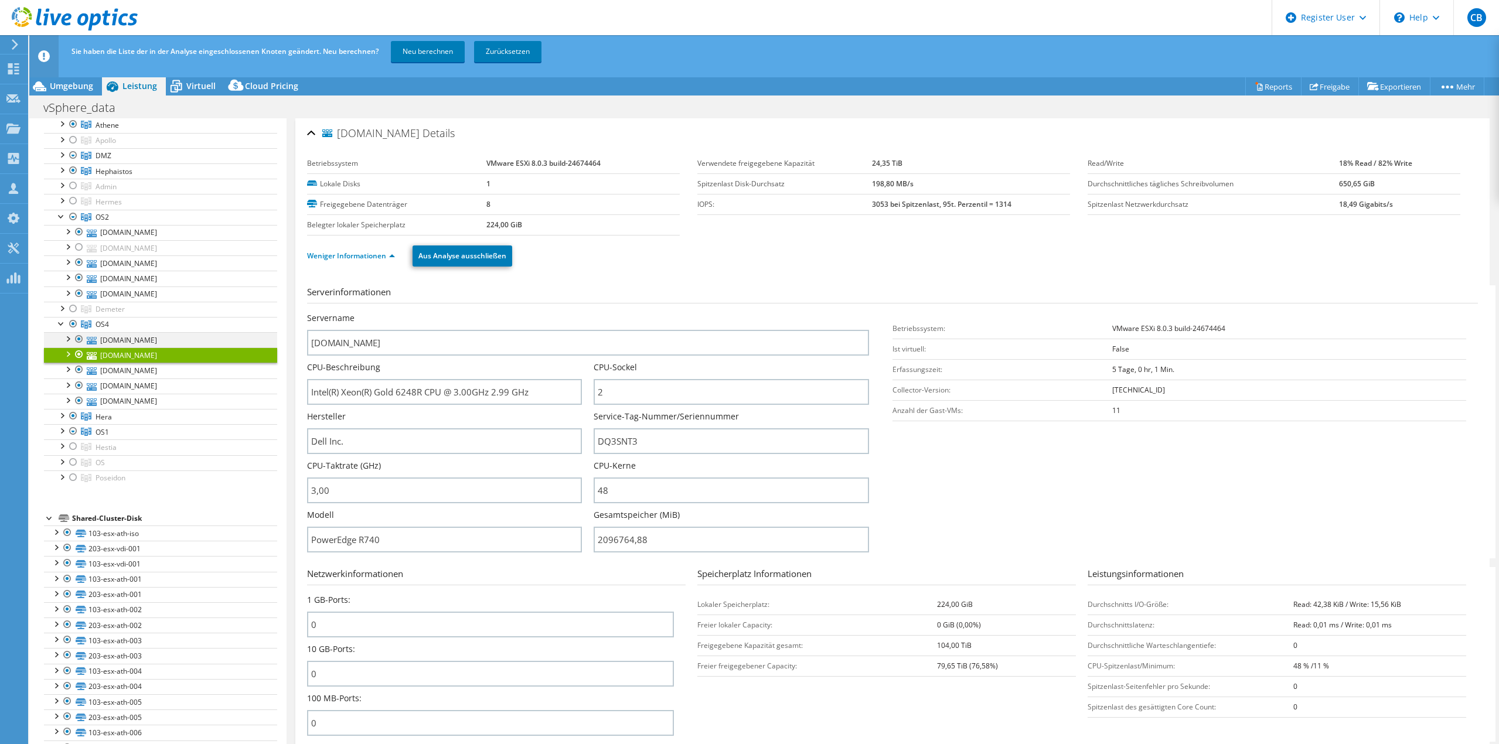
click at [80, 341] on div at bounding box center [79, 339] width 12 height 14
click at [81, 353] on div at bounding box center [79, 355] width 12 height 14
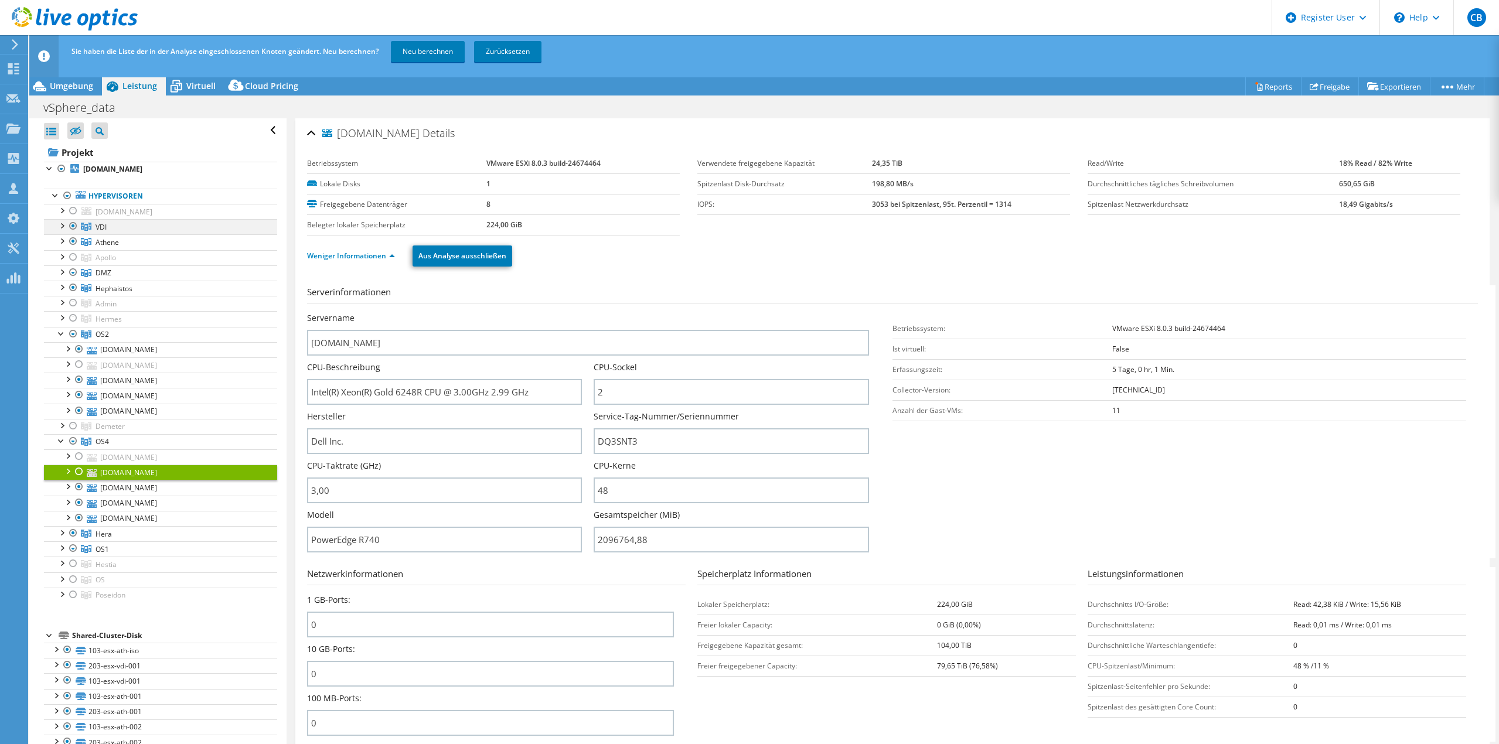
click at [74, 227] on div at bounding box center [73, 226] width 12 height 14
click at [430, 46] on link "Neu berechnen" at bounding box center [428, 51] width 74 height 21
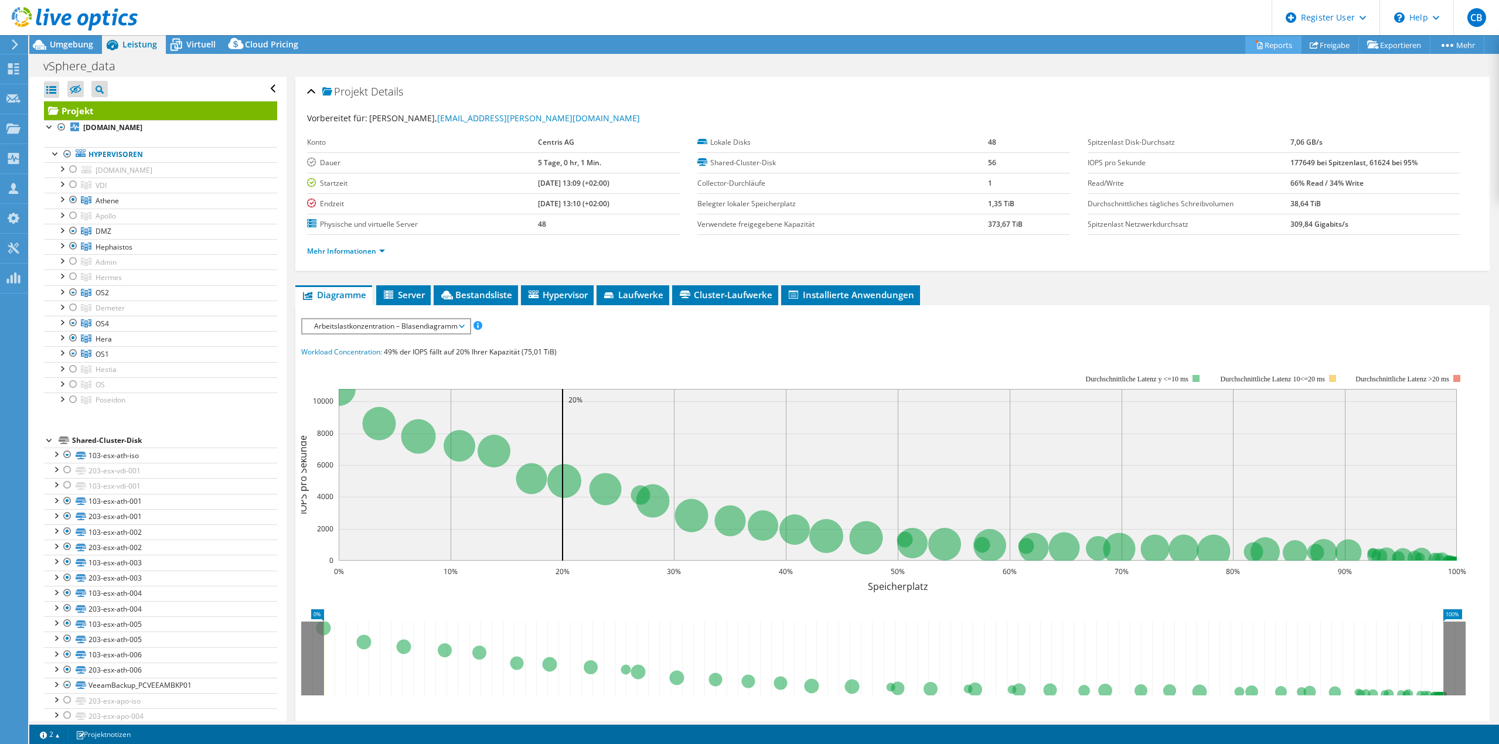
click at [1268, 43] on link "Reports" at bounding box center [1274, 45] width 56 height 18
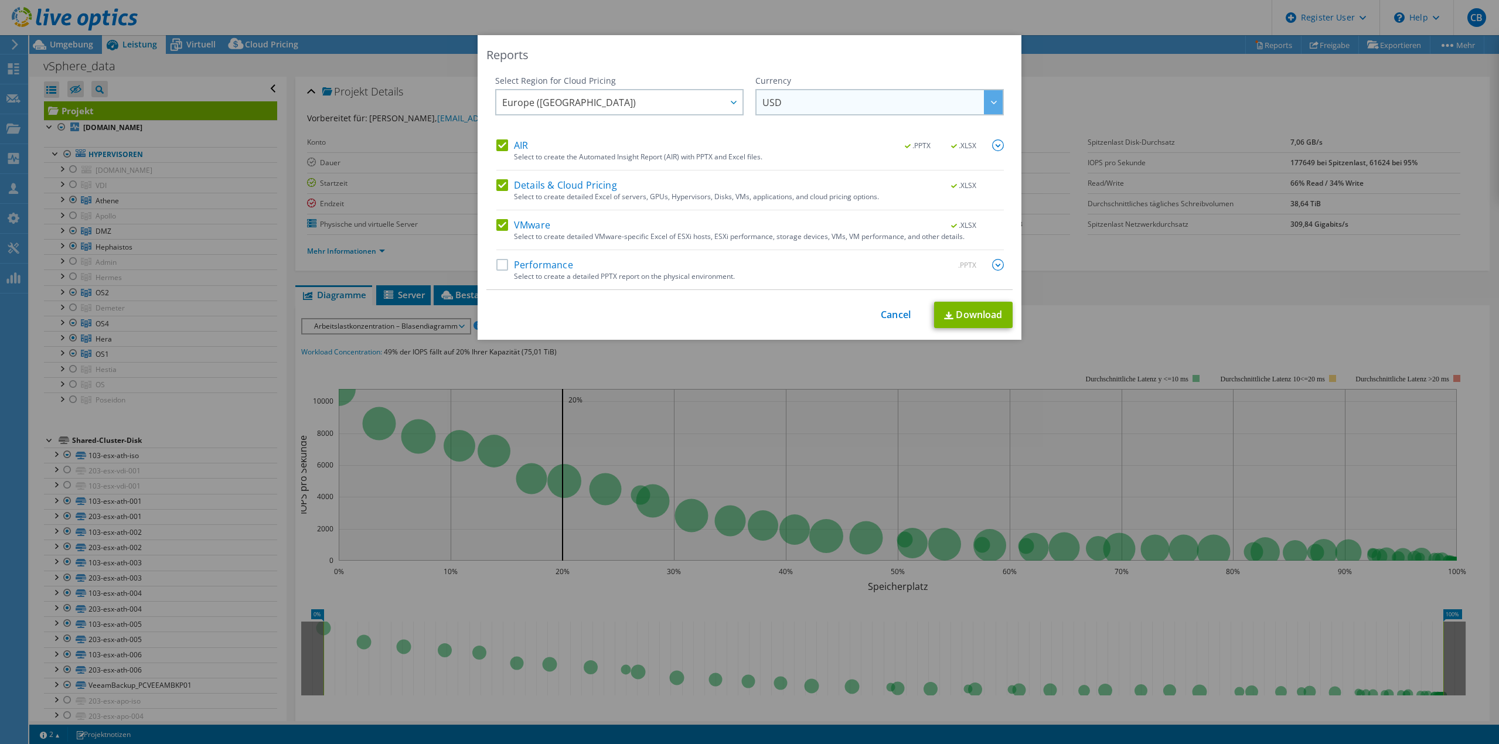
click at [849, 106] on span "USD" at bounding box center [883, 102] width 240 height 24
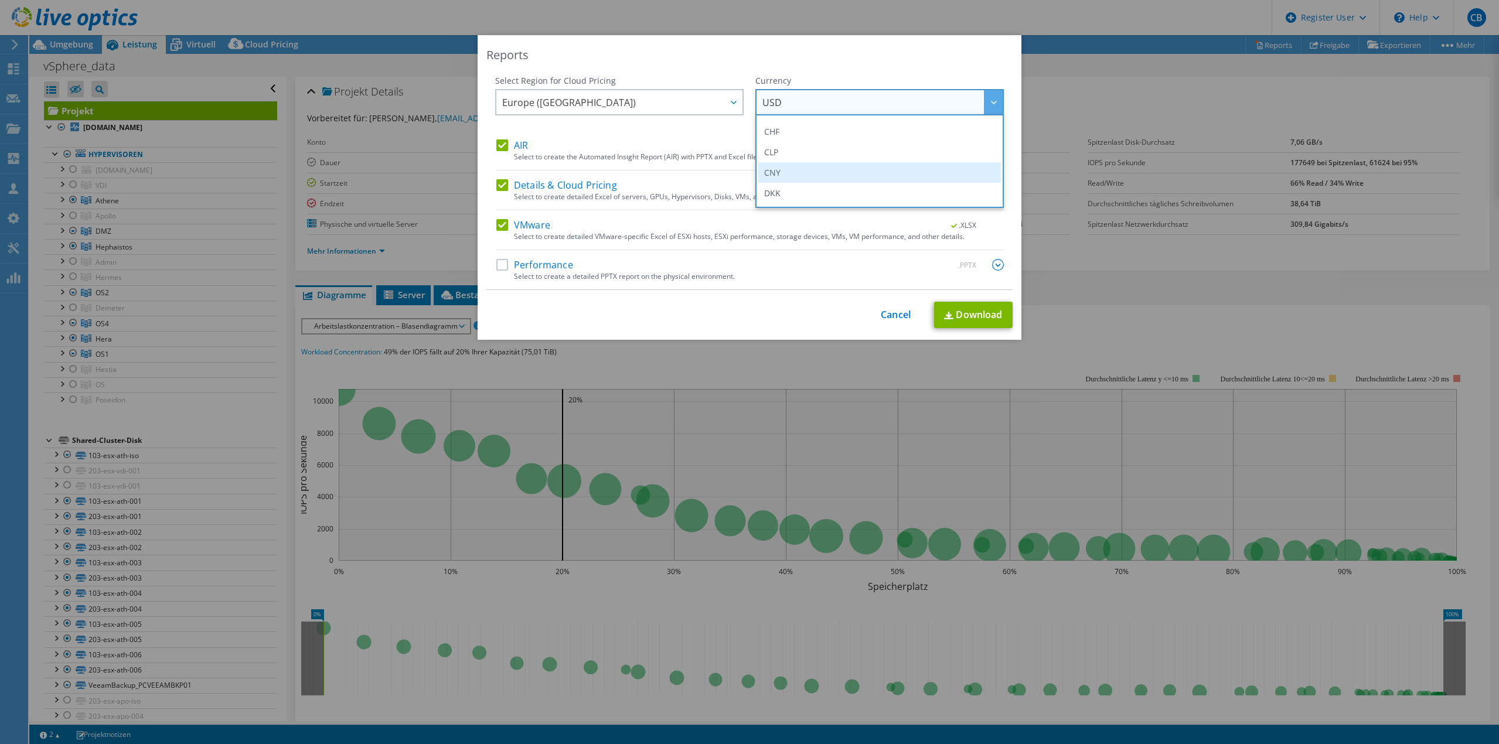
scroll to position [59, 0]
click at [788, 150] on li "CHF" at bounding box center [879, 151] width 243 height 21
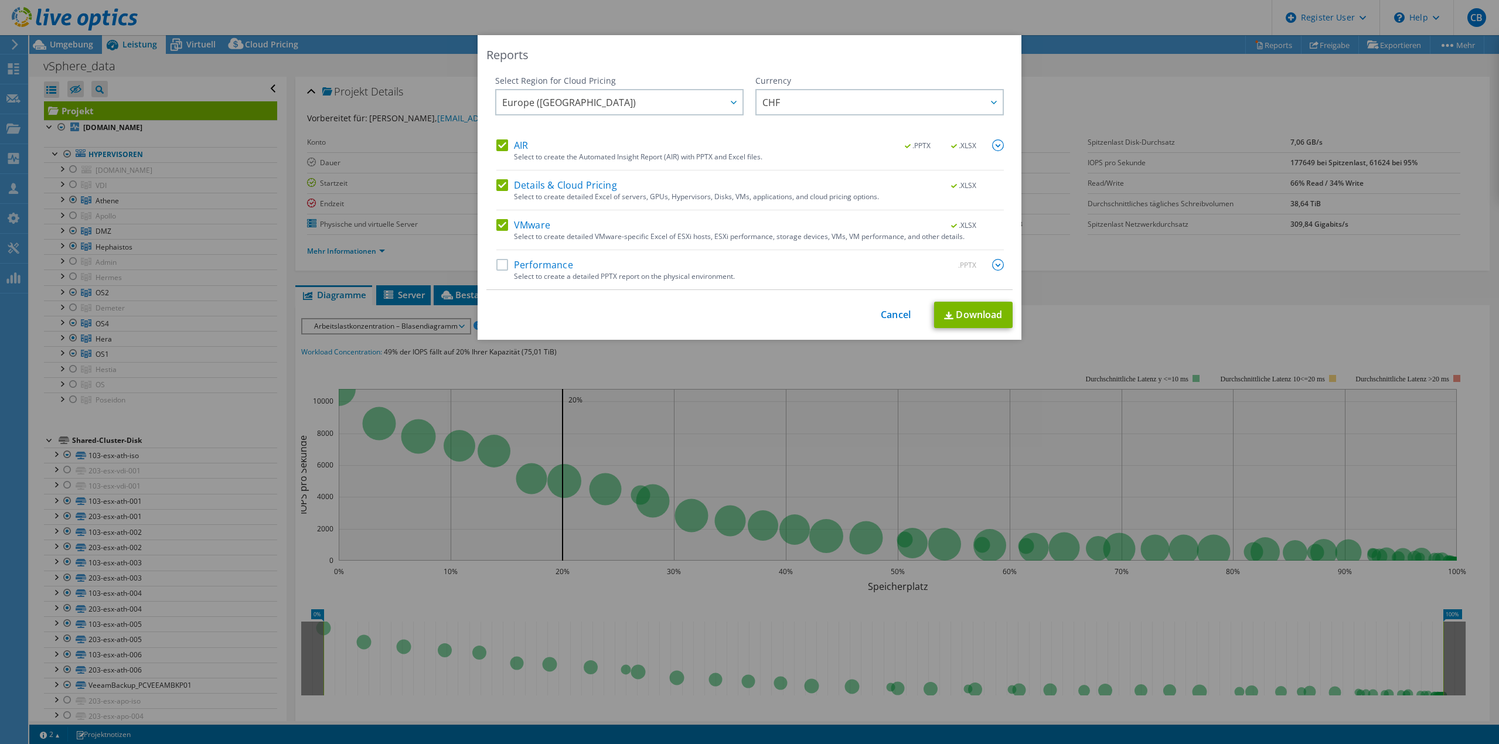
click at [501, 263] on label "Performance" at bounding box center [534, 265] width 77 height 12
click at [0, 0] on input "Performance" at bounding box center [0, 0] width 0 height 0
drag, startPoint x: 997, startPoint y: 266, endPoint x: 959, endPoint y: 266, distance: 38.1
click at [996, 266] on img at bounding box center [998, 265] width 12 height 12
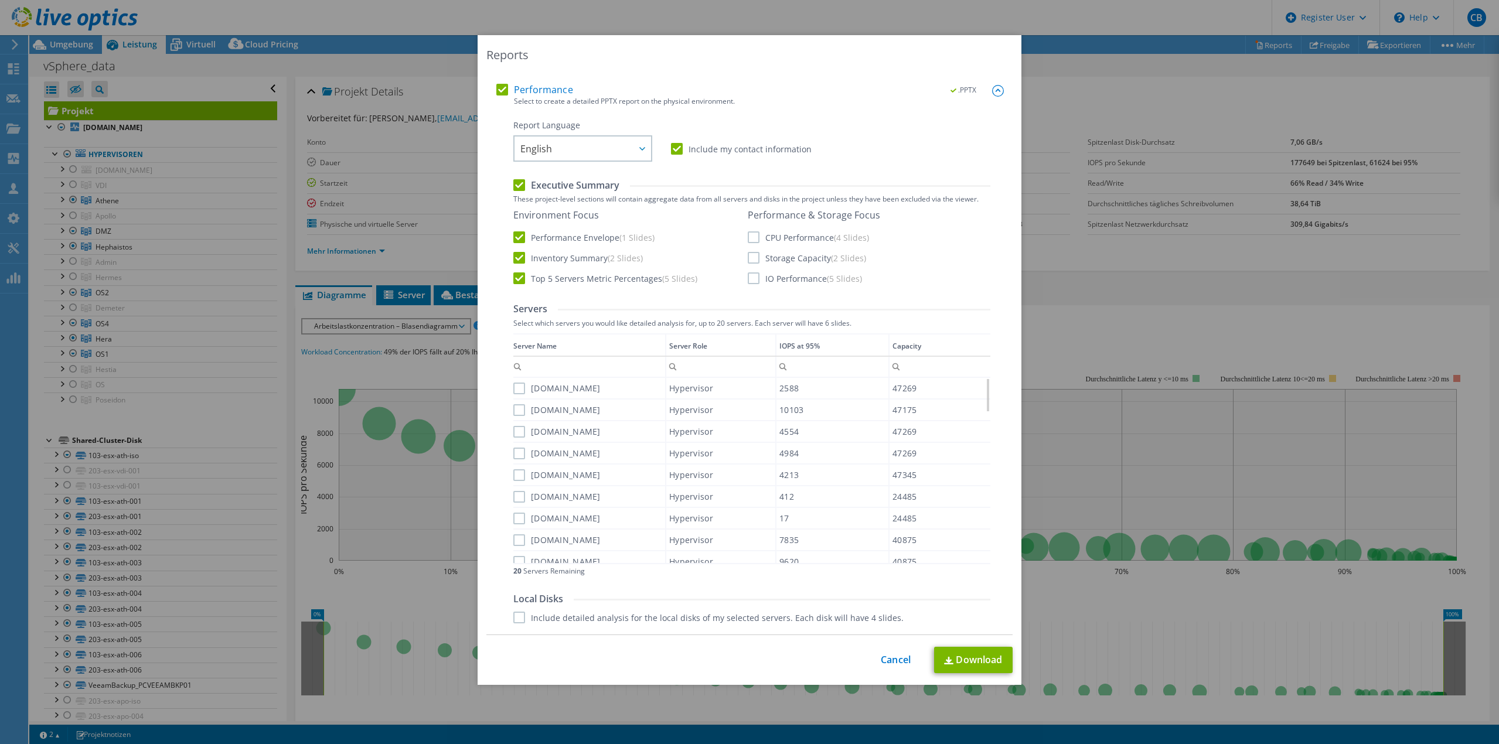
scroll to position [176, 0]
click at [751, 232] on label "CPU Performance (4 Slides)" at bounding box center [808, 237] width 121 height 12
click at [0, 0] on input "CPU Performance (4 Slides)" at bounding box center [0, 0] width 0 height 0
click at [757, 258] on label "Storage Capacity (2 Slides)" at bounding box center [807, 257] width 118 height 12
click at [0, 0] on input "Storage Capacity (2 Slides)" at bounding box center [0, 0] width 0 height 0
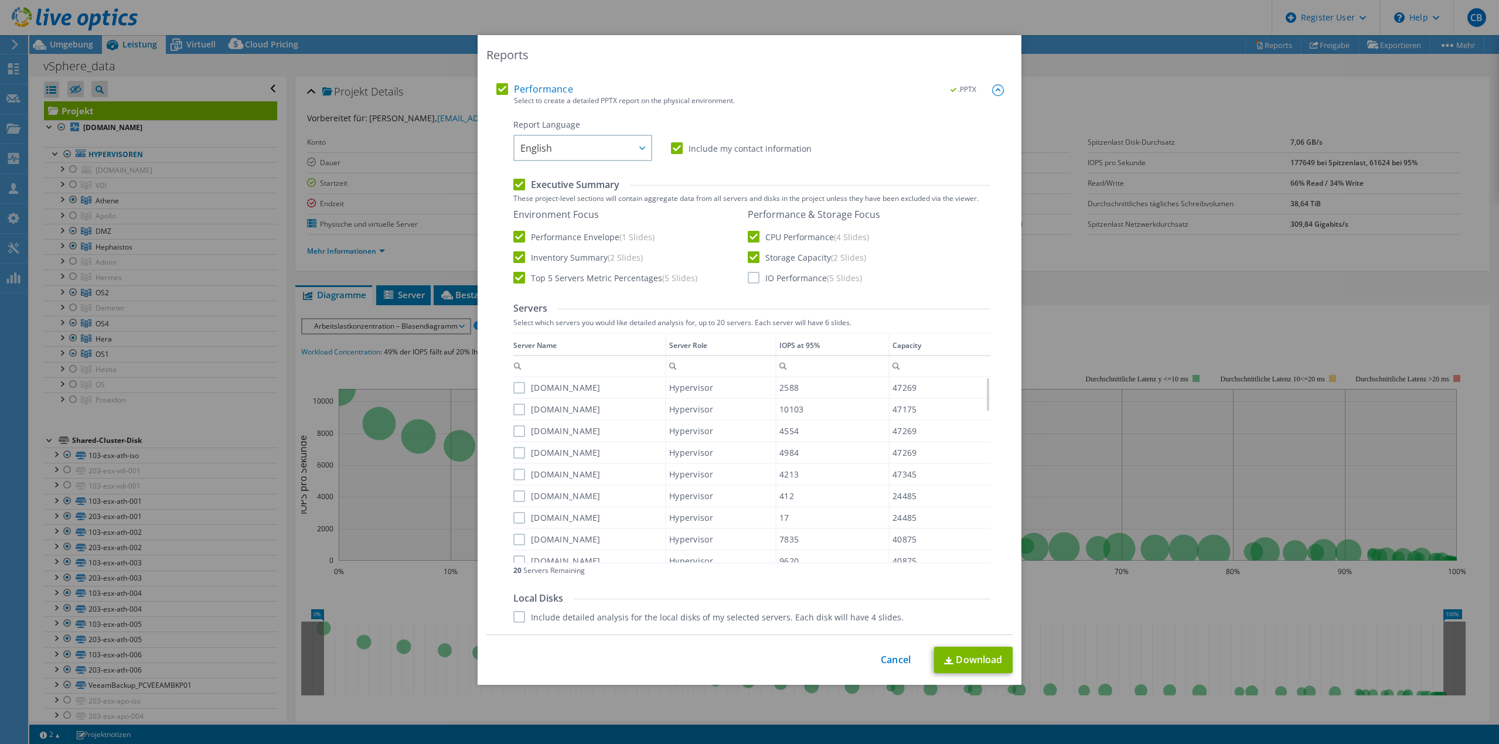
click at [751, 269] on div "Performance & Storage Focus CPU Performance (4 Slides) Storage Capacity (2 Slid…" at bounding box center [814, 246] width 132 height 75
click at [751, 275] on label "IO Performance (5 Slides)" at bounding box center [805, 278] width 114 height 12
click at [0, 0] on input "IO Performance (5 Slides)" at bounding box center [0, 0] width 0 height 0
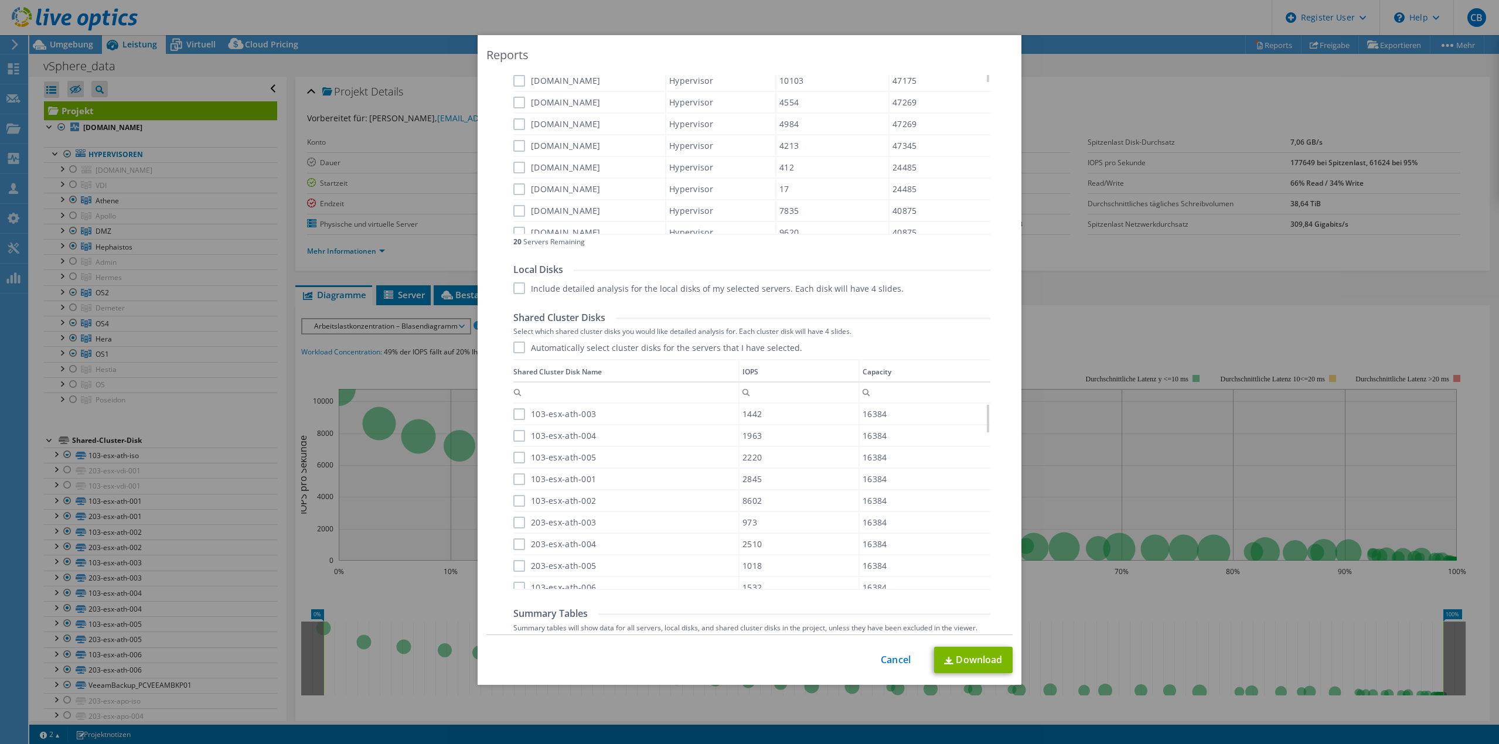
scroll to position [570, 0]
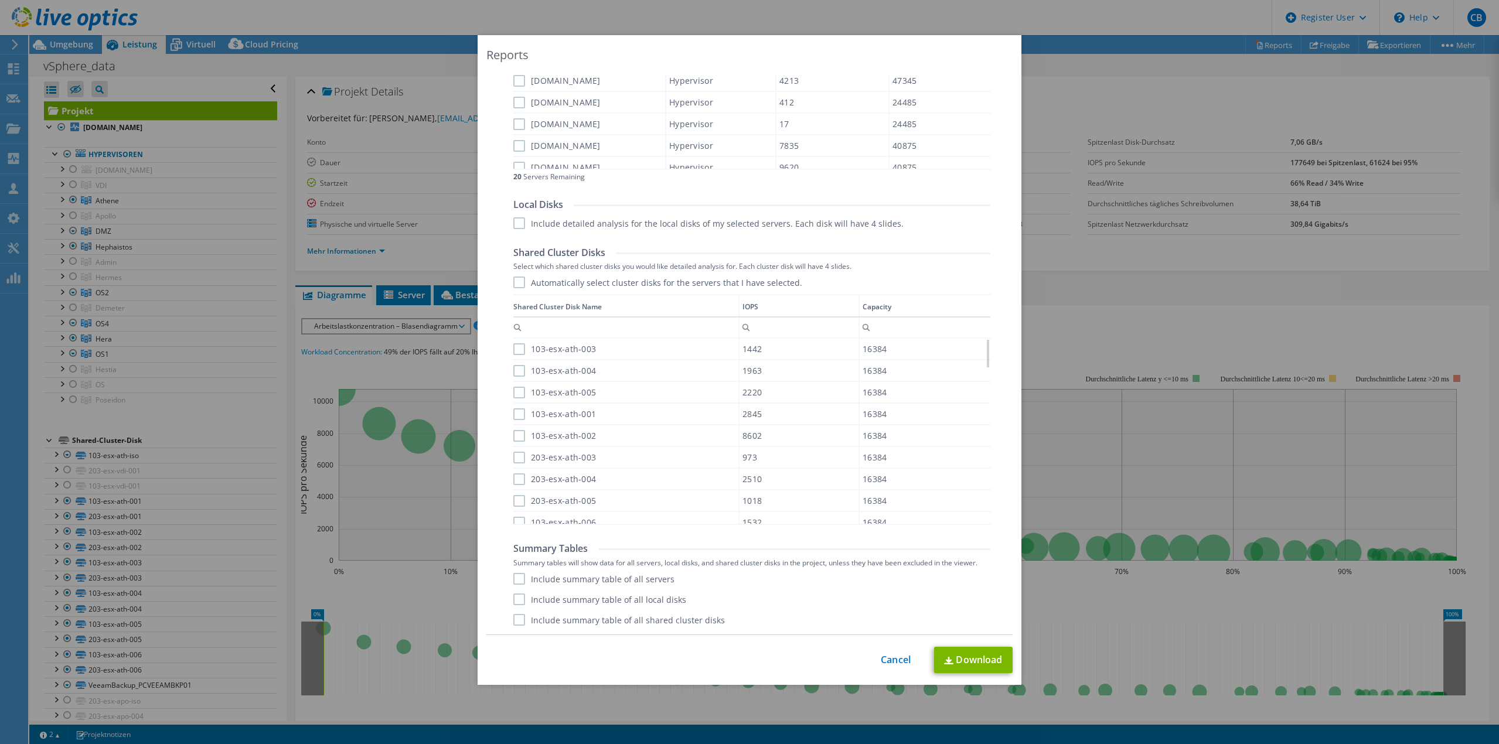
click at [522, 581] on label "Include summary table of all servers" at bounding box center [593, 579] width 161 height 12
click at [0, 0] on input "Include summary table of all servers" at bounding box center [0, 0] width 0 height 0
click at [514, 597] on label "Include summary table of all local disks" at bounding box center [599, 600] width 173 height 12
click at [0, 0] on input "Include summary table of all local disks" at bounding box center [0, 0] width 0 height 0
click at [513, 624] on label "Include summary table of all shared cluster disks" at bounding box center [619, 620] width 212 height 12
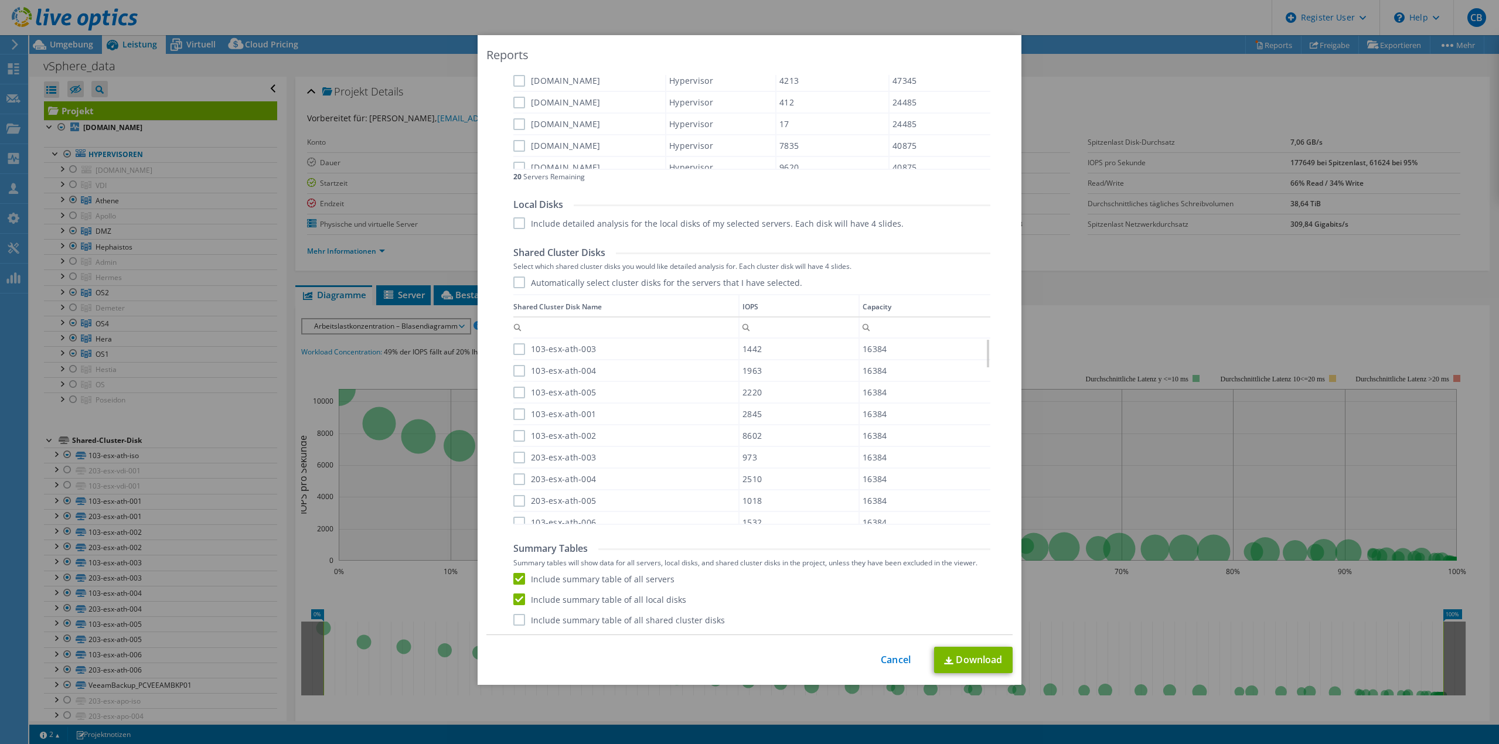
click at [0, 0] on input "Include summary table of all shared cluster disks" at bounding box center [0, 0] width 0 height 0
click at [974, 661] on link "Download" at bounding box center [973, 660] width 79 height 26
